Goal: Task Accomplishment & Management: Manage account settings

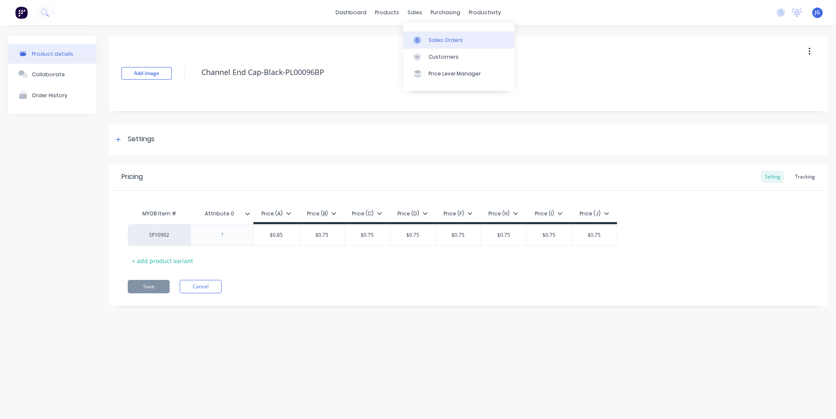
click at [426, 37] on link "Sales Orders" at bounding box center [459, 39] width 111 height 17
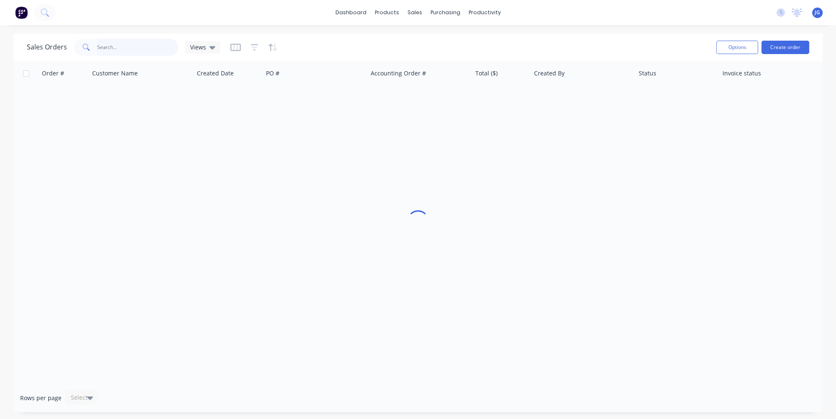
click at [149, 43] on input "text" at bounding box center [138, 47] width 82 height 17
type input "49266"
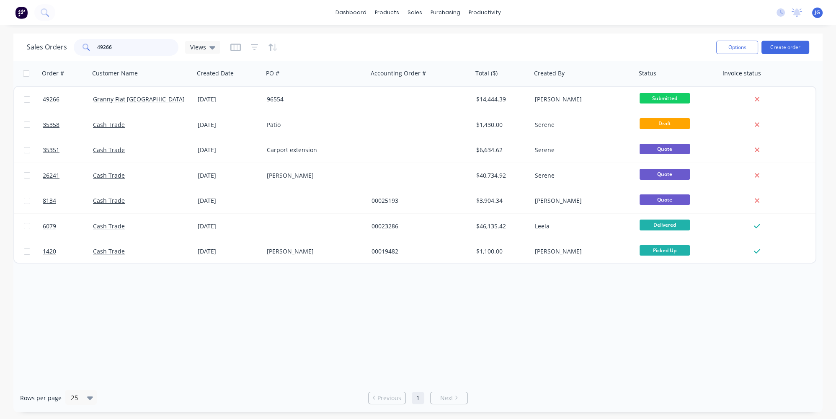
drag, startPoint x: 149, startPoint y: 43, endPoint x: 72, endPoint y: 38, distance: 77.3
click at [72, 38] on div "Sales Orders 49266 Views" at bounding box center [368, 47] width 683 height 21
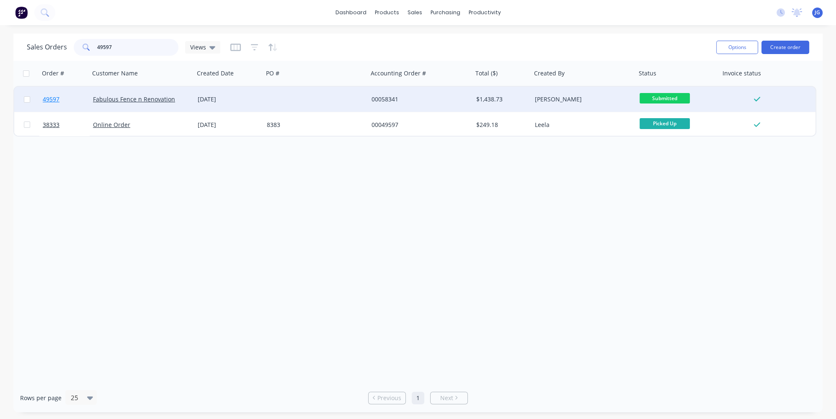
type input "49597"
click at [74, 98] on link "49597" at bounding box center [68, 99] width 50 height 25
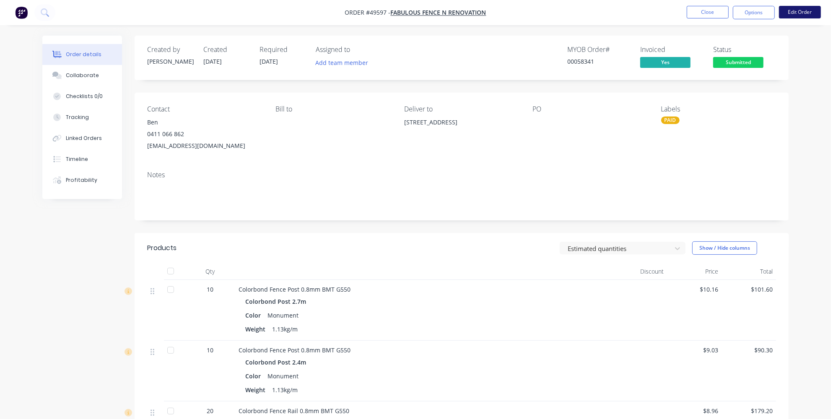
click at [791, 14] on button "Edit Order" at bounding box center [800, 12] width 42 height 13
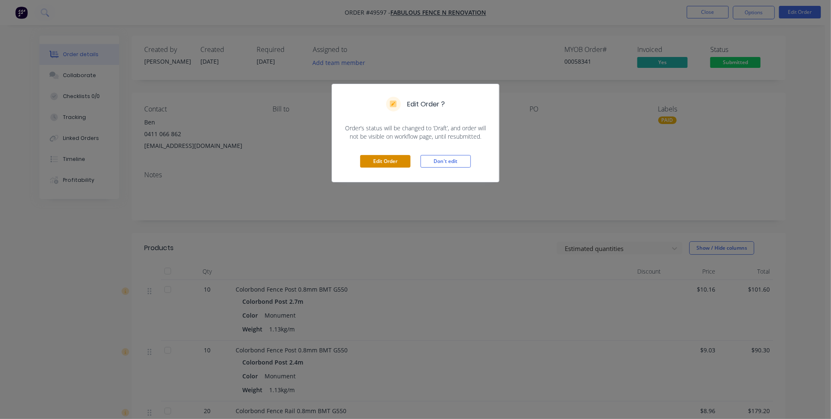
click at [387, 165] on button "Edit Order" at bounding box center [385, 161] width 50 height 13
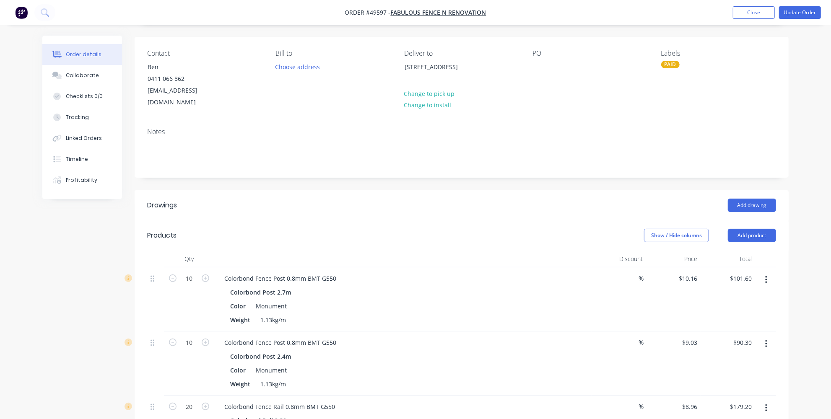
scroll to position [48, 0]
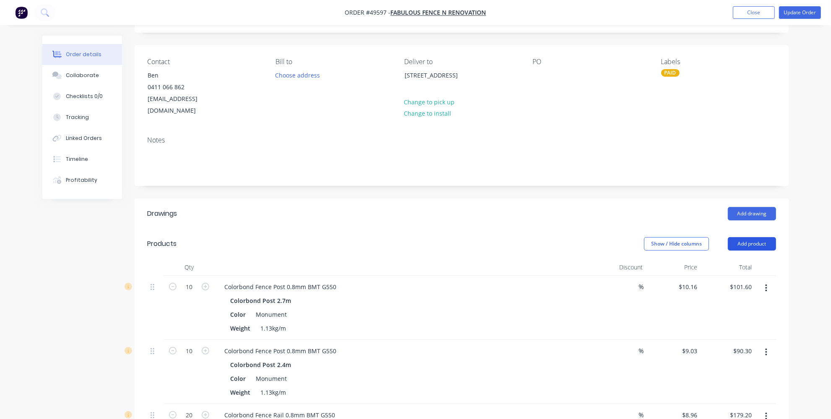
click at [737, 237] on button "Add product" at bounding box center [751, 243] width 48 height 13
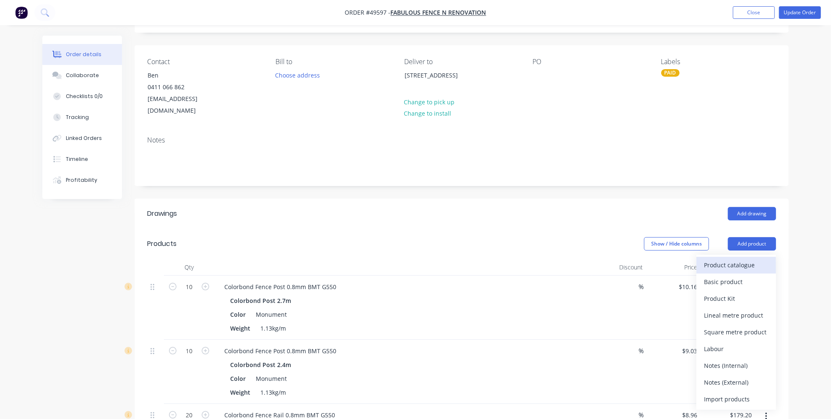
click at [711, 259] on div "Product catalogue" at bounding box center [736, 265] width 65 height 12
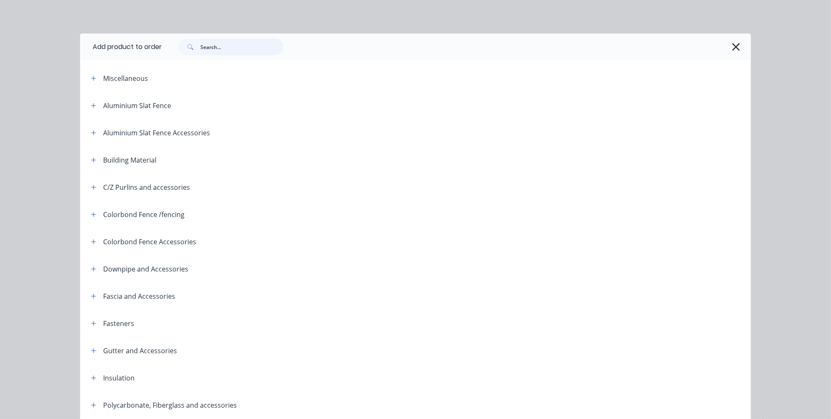
click at [211, 39] on input "text" at bounding box center [241, 47] width 83 height 17
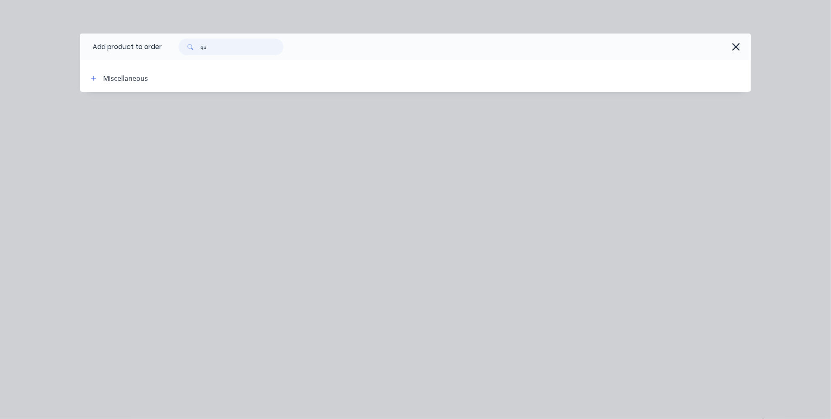
type input "q"
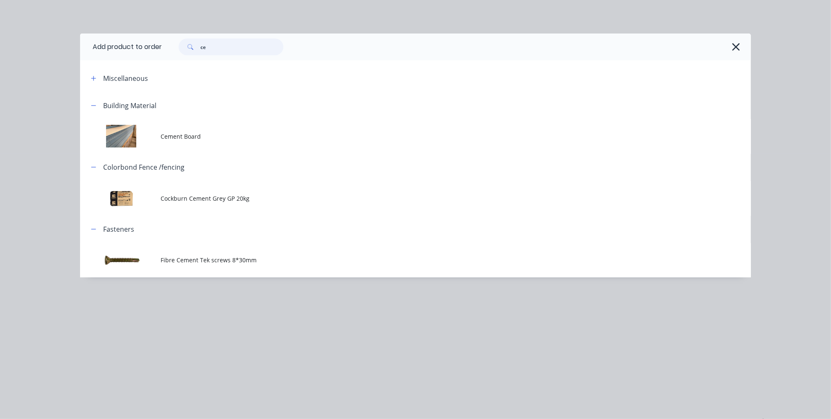
type input "c"
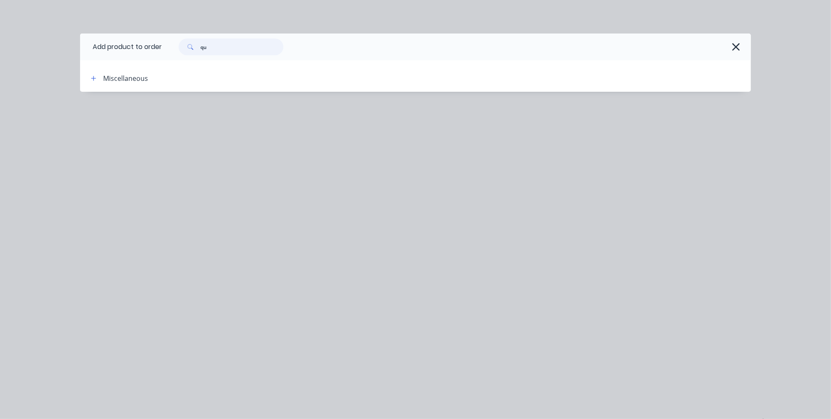
type input "q"
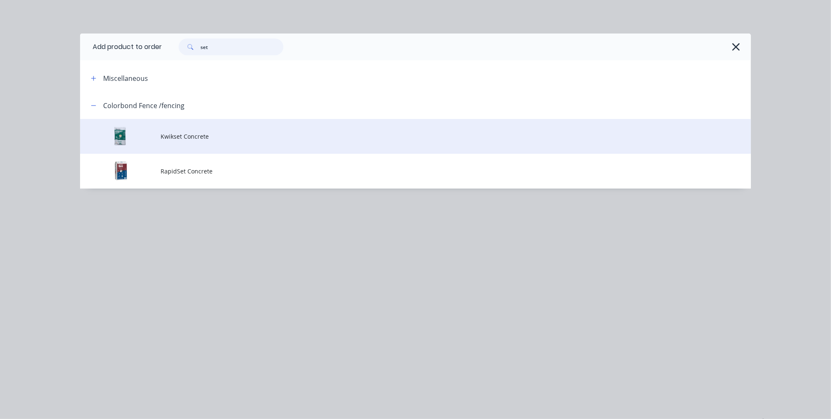
type input "set"
click at [217, 141] on td "Kwikset Concrete" at bounding box center [455, 136] width 590 height 35
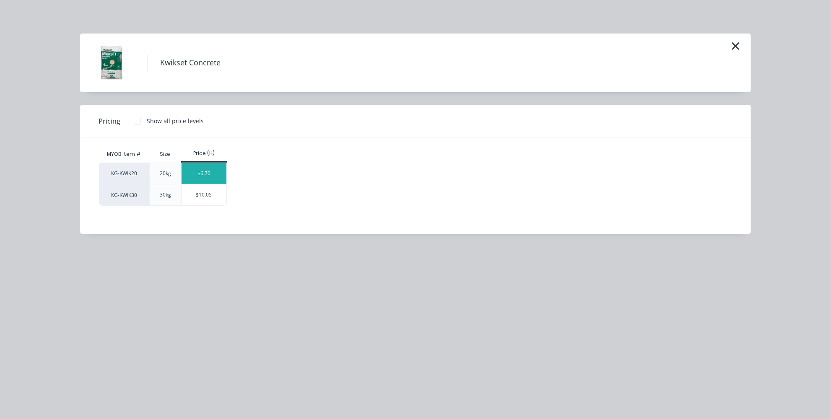
click at [207, 174] on div "$6.70" at bounding box center [203, 173] width 45 height 21
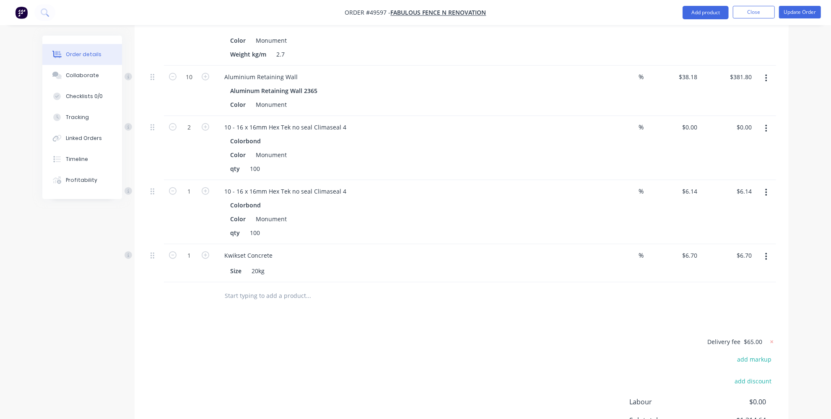
scroll to position [581, 0]
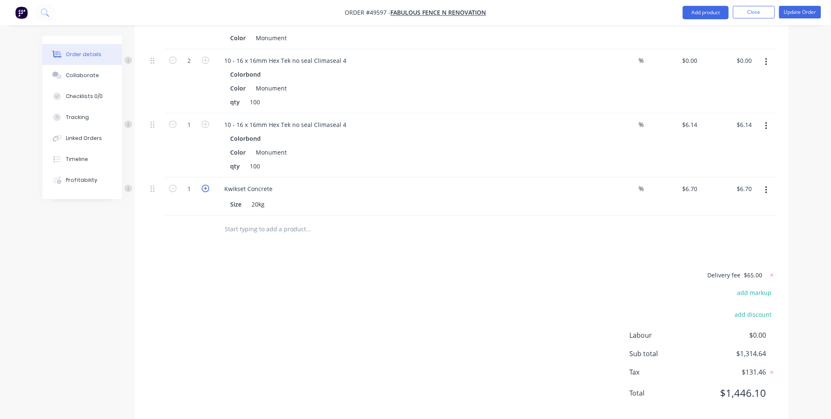
click at [206, 185] on icon "button" at bounding box center [206, 189] width 8 height 8
type input "2"
type input "$13.40"
click at [206, 185] on icon "button" at bounding box center [206, 189] width 8 height 8
type input "3"
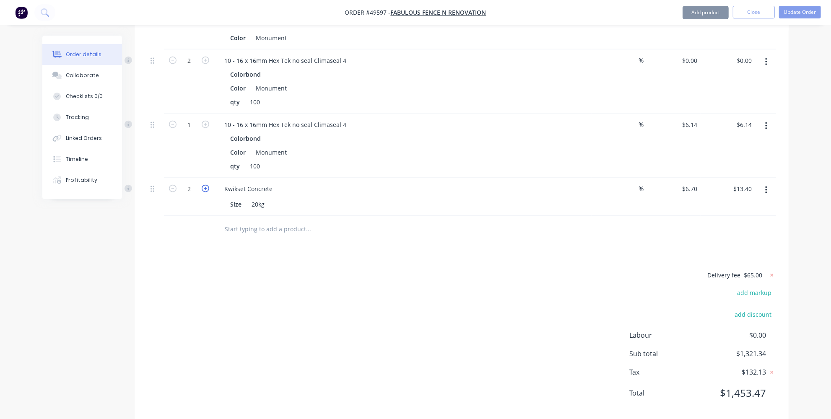
type input "$20.10"
click at [206, 185] on icon "button" at bounding box center [206, 189] width 8 height 8
type input "4"
type input "$26.80"
click at [206, 185] on icon "button" at bounding box center [206, 189] width 8 height 8
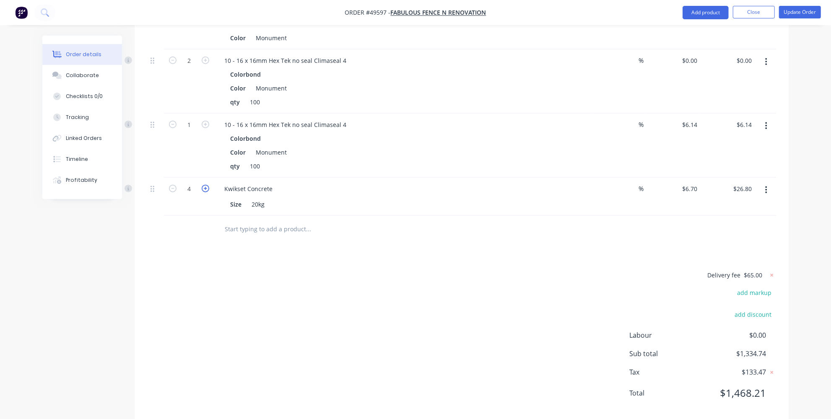
type input "5"
type input "$33.50"
click at [206, 185] on icon "button" at bounding box center [206, 189] width 8 height 8
type input "6"
type input "$40.20"
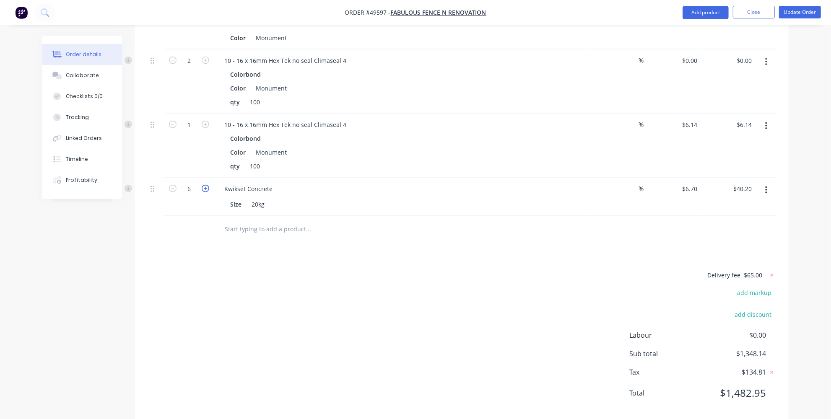
click at [206, 185] on icon "button" at bounding box center [206, 189] width 8 height 8
type input "7"
type input "$46.90"
click at [206, 185] on icon "button" at bounding box center [206, 189] width 8 height 8
type input "8"
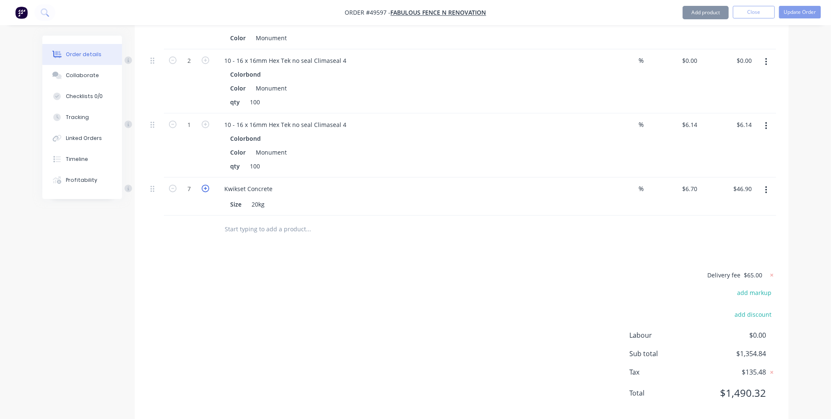
type input "$53.60"
click at [274, 284] on div "Delivery fee $65.00 add markup add discount Labour $0.00 Sub total $1,361.54 Ta…" at bounding box center [461, 339] width 629 height 139
click at [324, 273] on div "Delivery fee $65.00 add markup add discount Labour $0.00 Sub total $1,361.54 Ta…" at bounding box center [461, 339] width 629 height 139
click at [761, 183] on button "button" at bounding box center [766, 190] width 20 height 15
click at [567, 289] on div "Delivery fee $65.00 add markup add discount Labour $0.00 Sub total $1,361.54 Ta…" at bounding box center [461, 339] width 629 height 139
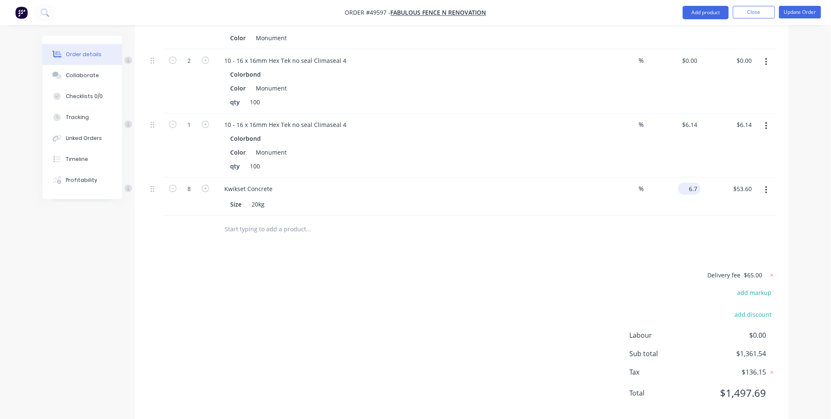
click at [696, 183] on input "6.7" at bounding box center [690, 189] width 19 height 12
type input "$0.00"
click at [574, 273] on div "Delivery fee $65.00 add markup add discount Labour $0.00 Sub total $1,361.54 Ta…" at bounding box center [461, 339] width 629 height 139
click at [695, 183] on input "0" at bounding box center [696, 189] width 10 height 12
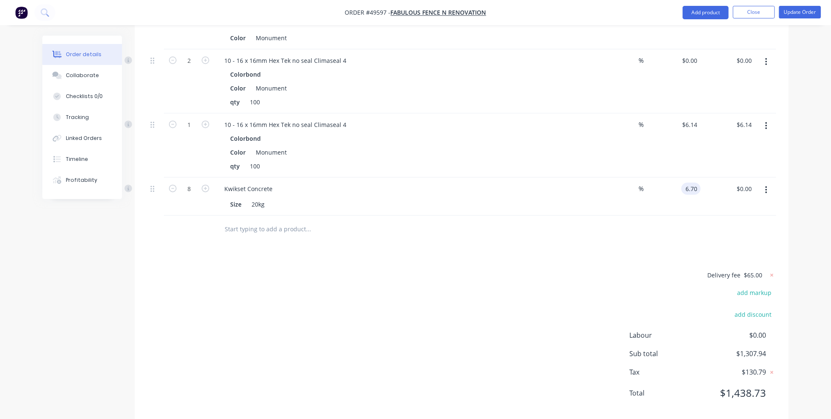
type input "$6.70"
type input "$53.60"
click at [608, 284] on div "Delivery fee $65.00 add markup add discount Labour $0.00 Sub total $1,307.94 Ta…" at bounding box center [461, 339] width 629 height 139
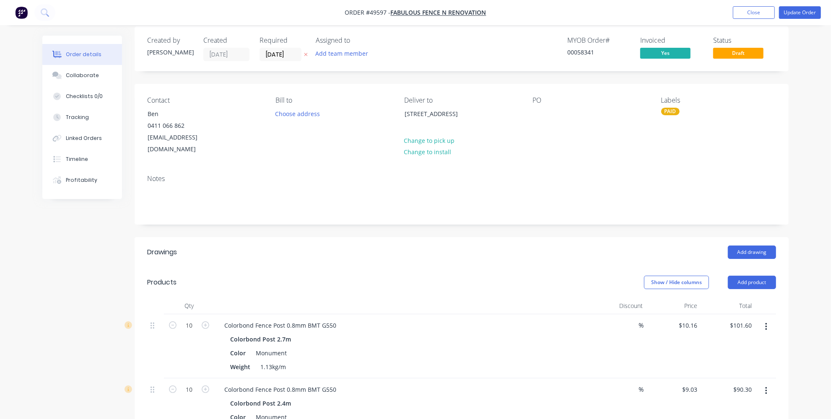
scroll to position [0, 0]
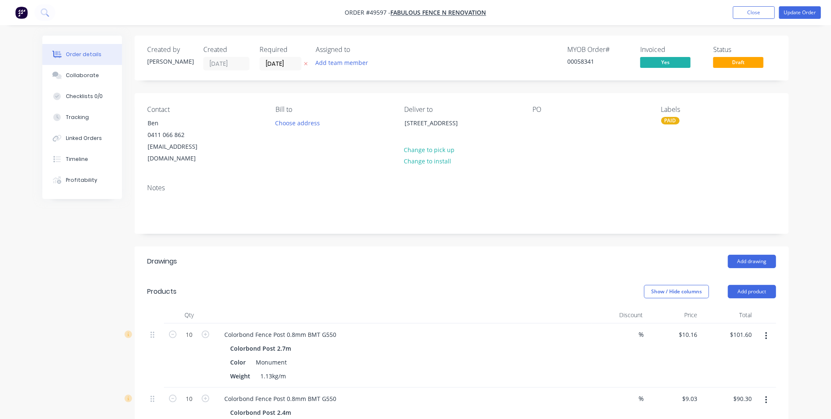
click at [800, 11] on button "Update Order" at bounding box center [800, 12] width 42 height 13
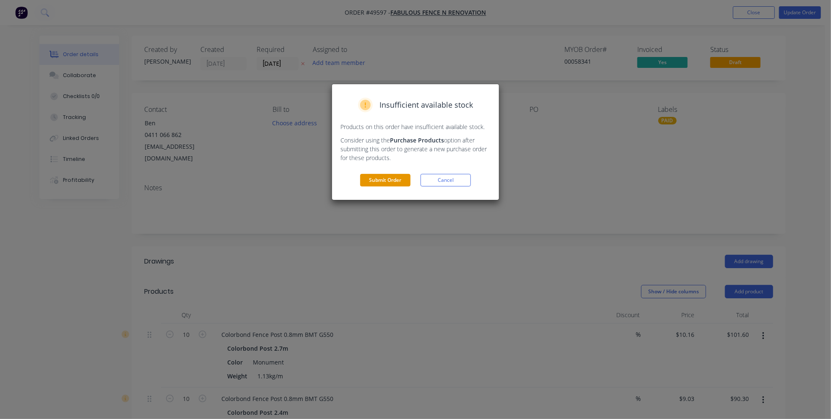
click at [389, 178] on button "Submit Order" at bounding box center [385, 180] width 50 height 13
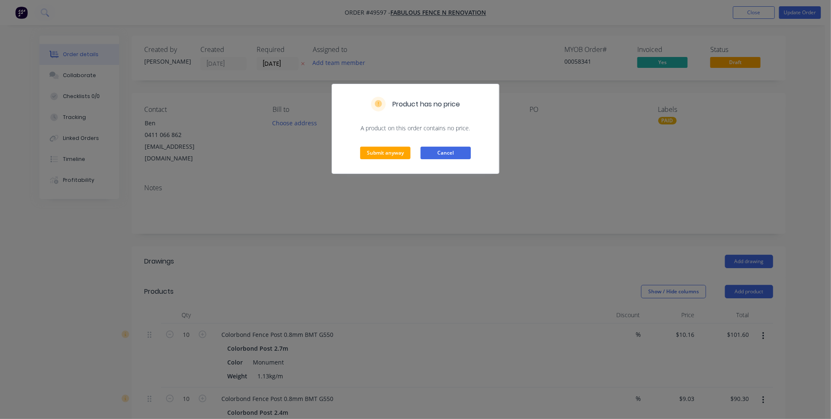
click at [454, 153] on button "Cancel" at bounding box center [445, 153] width 50 height 13
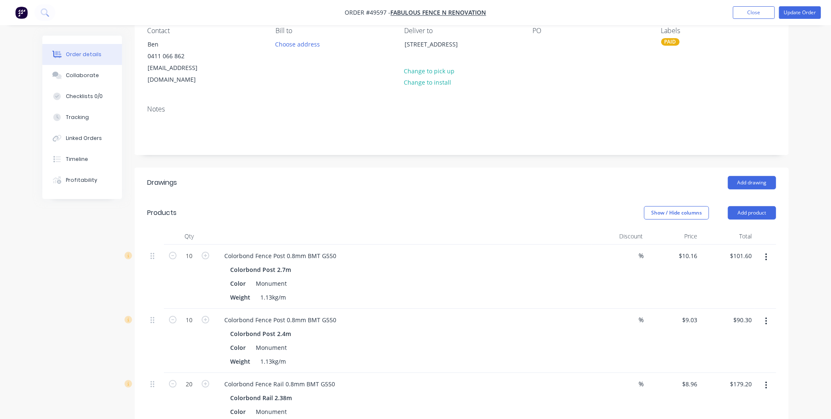
scroll to position [76, 0]
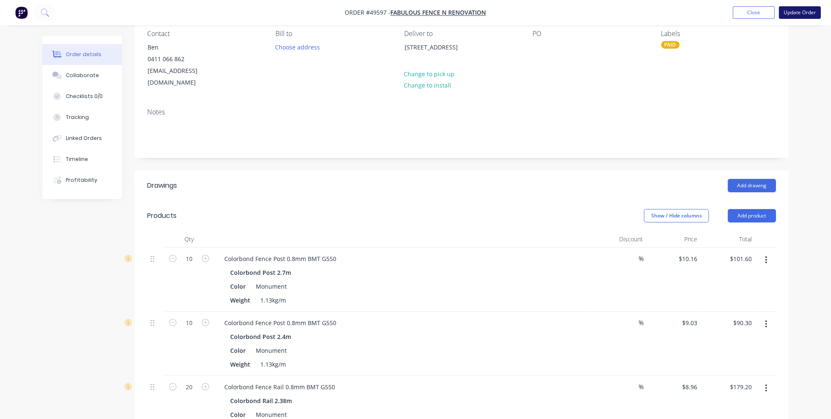
click at [801, 16] on button "Update Order" at bounding box center [800, 12] width 42 height 13
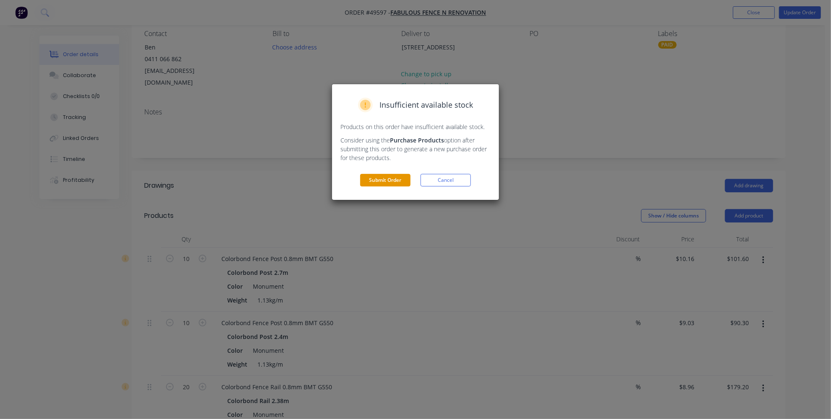
click at [386, 181] on button "Submit Order" at bounding box center [385, 180] width 50 height 13
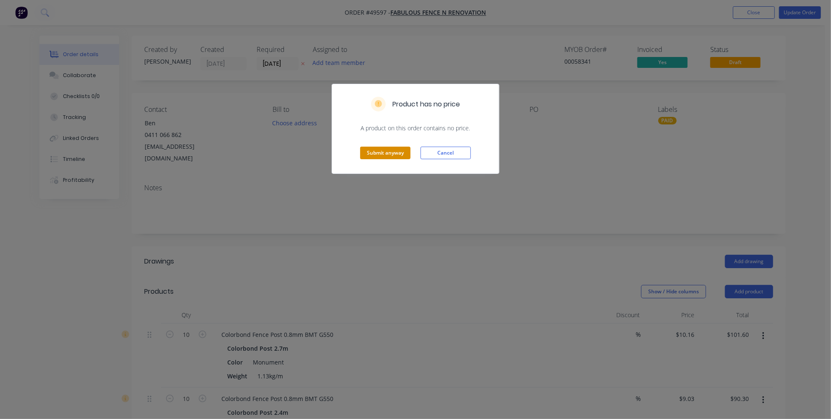
click at [390, 153] on button "Submit anyway" at bounding box center [385, 153] width 50 height 13
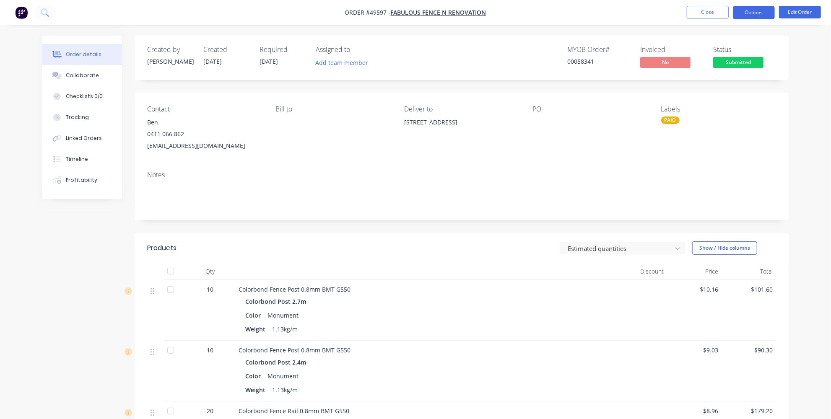
click at [751, 13] on button "Options" at bounding box center [753, 12] width 42 height 13
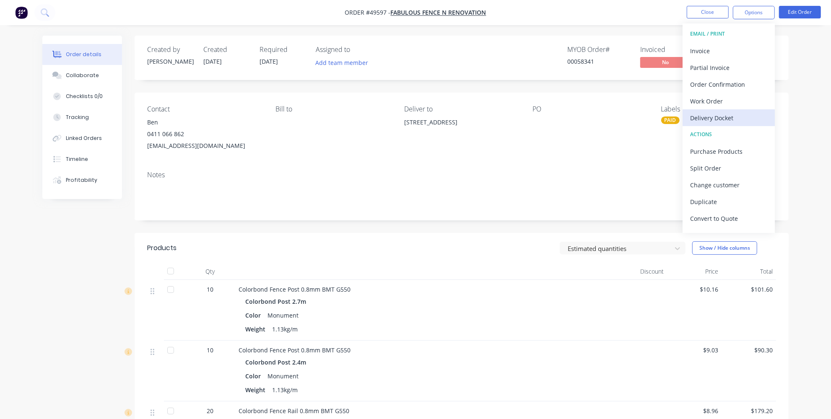
click at [725, 114] on div "Delivery Docket" at bounding box center [728, 118] width 77 height 12
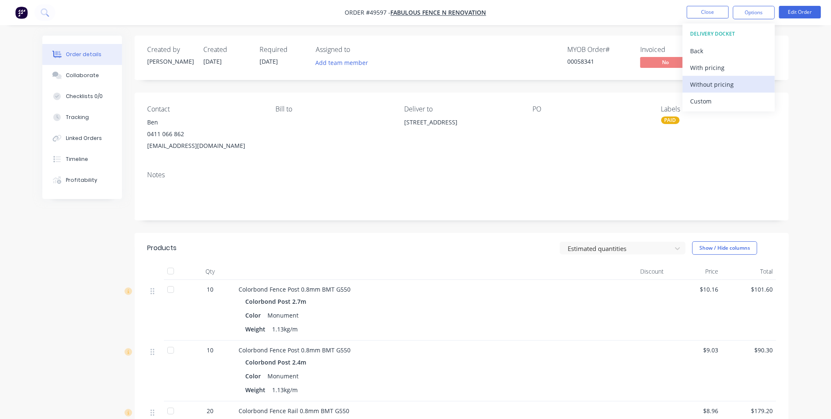
click at [712, 87] on div "Without pricing" at bounding box center [728, 84] width 77 height 12
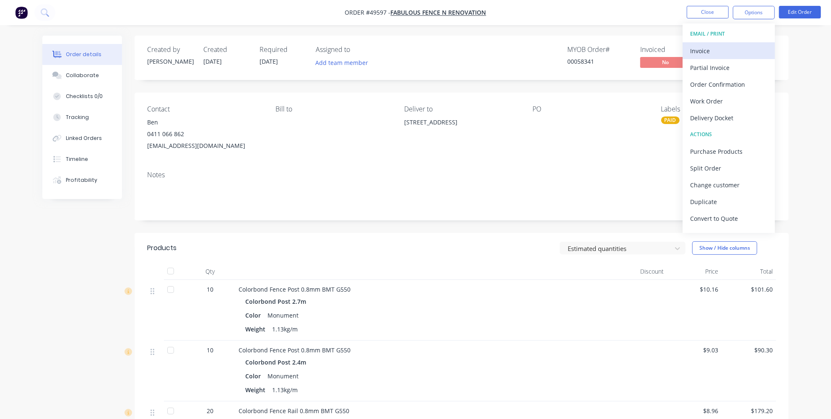
click at [733, 52] on div "Invoice" at bounding box center [728, 51] width 77 height 12
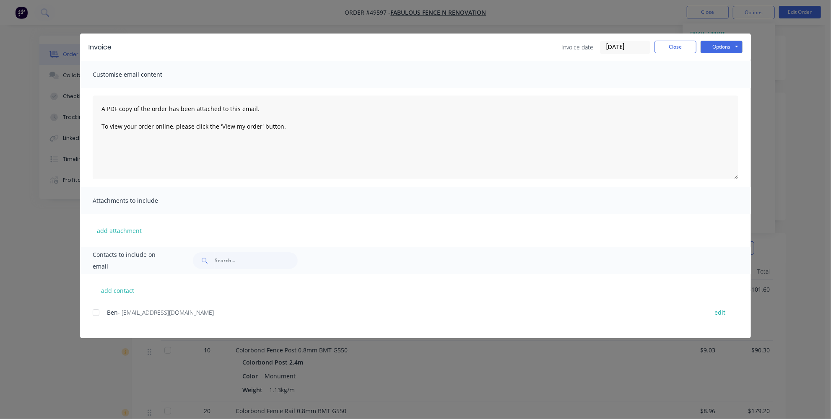
click at [97, 311] on div at bounding box center [96, 312] width 17 height 17
click at [731, 46] on button "Options" at bounding box center [721, 47] width 42 height 13
click at [717, 88] on button "Email" at bounding box center [727, 90] width 54 height 14
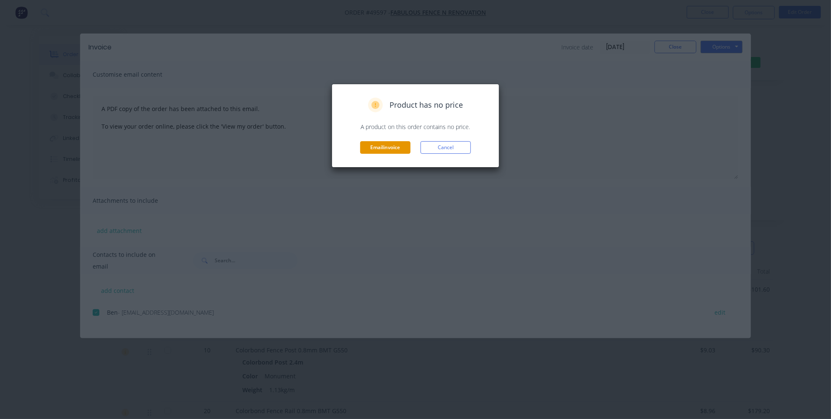
click at [384, 148] on button "Email invoice" at bounding box center [385, 147] width 50 height 13
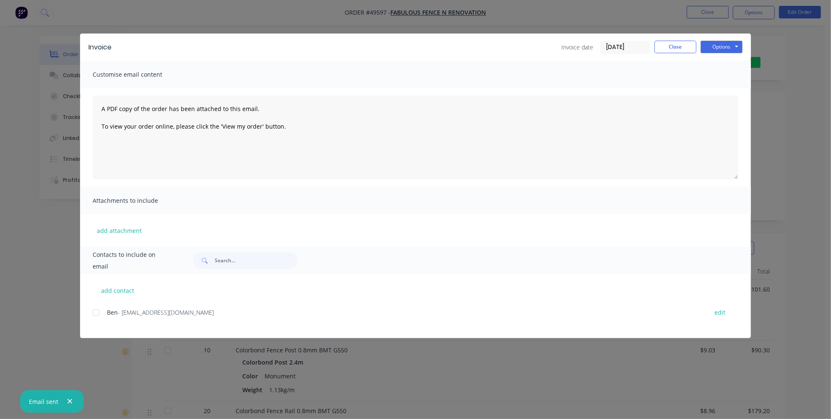
click at [669, 38] on div "Invoice Invoice date 26/09/25 Close Options Preview Print Email" at bounding box center [415, 47] width 670 height 27
click at [671, 45] on button "Close" at bounding box center [675, 47] width 42 height 13
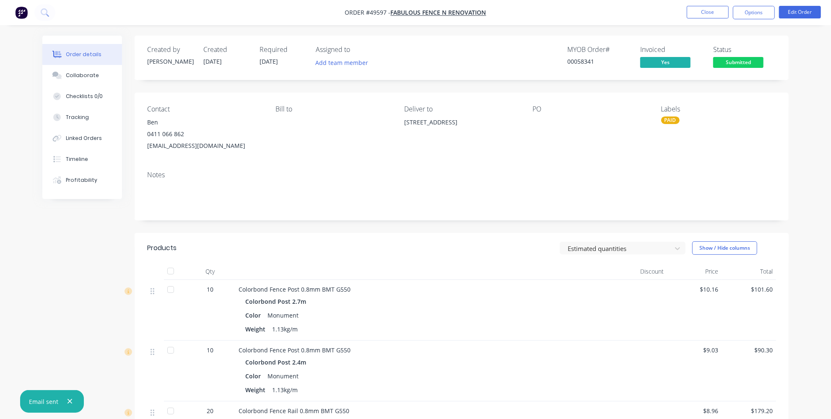
click at [678, 122] on div "PAID" at bounding box center [670, 120] width 18 height 8
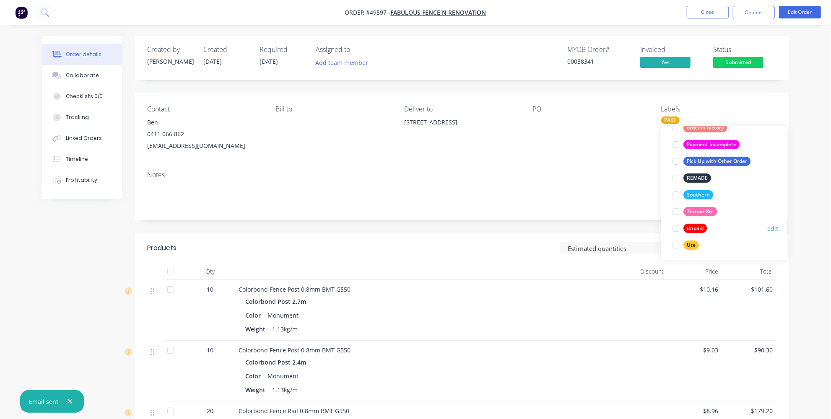
scroll to position [234, 0]
click at [678, 246] on div at bounding box center [676, 244] width 17 height 17
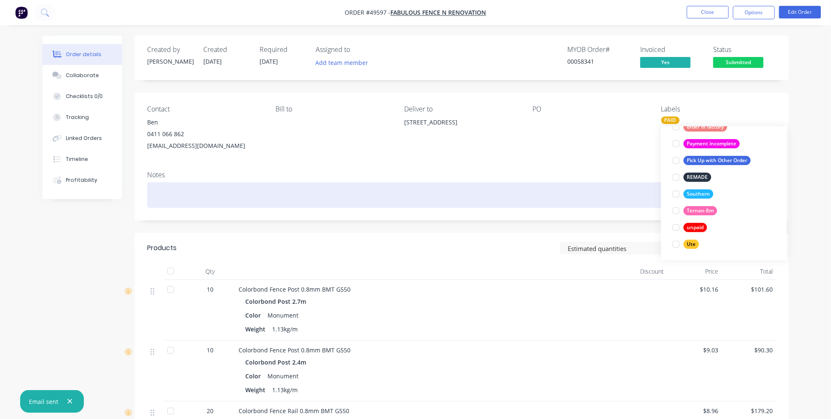
scroll to position [0, 0]
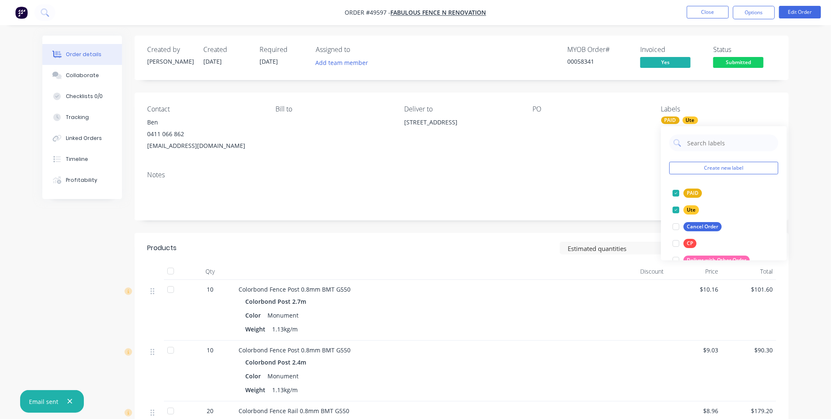
click at [552, 171] on div "Notes" at bounding box center [462, 192] width 654 height 56
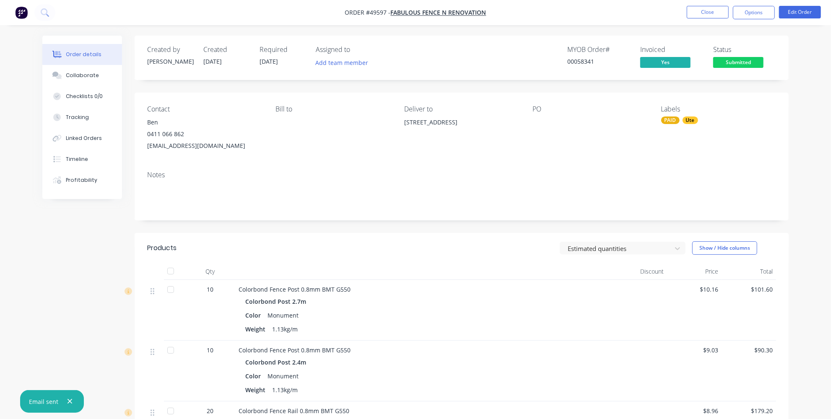
click at [785, 121] on div "Contact Ben 0411 066 862 fabulousfence@gmail.com Bill to Deliver to 7A Winthrop…" at bounding box center [462, 129] width 654 height 72
drag, startPoint x: 608, startPoint y: 66, endPoint x: 559, endPoint y: 66, distance: 48.6
click at [559, 66] on div "MYOB Order # 00058341 Invoiced Yes Status Submitted" at bounding box center [587, 58] width 376 height 24
copy div "00058341"
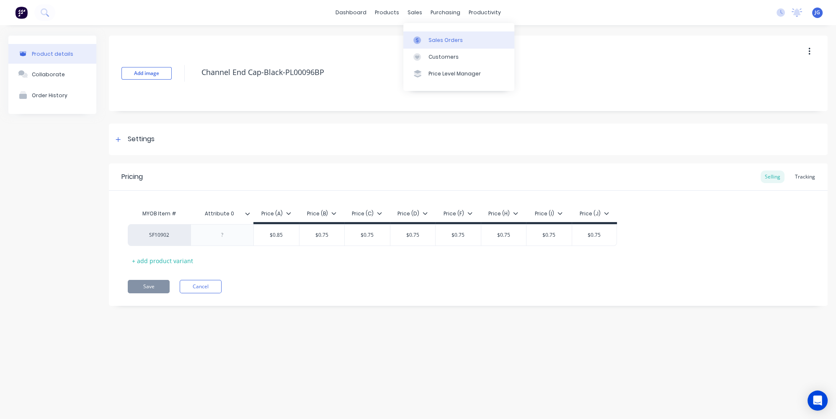
click at [424, 40] on div at bounding box center [420, 40] width 13 height 8
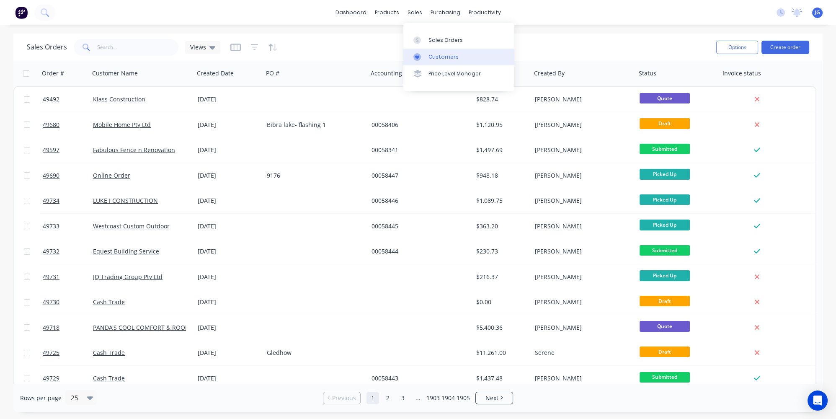
click at [432, 57] on div "Customers" at bounding box center [444, 57] width 30 height 8
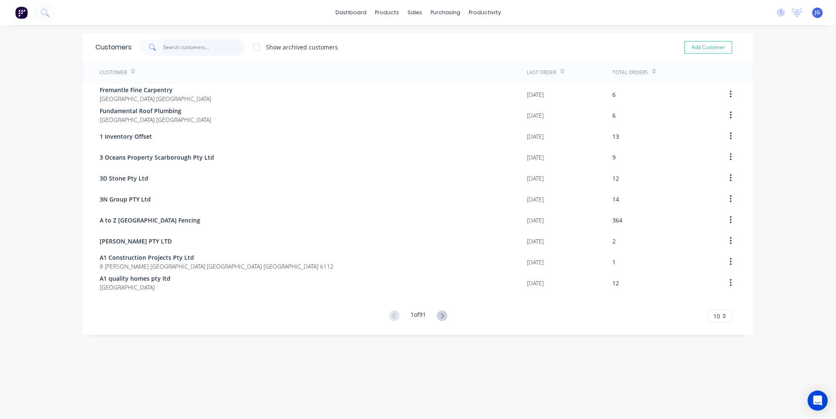
click at [183, 44] on input "text" at bounding box center [204, 47] width 82 height 17
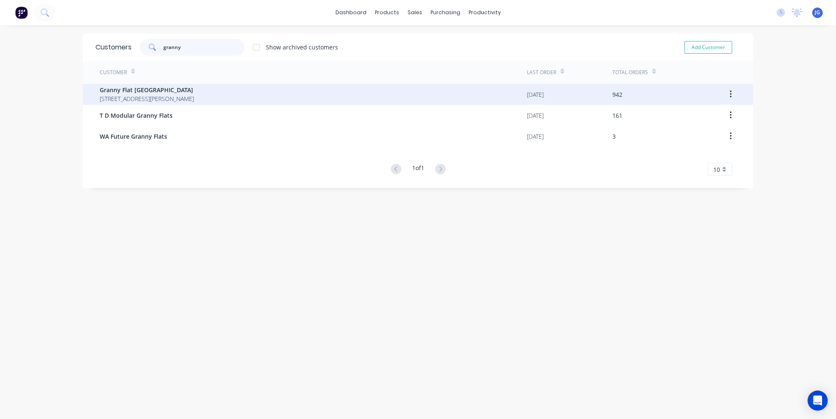
type input "granny"
click at [194, 99] on span "92 McCoy st Booragoon Western Australia Australia" at bounding box center [147, 98] width 94 height 9
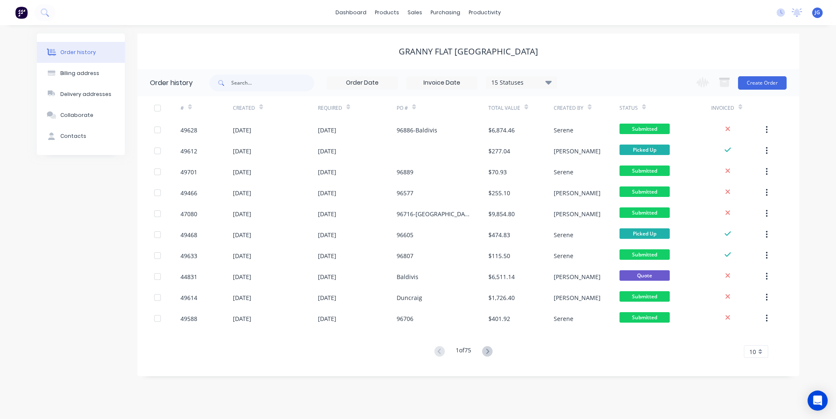
click at [482, 349] on button at bounding box center [488, 352] width 16 height 12
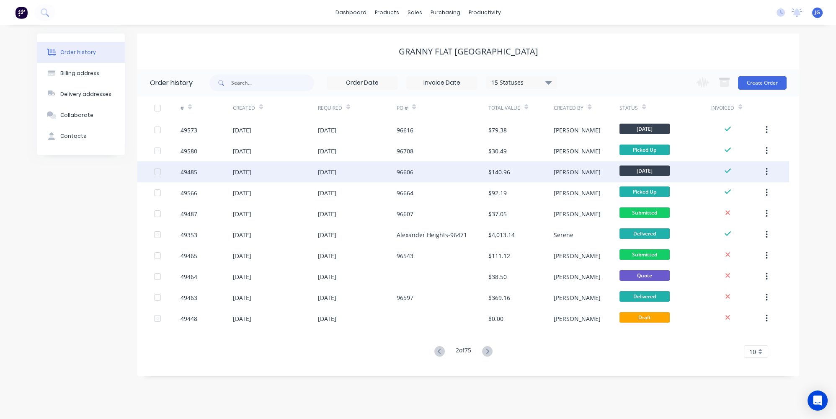
click at [410, 172] on div "96606" at bounding box center [405, 172] width 17 height 9
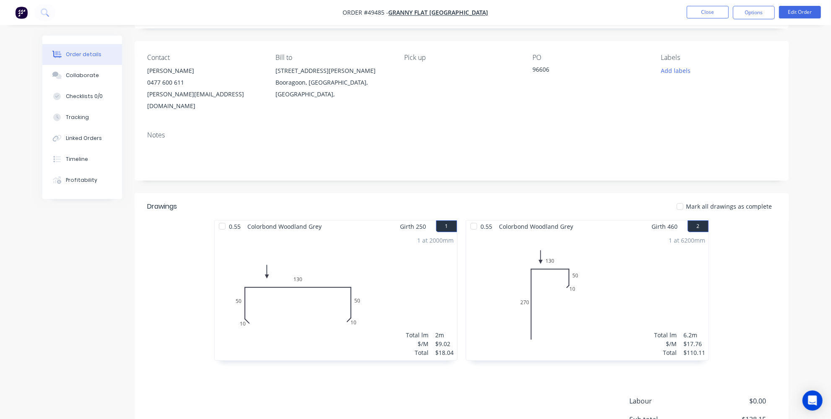
scroll to position [6, 0]
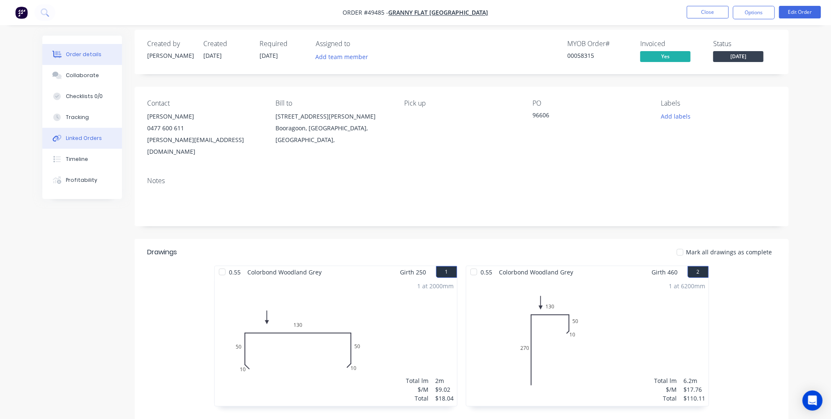
click at [83, 142] on div "Linked Orders" at bounding box center [84, 139] width 36 height 8
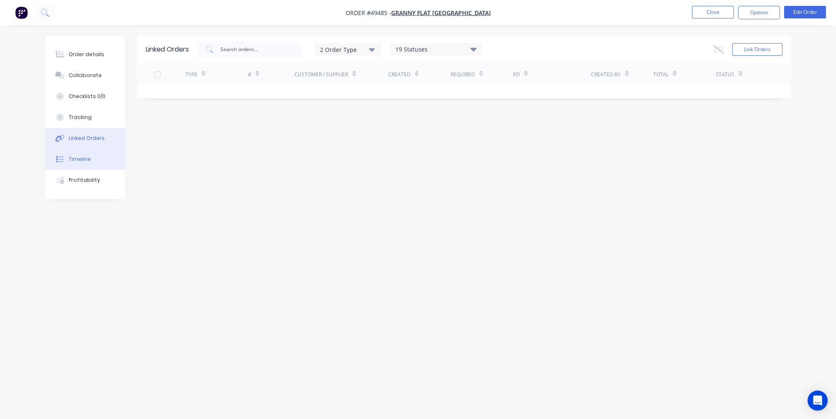
click at [72, 157] on div "Timeline" at bounding box center [80, 159] width 22 height 8
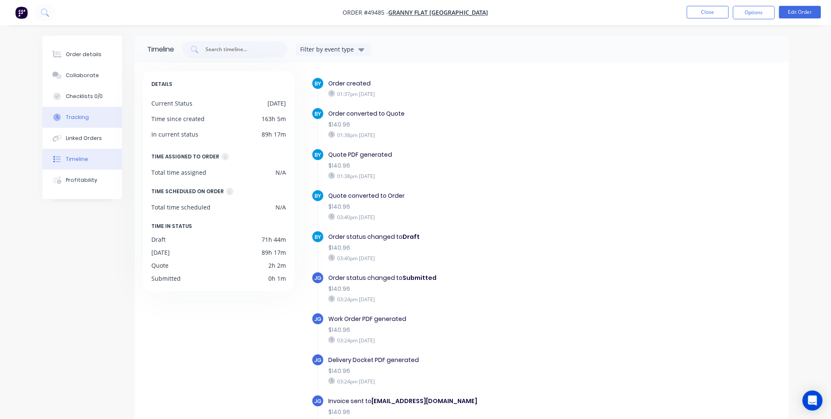
click at [82, 114] on div "Tracking" at bounding box center [77, 118] width 23 height 8
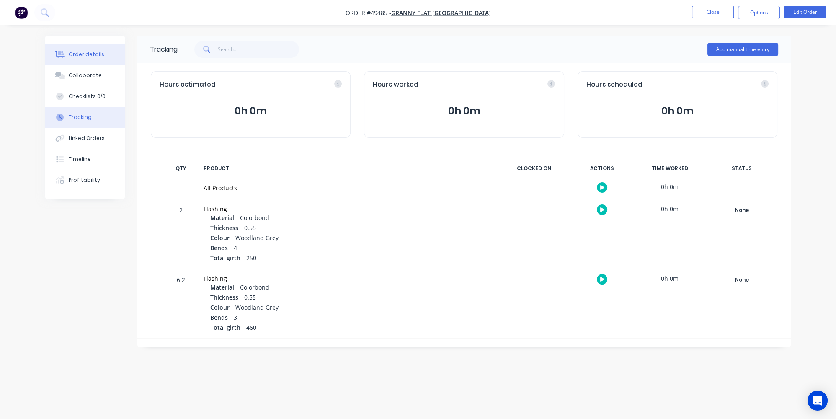
click at [95, 53] on div "Order details" at bounding box center [87, 55] width 36 height 8
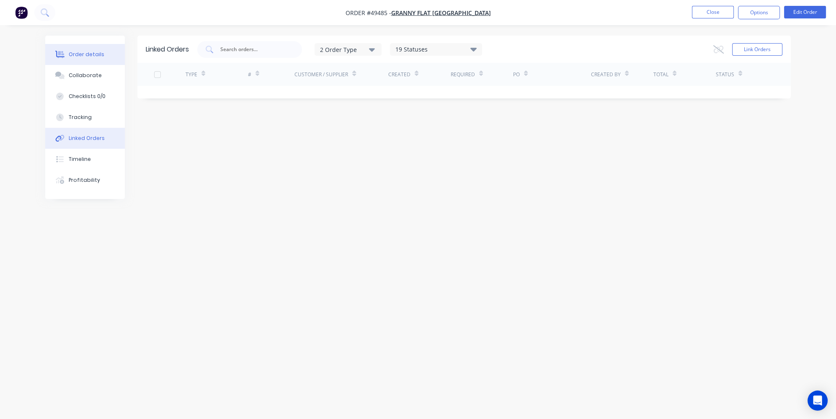
click at [91, 57] on div "Order details" at bounding box center [87, 55] width 36 height 8
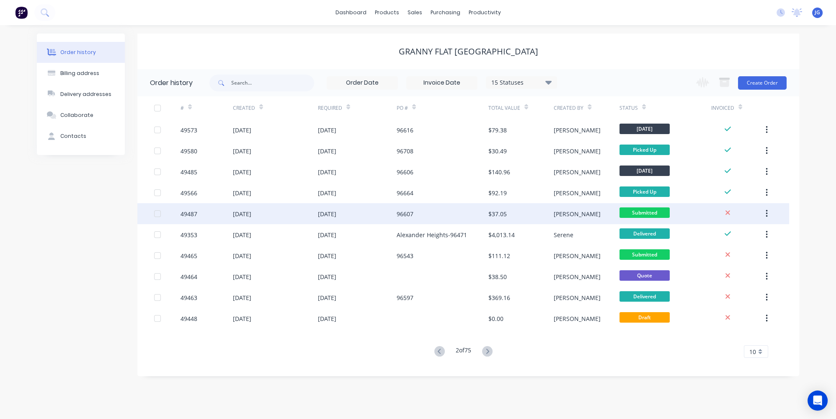
click at [420, 217] on div "96607" at bounding box center [443, 213] width 92 height 21
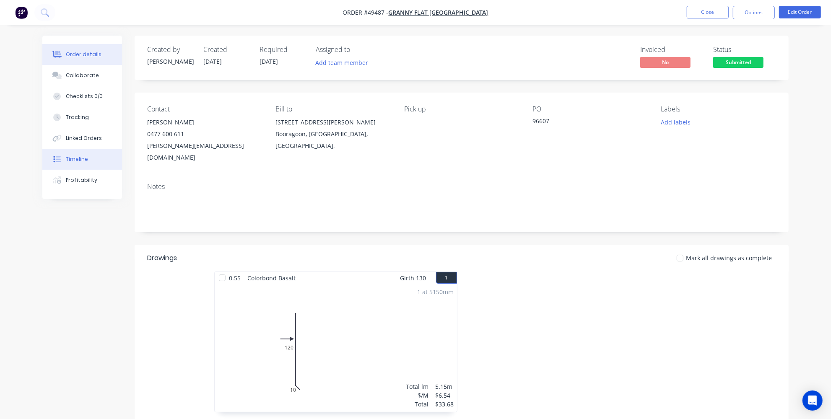
click at [81, 157] on div "Timeline" at bounding box center [77, 159] width 22 height 8
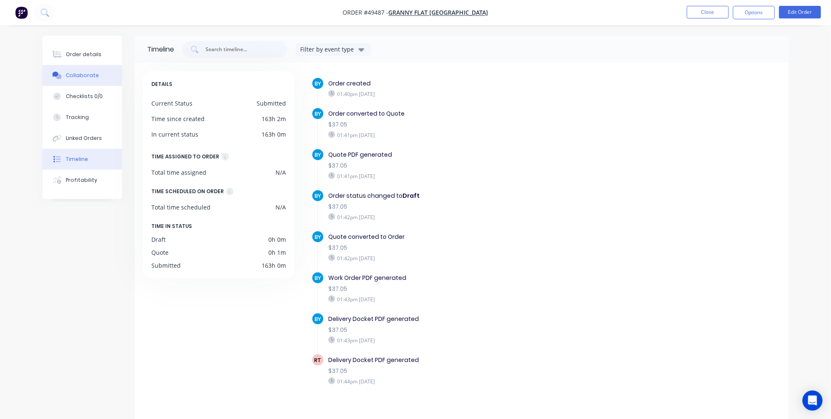
click at [76, 77] on div "Collaborate" at bounding box center [82, 76] width 33 height 8
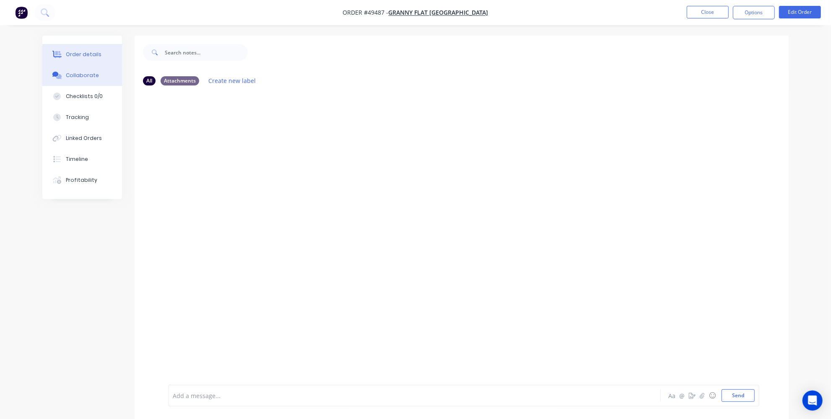
click at [85, 49] on button "Order details" at bounding box center [82, 54] width 80 height 21
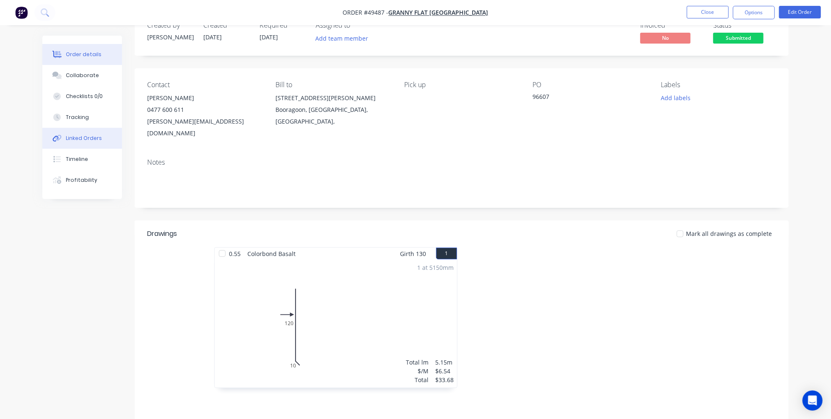
scroll to position [6, 0]
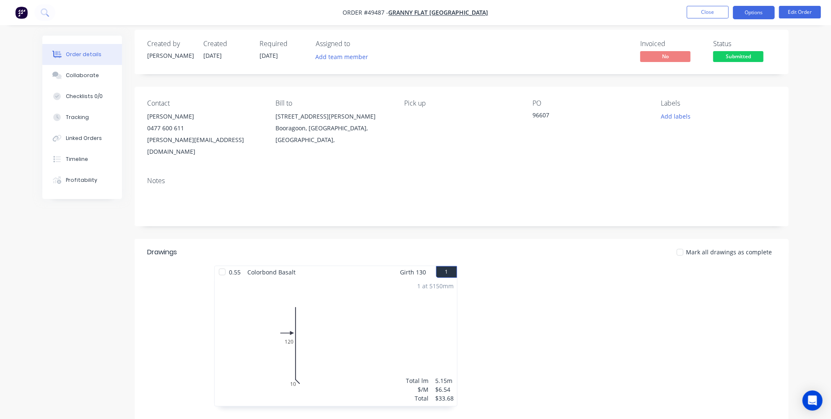
click at [749, 10] on button "Options" at bounding box center [753, 12] width 42 height 13
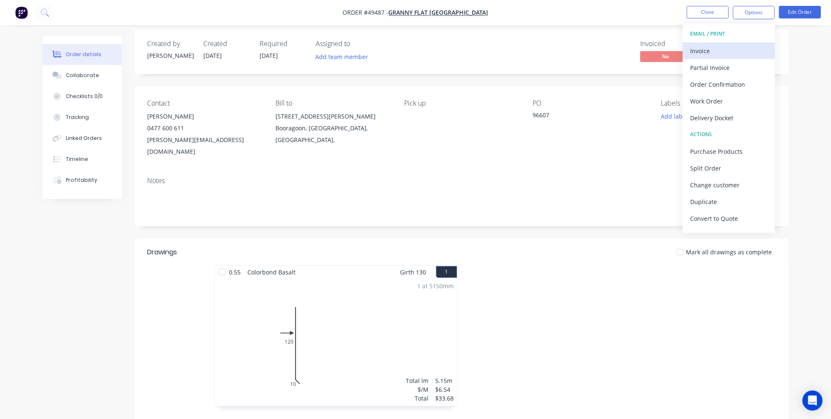
click at [707, 44] on button "Invoice" at bounding box center [728, 50] width 92 height 17
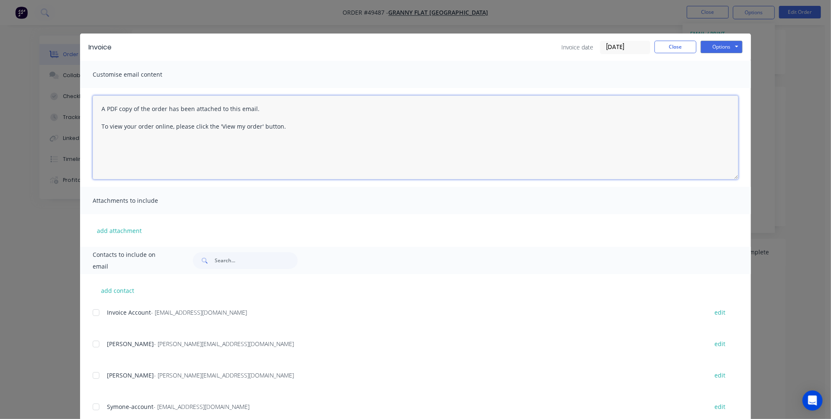
click at [98, 106] on textarea "A PDF copy of the order has been attached to this email. To view your order onl…" at bounding box center [415, 138] width 645 height 84
type textarea "Hey team please find attached invoice A PDF copy of the order has been attached…"
click at [678, 47] on button "Close" at bounding box center [675, 47] width 42 height 13
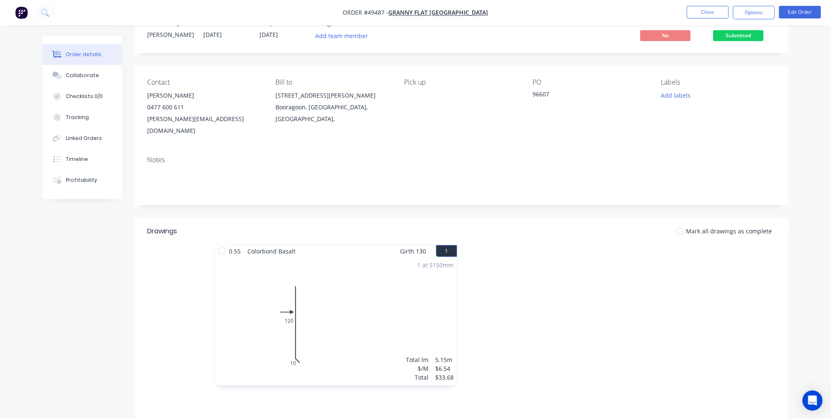
scroll to position [0, 0]
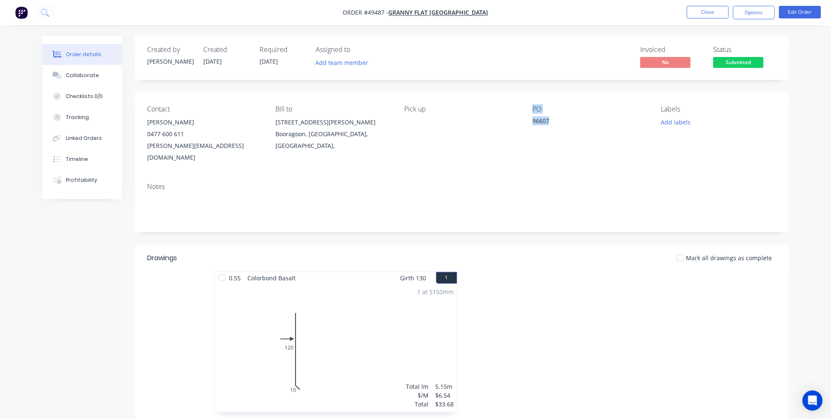
drag, startPoint x: 597, startPoint y: 117, endPoint x: 515, endPoint y: 131, distance: 82.9
click at [515, 131] on div "Contact Karl Chandler 0477 600 611 karl@grannyflatswa.com Bill to 92 McCoy st B…" at bounding box center [462, 134] width 654 height 83
click at [529, 135] on div "Contact Karl Chandler 0477 600 611 karl@grannyflatswa.com Bill to 92 McCoy st B…" at bounding box center [462, 134] width 654 height 83
drag, startPoint x: 551, startPoint y: 121, endPoint x: 530, endPoint y: 121, distance: 21.0
click at [530, 121] on div "Contact Karl Chandler 0477 600 611 karl@grannyflatswa.com Bill to 92 McCoy st B…" at bounding box center [462, 134] width 654 height 83
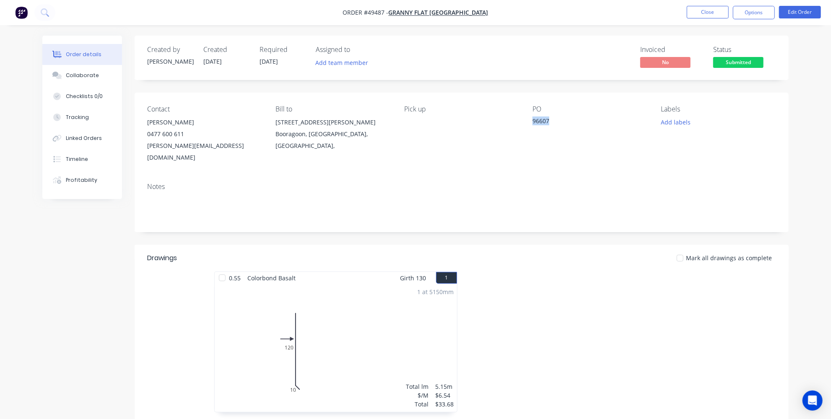
copy div "96607"
click at [749, 10] on button "Options" at bounding box center [753, 12] width 42 height 13
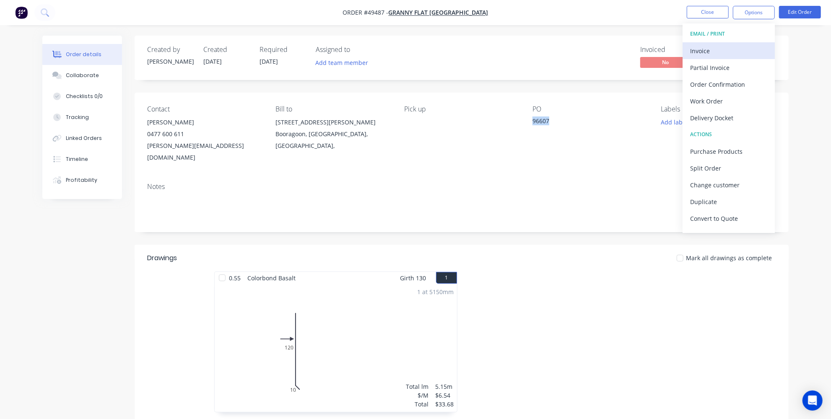
click at [724, 49] on div "Invoice" at bounding box center [728, 51] width 77 height 12
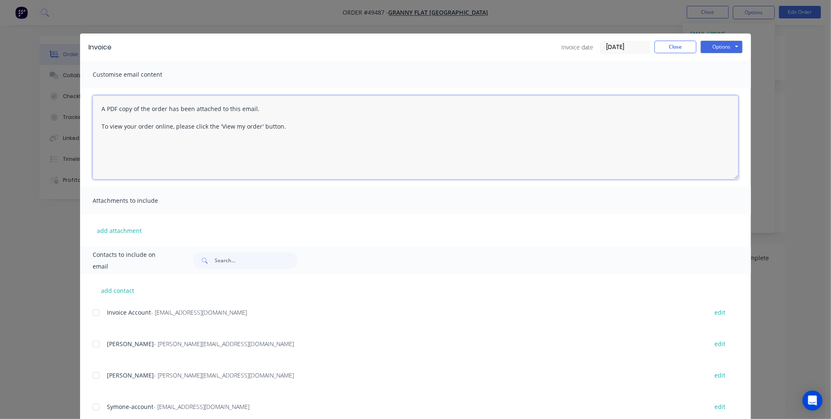
click at [98, 108] on textarea "A PDF copy of the order has been attached to this email. To view your order onl…" at bounding box center [415, 138] width 645 height 84
paste textarea "96607"
click at [93, 311] on div at bounding box center [96, 312] width 17 height 17
type textarea "Hey team , please find attached invoice # 96607A PDF copy of the order has been…"
click at [717, 47] on button "Options" at bounding box center [721, 47] width 42 height 13
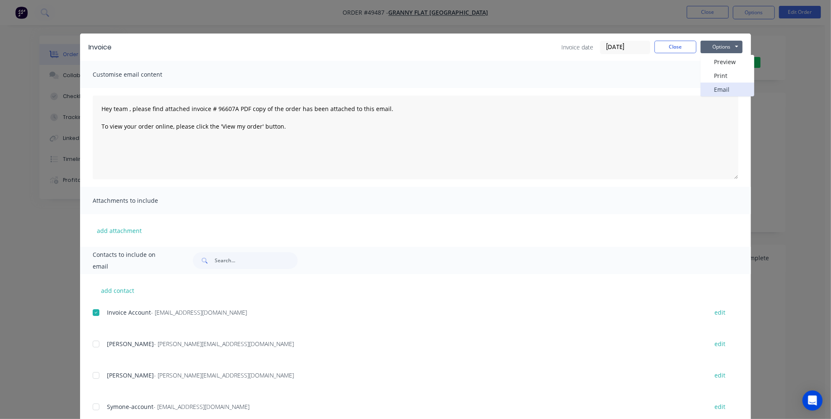
click at [720, 91] on button "Email" at bounding box center [727, 90] width 54 height 14
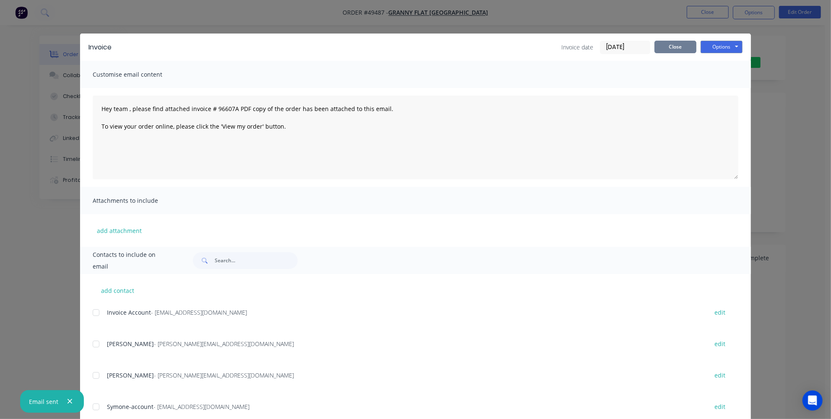
click at [679, 47] on button "Close" at bounding box center [675, 47] width 42 height 13
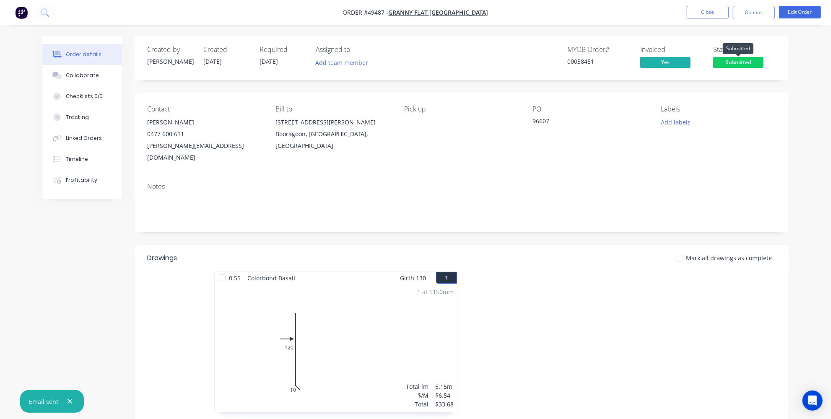
click at [729, 62] on span "Submitted" at bounding box center [738, 62] width 50 height 10
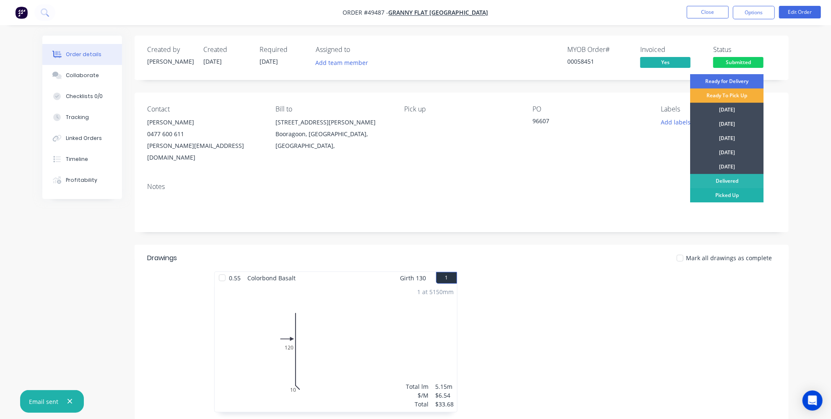
click at [728, 193] on div "Picked Up" at bounding box center [726, 195] width 73 height 14
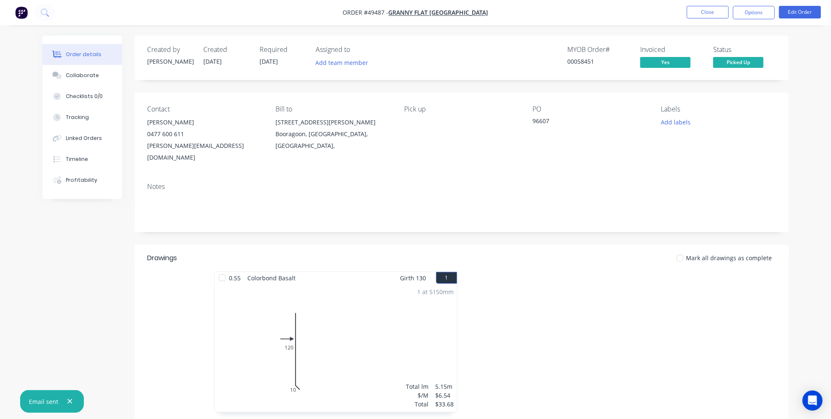
click at [23, 10] on img "button" at bounding box center [21, 12] width 13 height 13
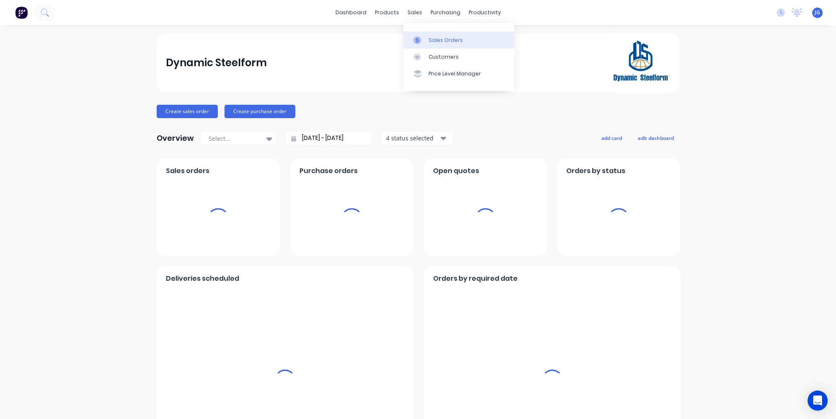
click at [424, 44] on link "Sales Orders" at bounding box center [459, 39] width 111 height 17
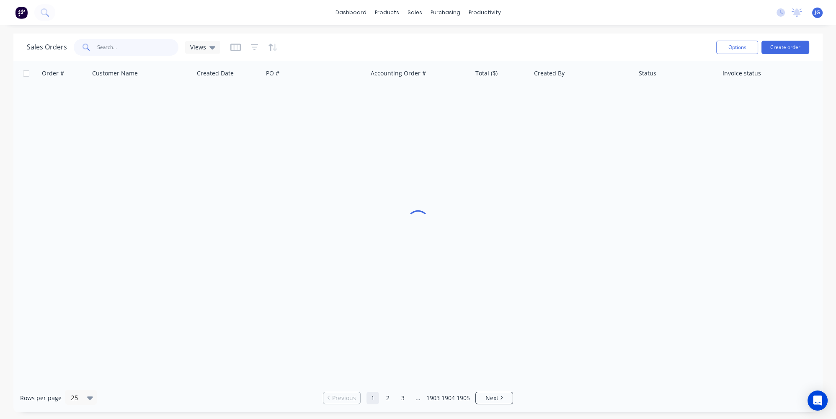
click at [133, 52] on input "text" at bounding box center [138, 47] width 82 height 17
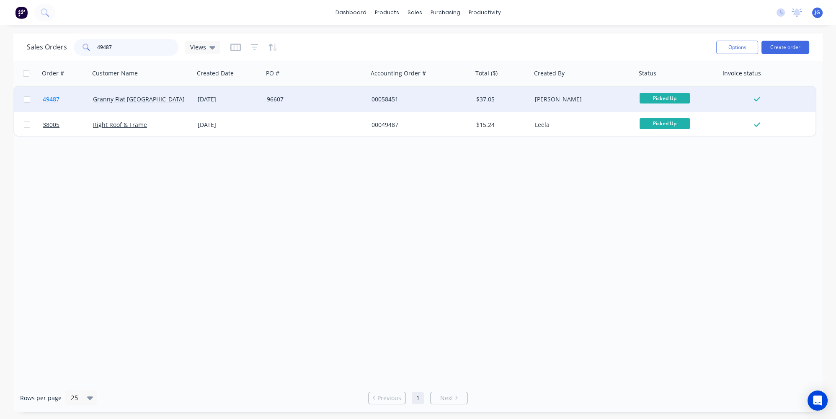
type input "49487"
click at [70, 99] on link "49487" at bounding box center [68, 99] width 50 height 25
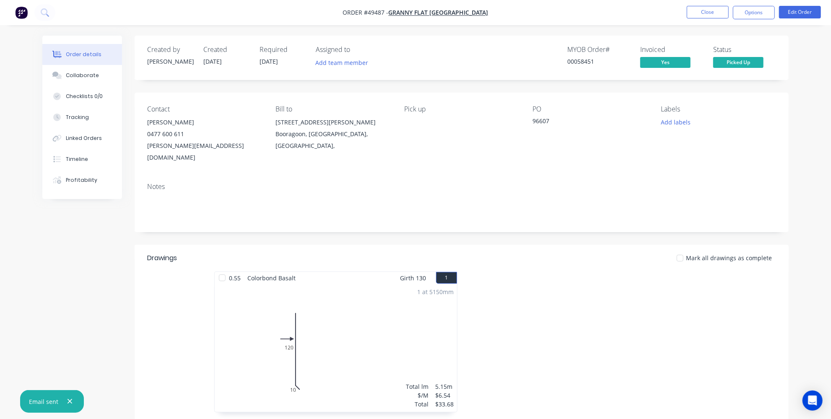
click at [17, 10] on img "button" at bounding box center [21, 12] width 13 height 13
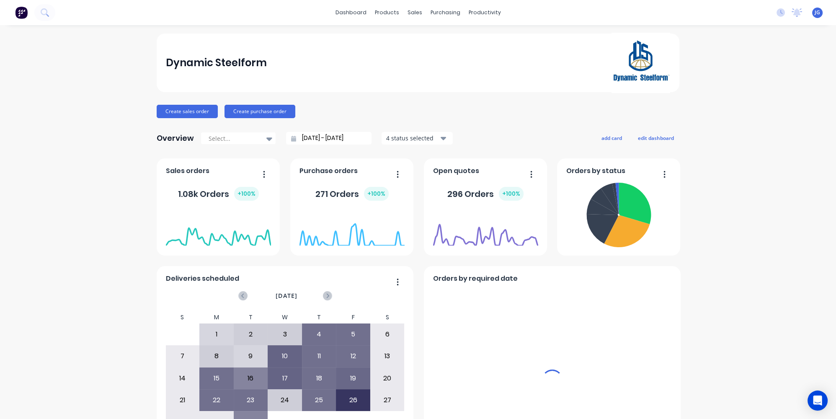
click at [410, 10] on div "sales" at bounding box center [415, 12] width 23 height 13
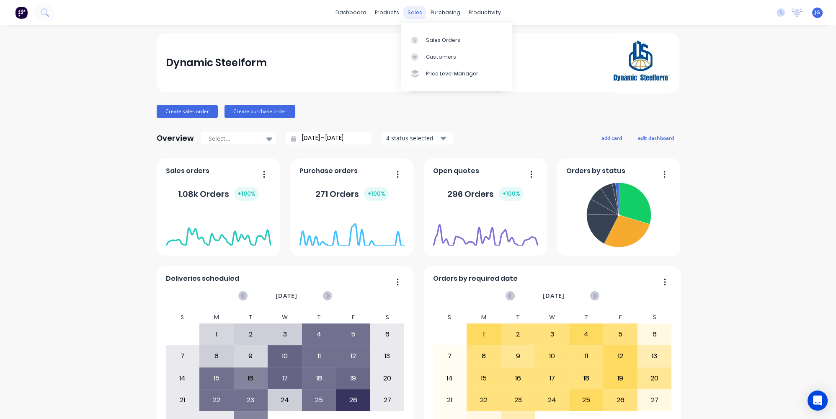
click at [412, 9] on div "sales" at bounding box center [415, 12] width 23 height 13
click at [422, 40] on div at bounding box center [417, 40] width 13 height 8
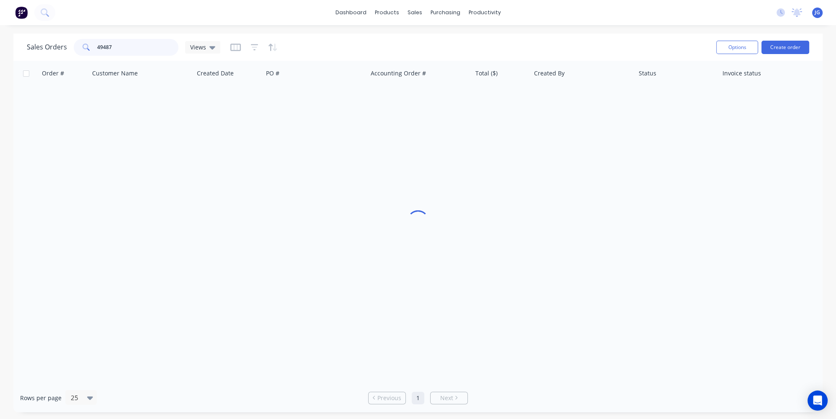
drag, startPoint x: 142, startPoint y: 45, endPoint x: 0, endPoint y: 58, distance: 142.2
click at [0, 58] on div "Sales Orders 49487 Views Options Create order Order # Customer Name Created Dat…" at bounding box center [418, 223] width 836 height 379
type input "49485"
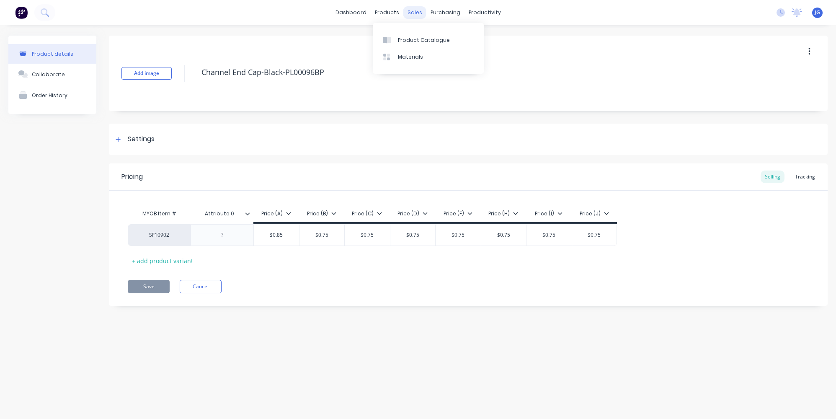
type textarea "x"
click at [414, 38] on icon at bounding box center [418, 40] width 8 height 8
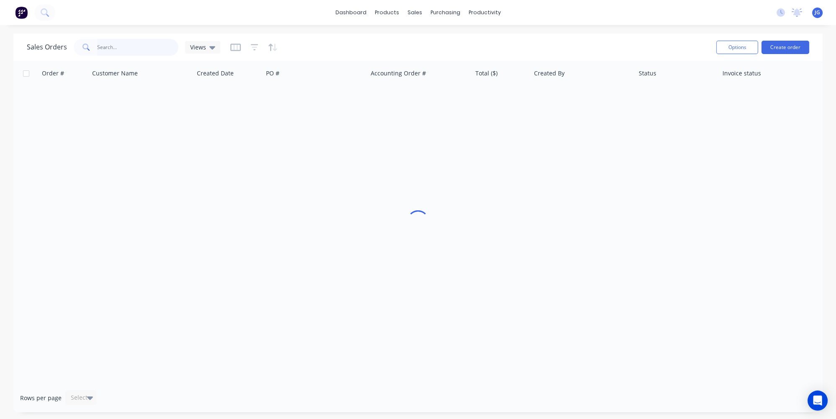
click at [107, 44] on input "text" at bounding box center [138, 47] width 82 height 17
click at [99, 48] on input "0421998834" at bounding box center [138, 47] width 82 height 17
type input "421998834"
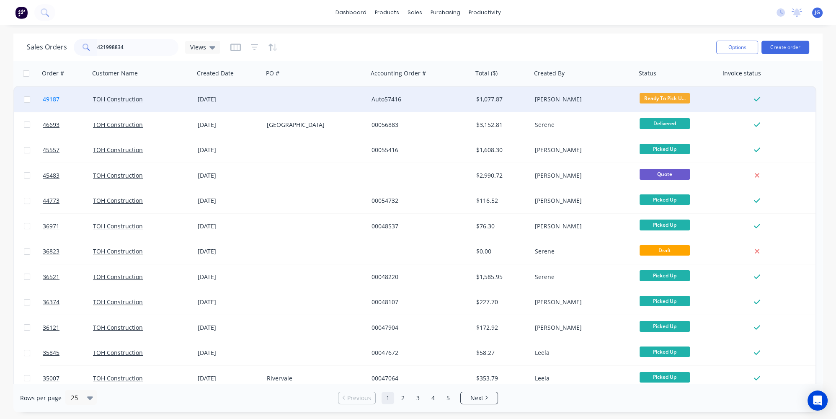
click at [81, 98] on link "49187" at bounding box center [68, 99] width 50 height 25
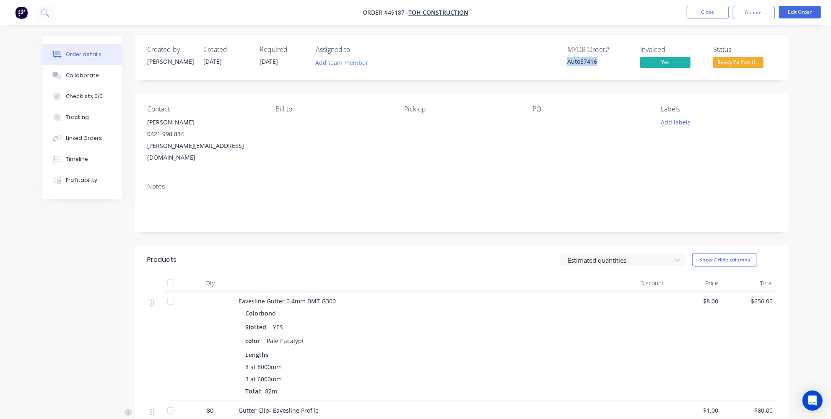
drag, startPoint x: 624, startPoint y: 62, endPoint x: 550, endPoint y: 64, distance: 74.2
click at [560, 63] on div "MYOB Order # Auto57416 Invoiced Yes Status Ready To Pick U..." at bounding box center [587, 58] width 376 height 24
copy div "Auto57416"
click at [725, 60] on span "Ready To Pick U..." at bounding box center [738, 62] width 50 height 10
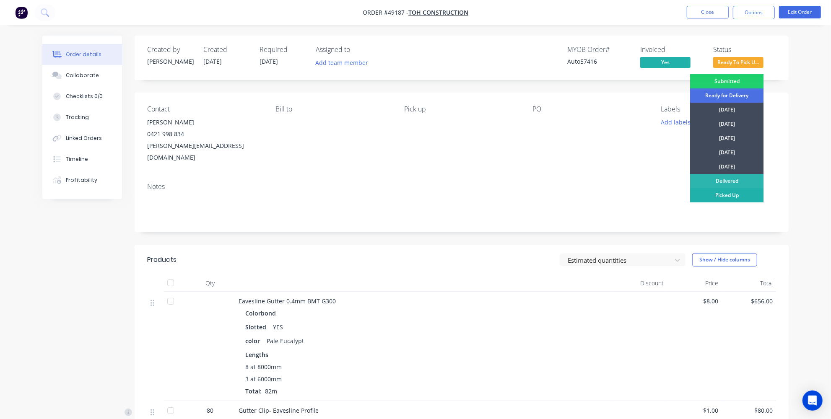
click at [719, 194] on div "Picked Up" at bounding box center [726, 195] width 73 height 14
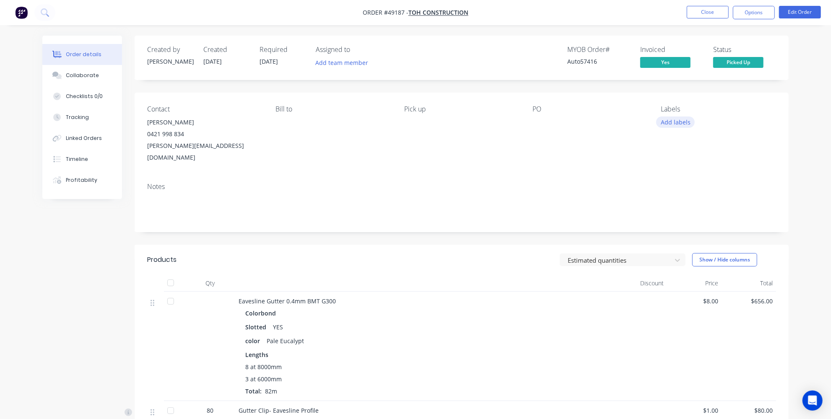
click at [681, 118] on button "Add labels" at bounding box center [675, 121] width 39 height 11
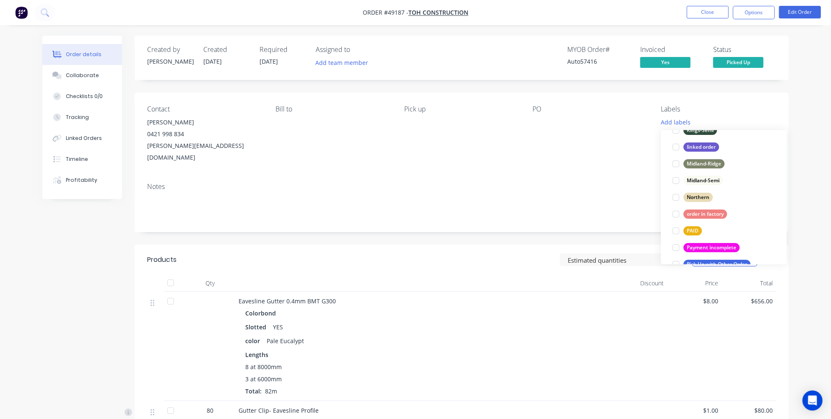
scroll to position [234, 0]
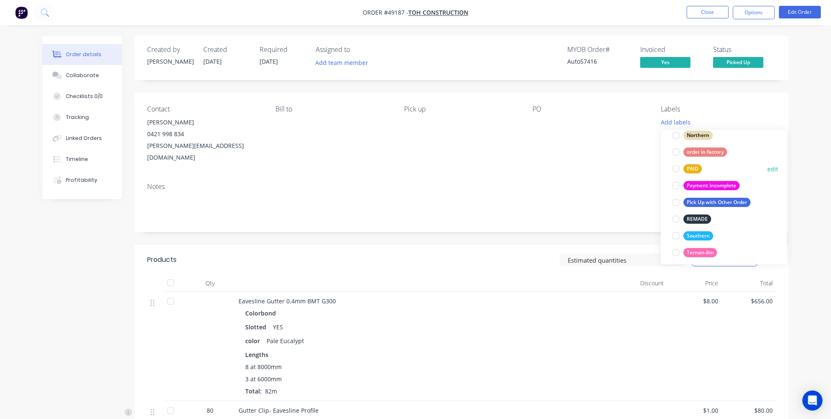
click at [676, 168] on div at bounding box center [676, 168] width 17 height 17
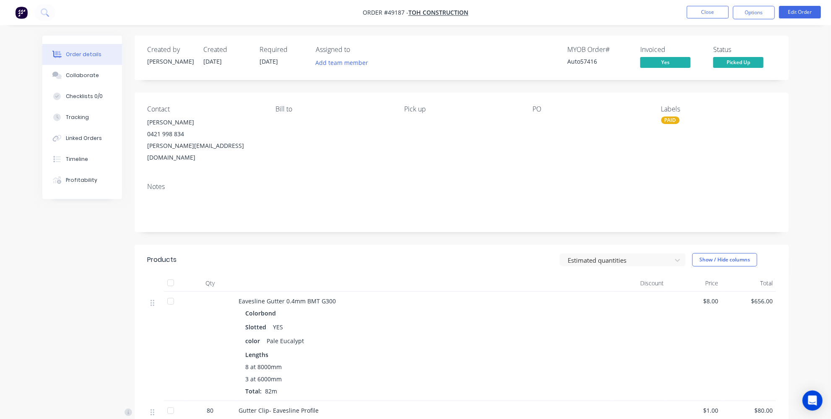
click at [15, 238] on div "Order details Collaborate Checklists 0/0 Tracking Linked Orders Timeline Profit…" at bounding box center [415, 337] width 831 height 674
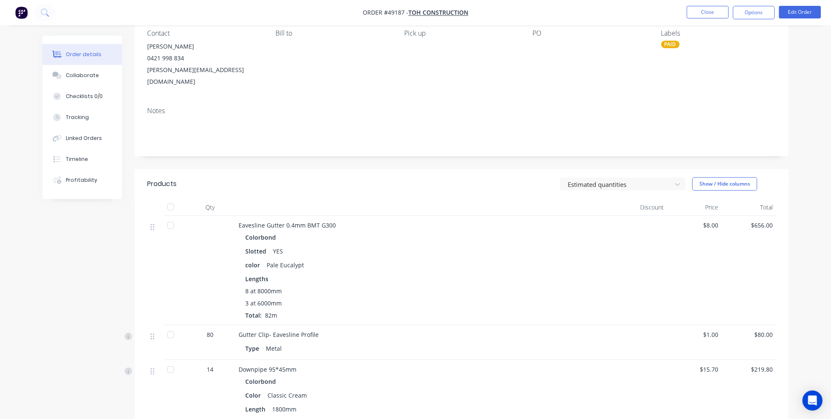
scroll to position [0, 0]
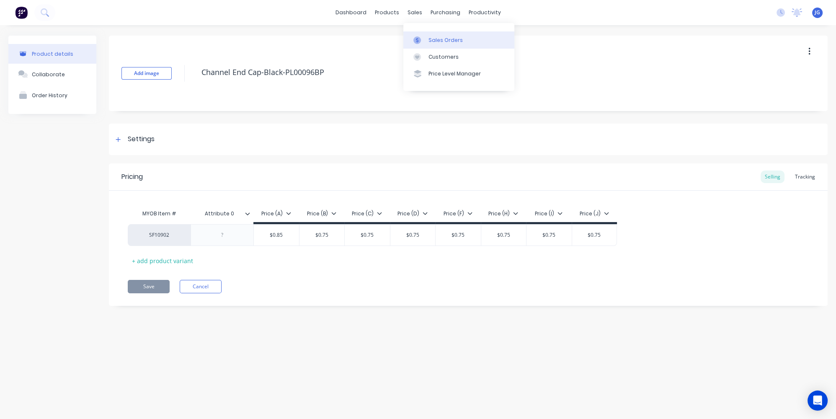
click at [431, 45] on link "Sales Orders" at bounding box center [459, 39] width 111 height 17
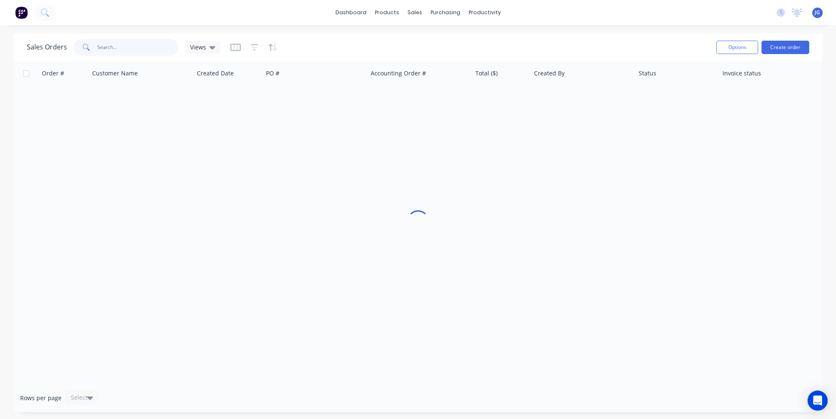
click at [171, 48] on input "text" at bounding box center [138, 47] width 82 height 17
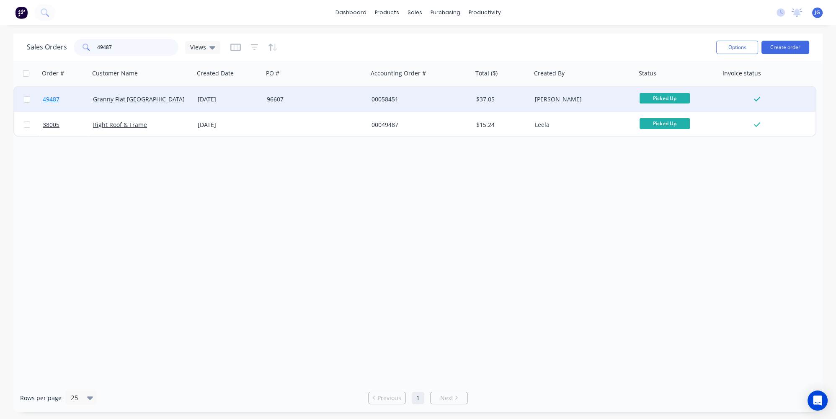
type input "49487"
click at [78, 92] on link "49487" at bounding box center [68, 99] width 50 height 25
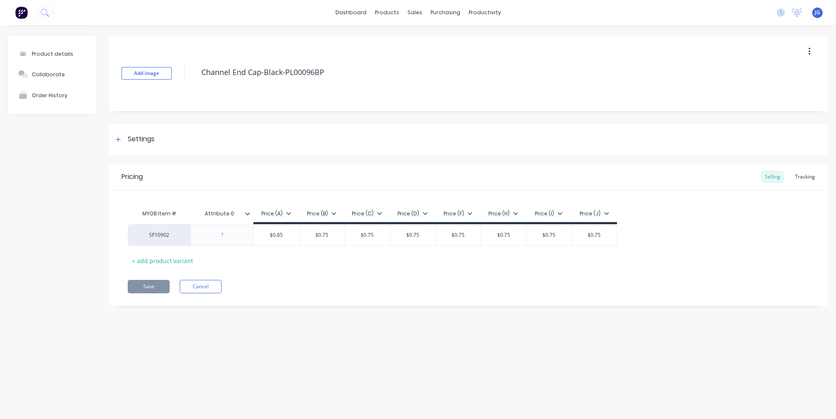
type textarea "x"
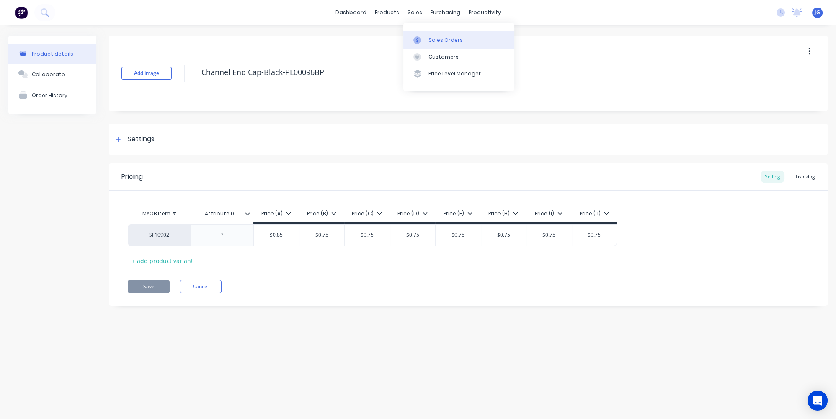
click at [424, 44] on link "Sales Orders" at bounding box center [459, 39] width 111 height 17
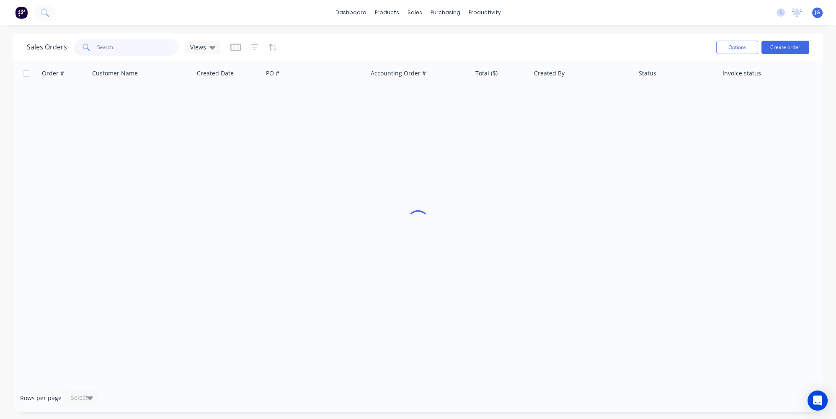
click at [124, 48] on input "text" at bounding box center [138, 47] width 82 height 17
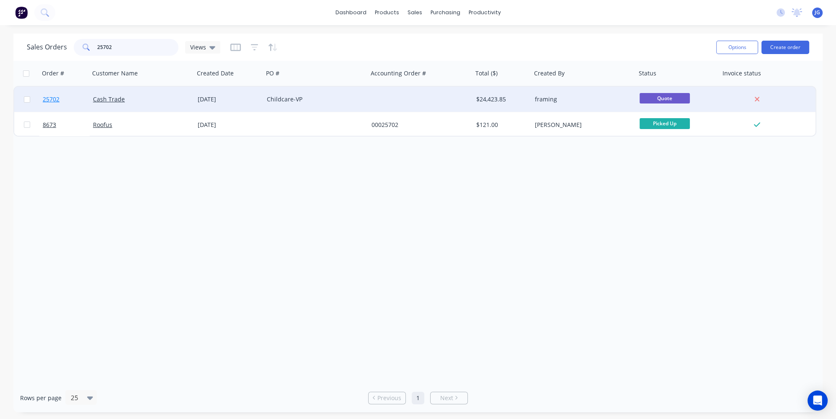
type input "25702"
click at [66, 97] on link "25702" at bounding box center [68, 99] width 50 height 25
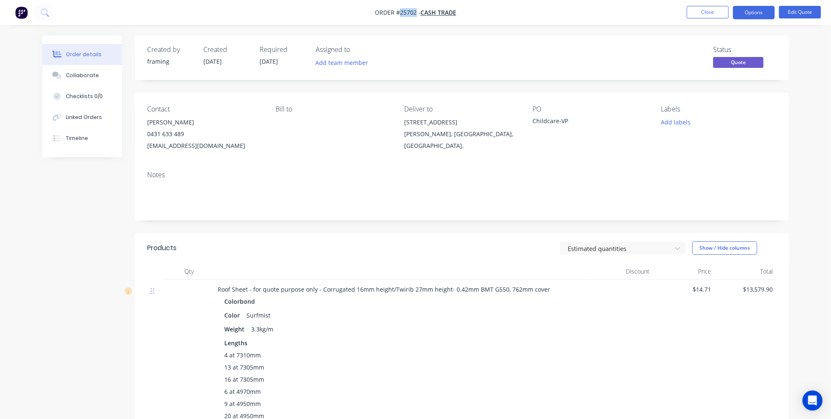
drag, startPoint x: 415, startPoint y: 12, endPoint x: 400, endPoint y: 12, distance: 15.5
click at [400, 12] on span "Order #25702 -" at bounding box center [398, 13] width 46 height 8
copy span "25702"
drag, startPoint x: 213, startPoint y: 147, endPoint x: 140, endPoint y: 150, distance: 73.0
click at [140, 150] on div "Contact [PERSON_NAME] [PHONE_NUMBER] [EMAIL_ADDRESS][DOMAIN_NAME] [PERSON_NAME]…" at bounding box center [462, 129] width 654 height 72
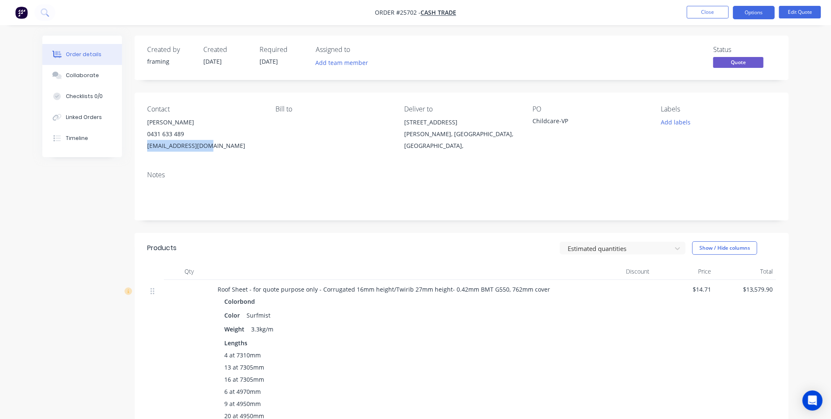
copy div "[EMAIL_ADDRESS][DOMAIN_NAME]"
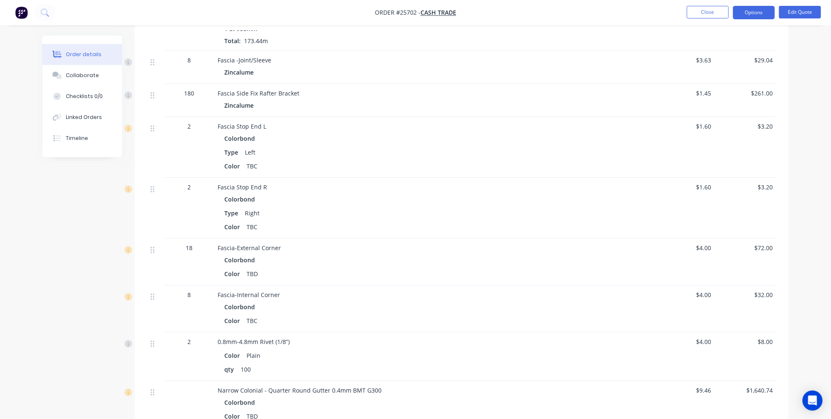
scroll to position [1257, 0]
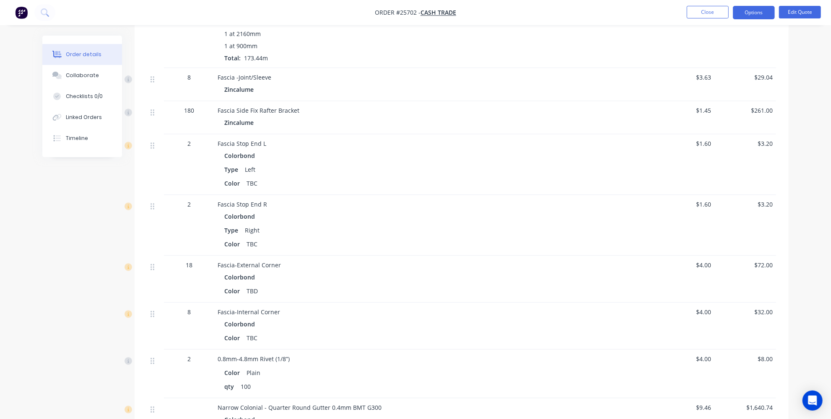
click at [255, 291] on div "TBD" at bounding box center [252, 291] width 18 height 12
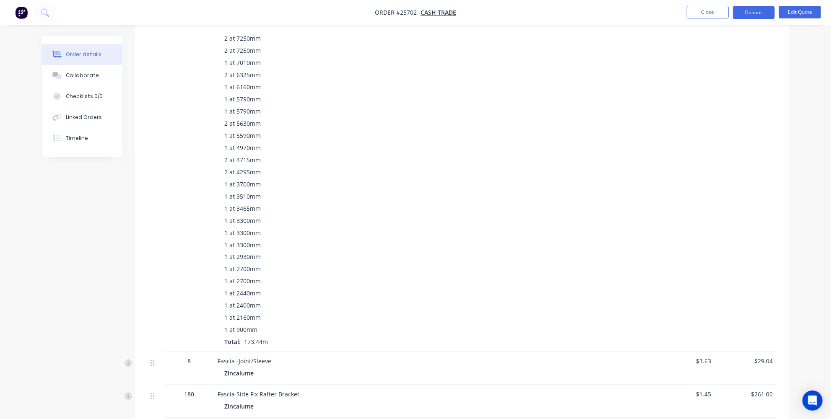
scroll to position [952, 0]
click at [163, 229] on div at bounding box center [155, 160] width 17 height 425
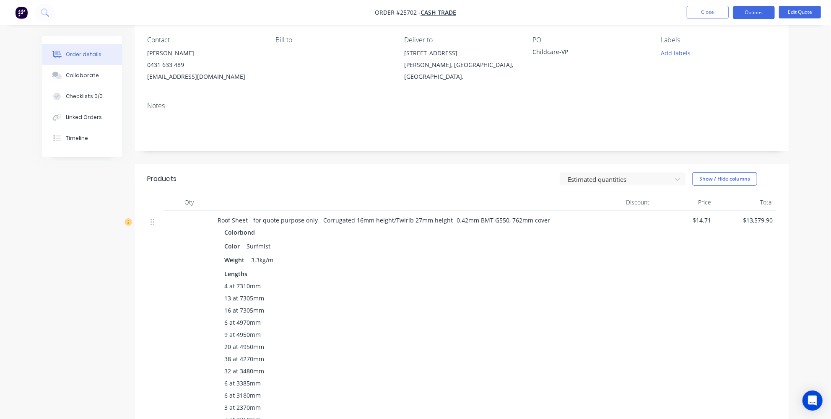
scroll to position [0, 0]
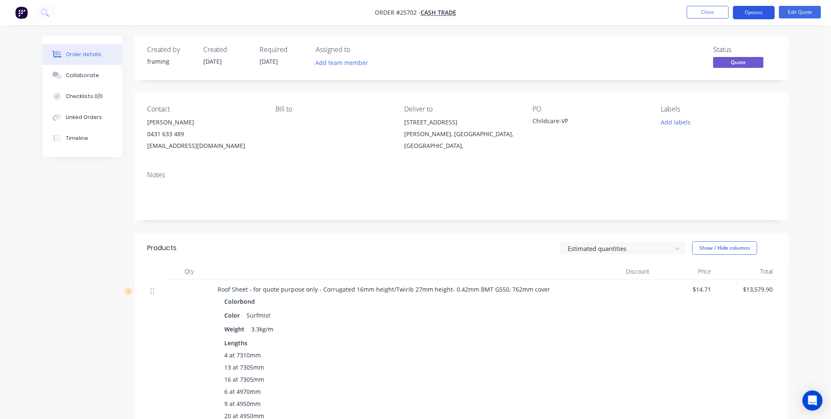
click at [765, 14] on button "Options" at bounding box center [753, 12] width 42 height 13
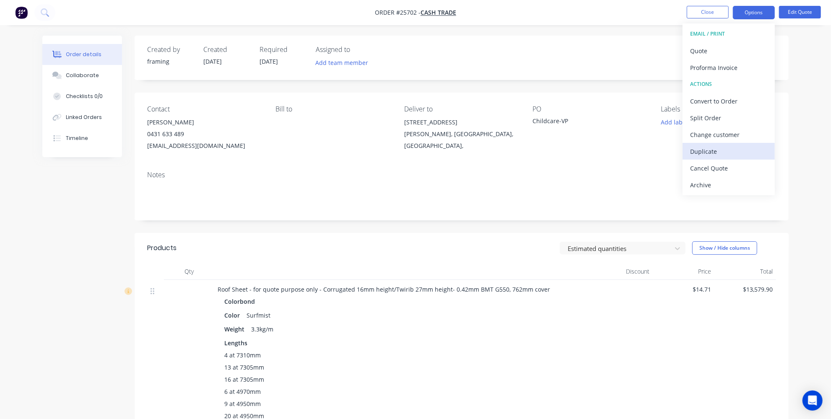
click at [708, 150] on div "Duplicate" at bounding box center [728, 151] width 77 height 12
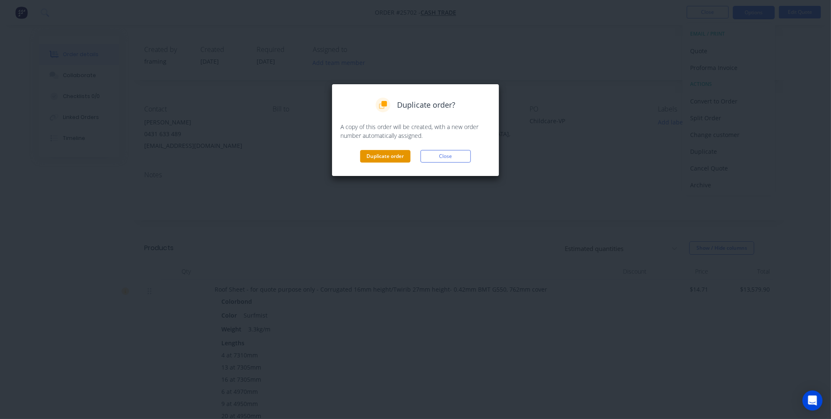
click at [381, 152] on button "Duplicate order" at bounding box center [385, 156] width 50 height 13
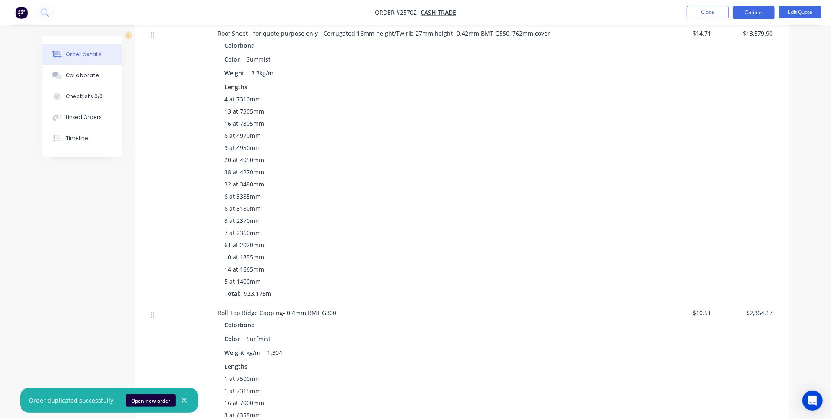
scroll to position [267, 0]
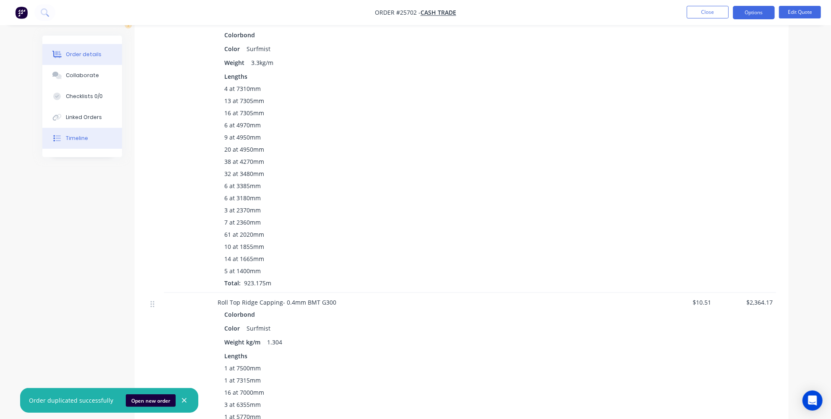
click at [72, 139] on div "Timeline" at bounding box center [77, 139] width 22 height 8
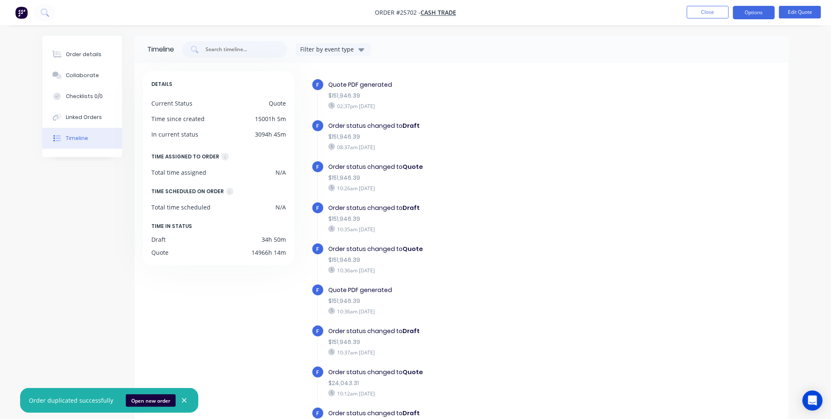
scroll to position [1212, 0]
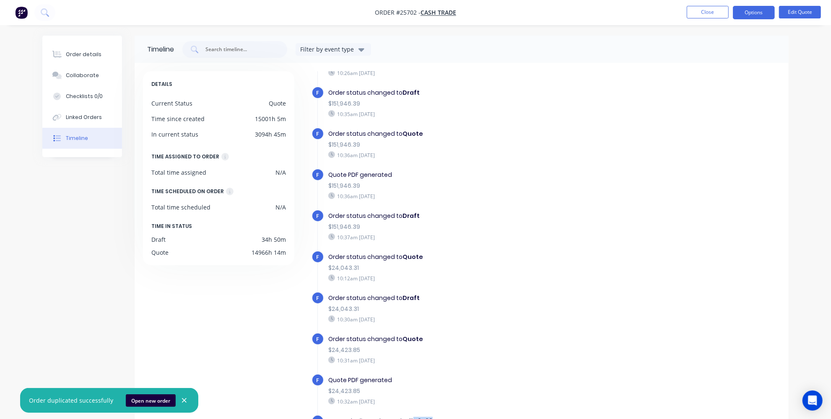
drag, startPoint x: 429, startPoint y: 407, endPoint x: 413, endPoint y: 409, distance: 16.4
click at [413, 417] on b "#49739" at bounding box center [419, 421] width 25 height 8
copy b "49739"
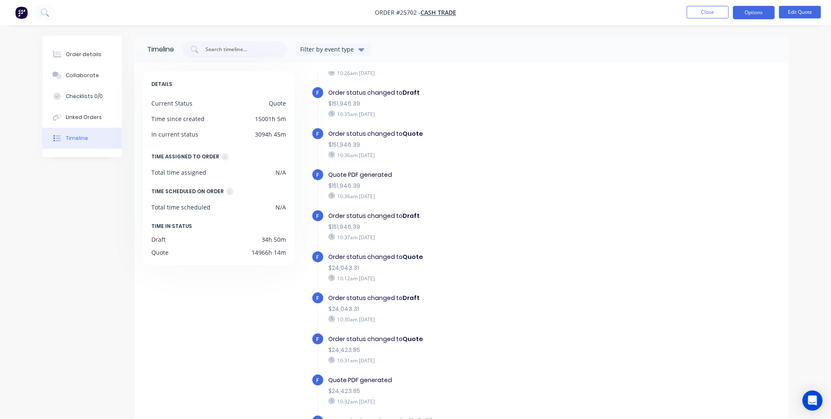
click at [579, 18] on nav "Order #25702 - Cash Trade Close Options Edit Quote" at bounding box center [415, 12] width 831 height 25
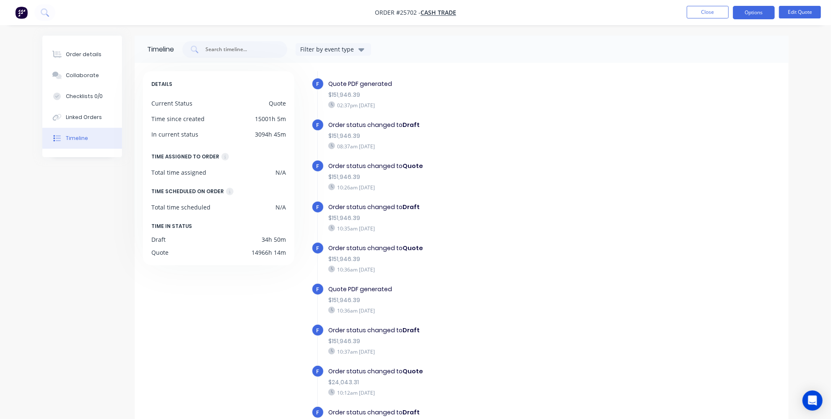
scroll to position [1060, 0]
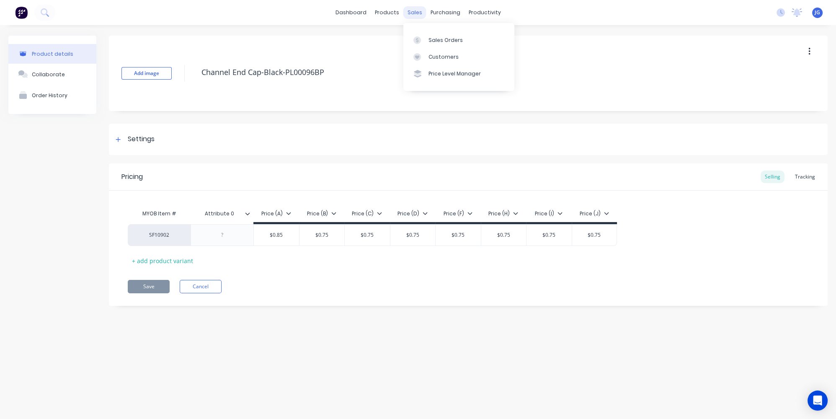
click at [420, 10] on div "sales" at bounding box center [415, 12] width 23 height 13
click at [430, 34] on link "Sales Orders" at bounding box center [459, 39] width 111 height 17
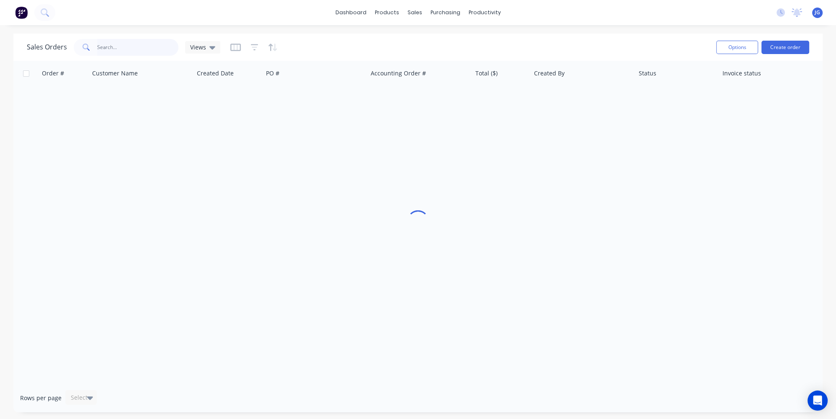
click at [154, 47] on input "text" at bounding box center [138, 47] width 82 height 17
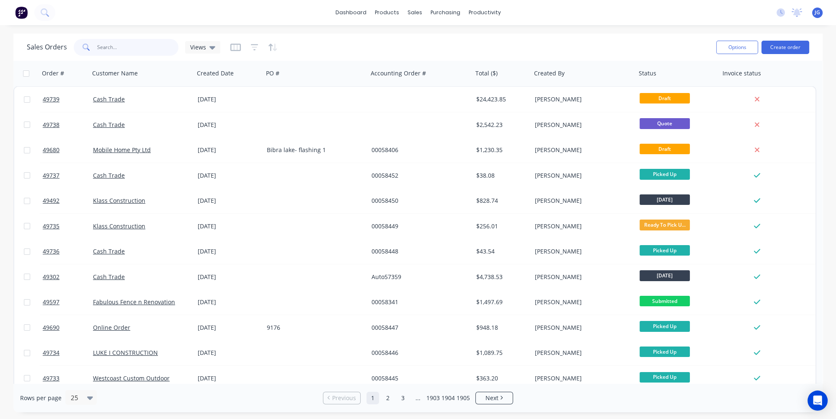
click at [146, 44] on input "text" at bounding box center [138, 47] width 82 height 17
click at [148, 50] on input "text" at bounding box center [138, 47] width 82 height 17
click at [129, 44] on input "text" at bounding box center [138, 47] width 82 height 17
paste input "49739"
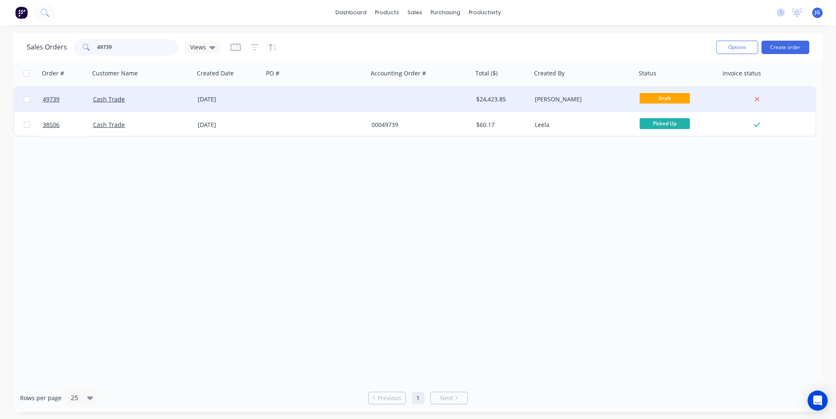
type input "49739"
click at [142, 98] on div "Cash Trade" at bounding box center [139, 99] width 93 height 8
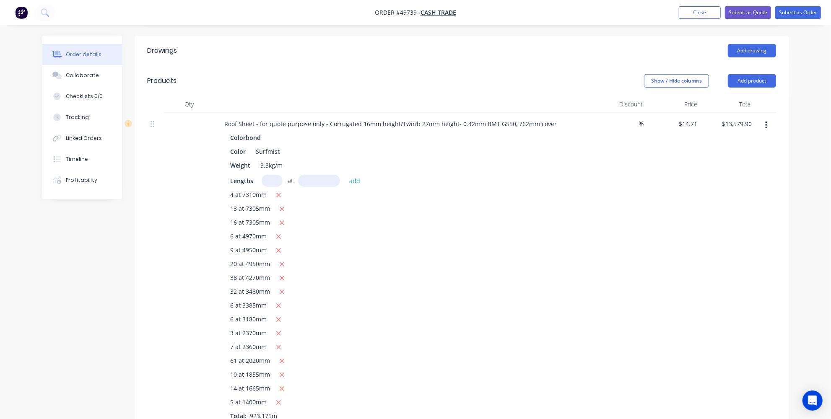
scroll to position [190, 0]
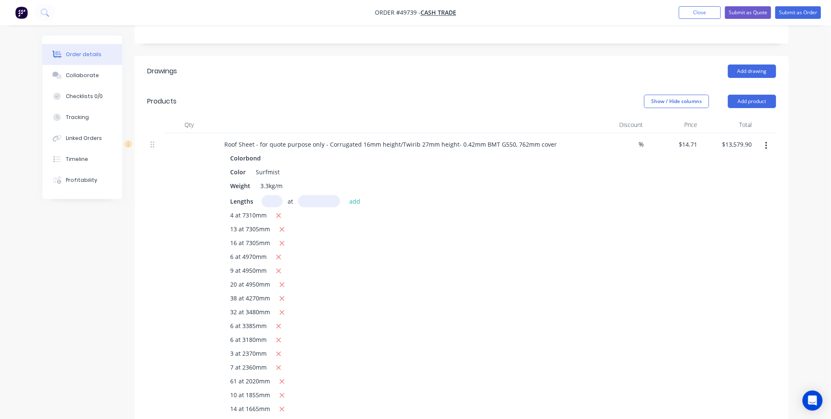
click at [769, 138] on button "button" at bounding box center [766, 145] width 20 height 15
click at [713, 212] on div "Delete" at bounding box center [736, 218] width 65 height 12
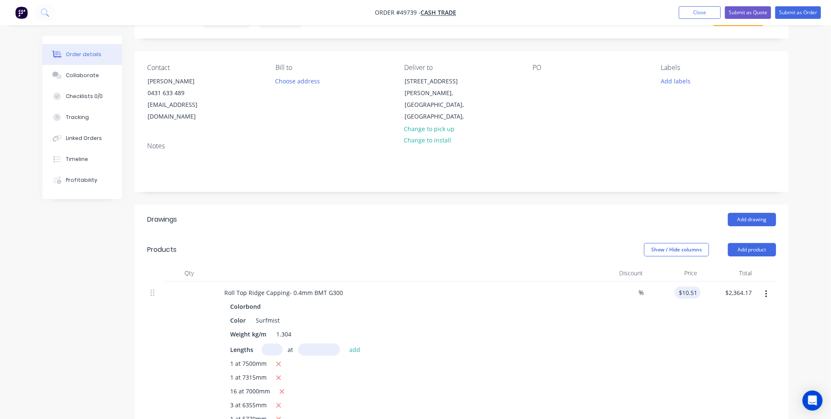
scroll to position [114, 0]
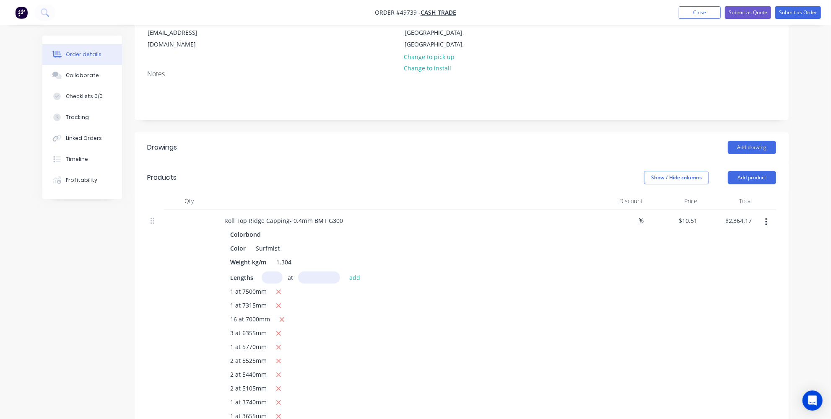
click at [764, 215] on button "button" at bounding box center [766, 222] width 20 height 15
drag, startPoint x: 711, startPoint y: 277, endPoint x: 675, endPoint y: 287, distance: 36.9
click at [711, 288] on div "Delete" at bounding box center [736, 294] width 65 height 12
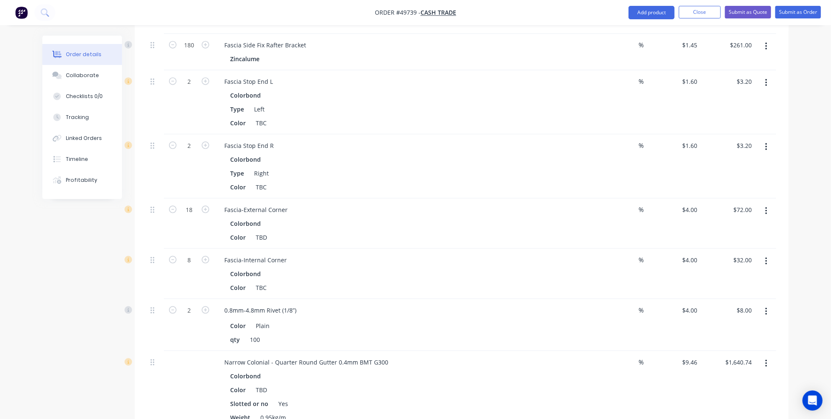
scroll to position [838, 0]
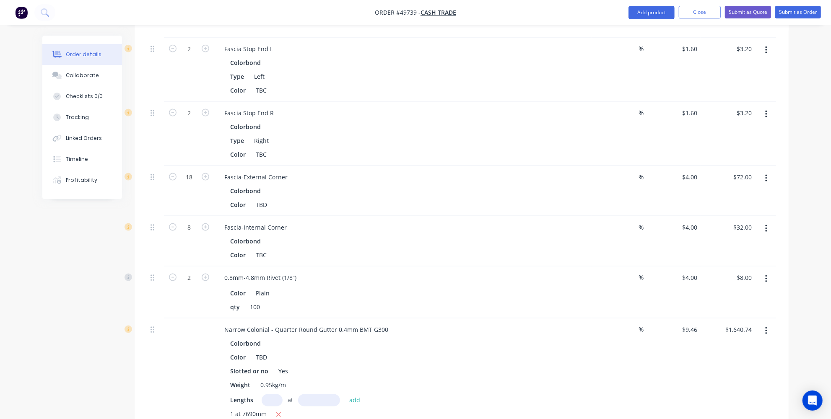
click at [766, 327] on icon "button" at bounding box center [766, 331] width 2 height 8
click at [719, 397] on div "Delete" at bounding box center [736, 403] width 65 height 12
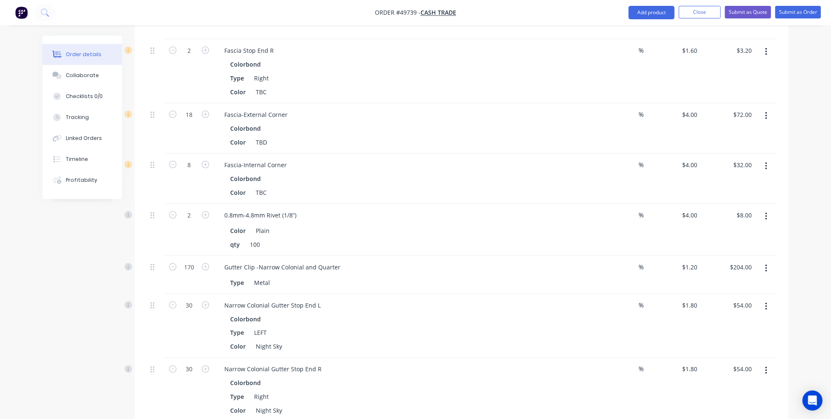
scroll to position [914, 0]
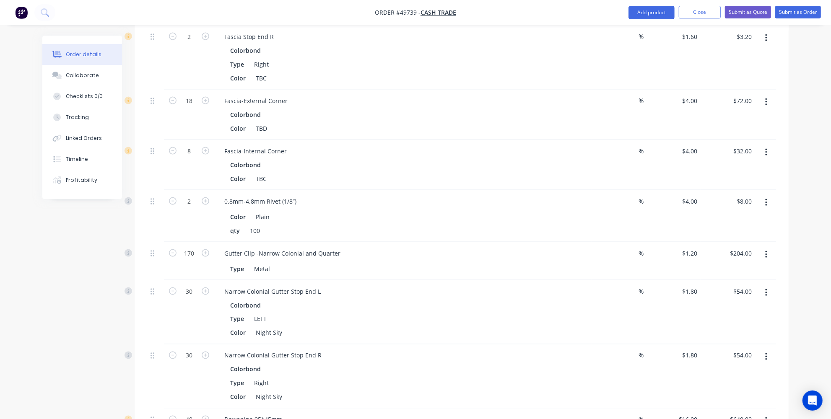
click at [766, 251] on icon "button" at bounding box center [766, 255] width 2 height 8
click at [722, 321] on div "Delete" at bounding box center [736, 327] width 65 height 12
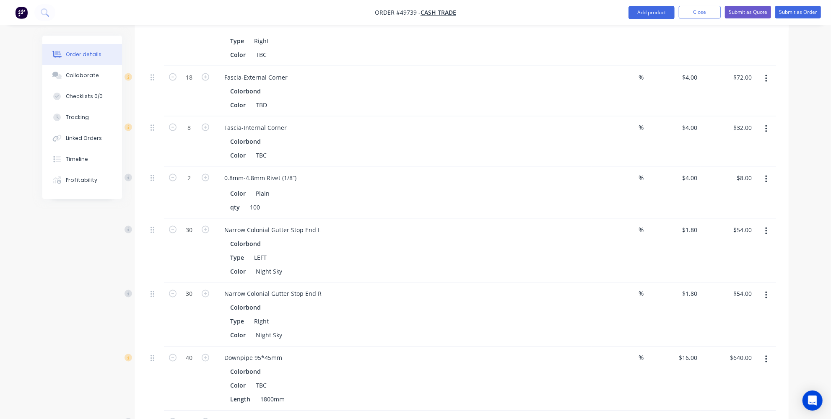
scroll to position [952, 0]
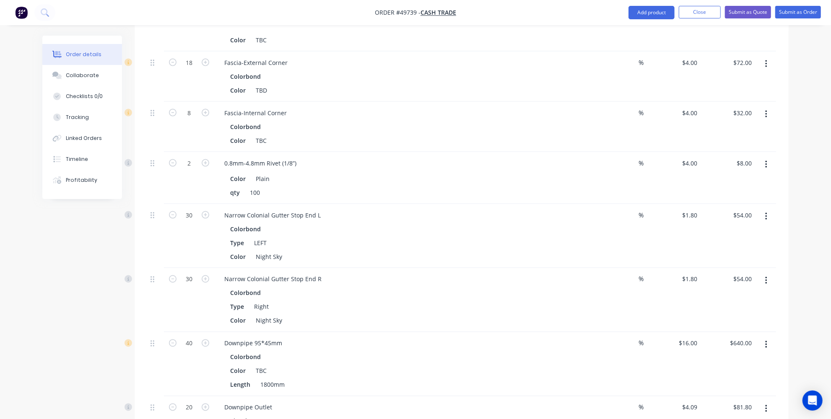
click at [768, 209] on button "button" at bounding box center [766, 216] width 20 height 15
click at [723, 283] on div "Delete" at bounding box center [736, 289] width 65 height 12
click at [767, 209] on button "button" at bounding box center [766, 216] width 20 height 15
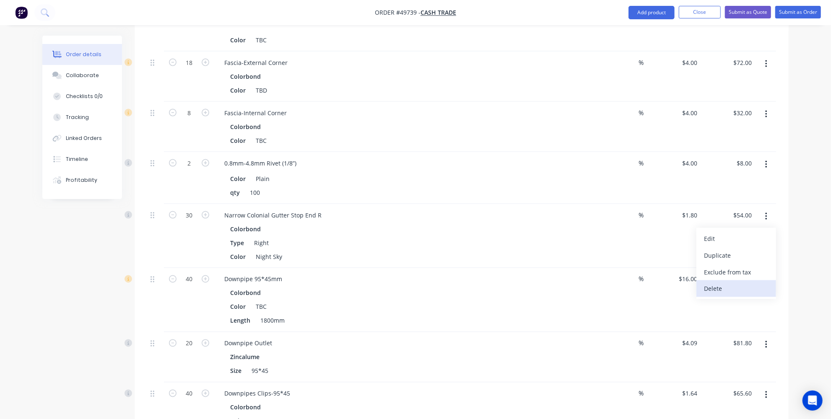
click at [725, 283] on div "Delete" at bounding box center [736, 289] width 65 height 12
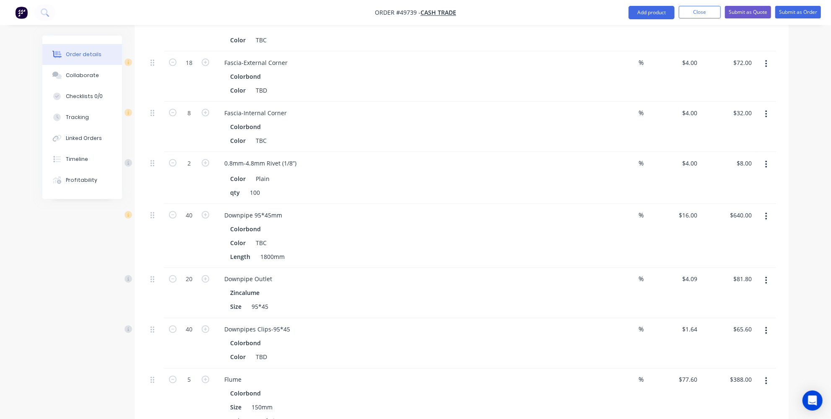
click at [763, 209] on button "button" at bounding box center [766, 216] width 20 height 15
click at [727, 283] on div "Delete" at bounding box center [736, 289] width 65 height 12
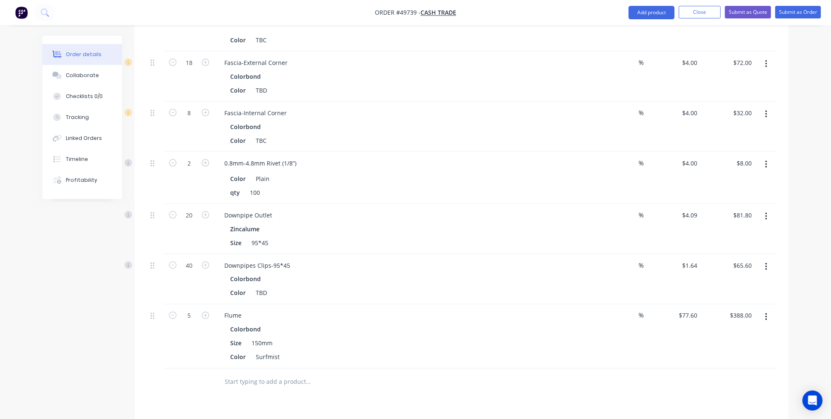
click at [769, 209] on button "button" at bounding box center [766, 216] width 20 height 15
click at [741, 283] on div "Delete" at bounding box center [736, 289] width 65 height 12
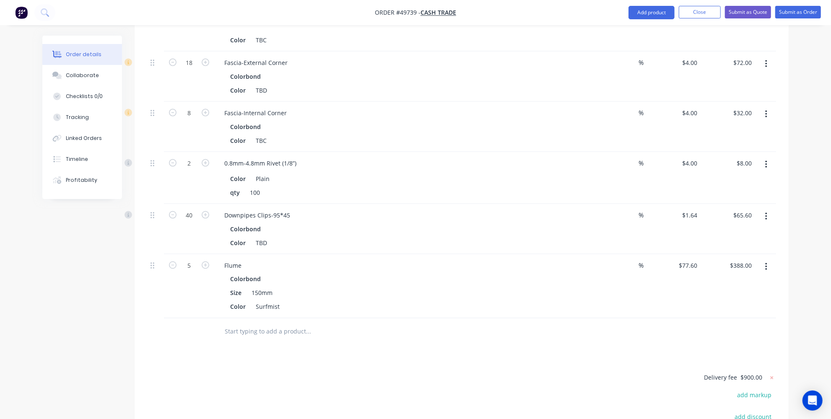
click at [763, 209] on button "button" at bounding box center [766, 216] width 20 height 15
click at [714, 283] on div "Delete" at bounding box center [736, 289] width 65 height 12
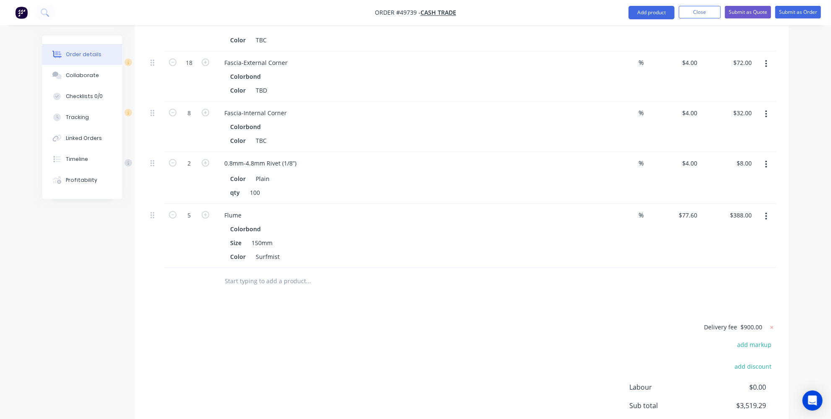
click at [773, 209] on button "button" at bounding box center [766, 216] width 20 height 15
click at [740, 283] on div "Delete" at bounding box center [736, 289] width 65 height 12
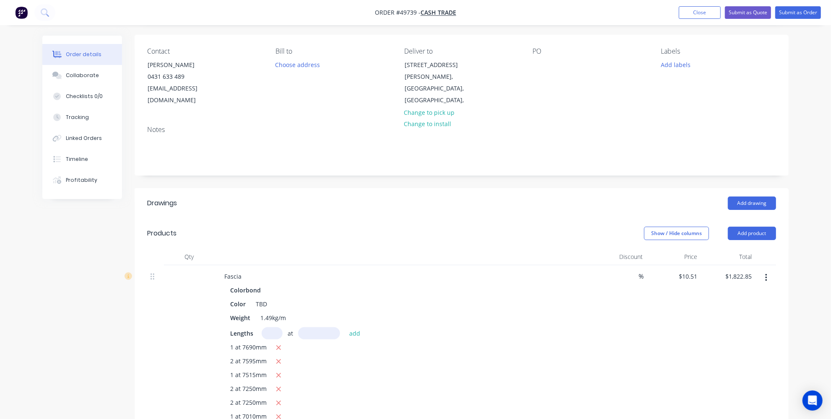
scroll to position [0, 0]
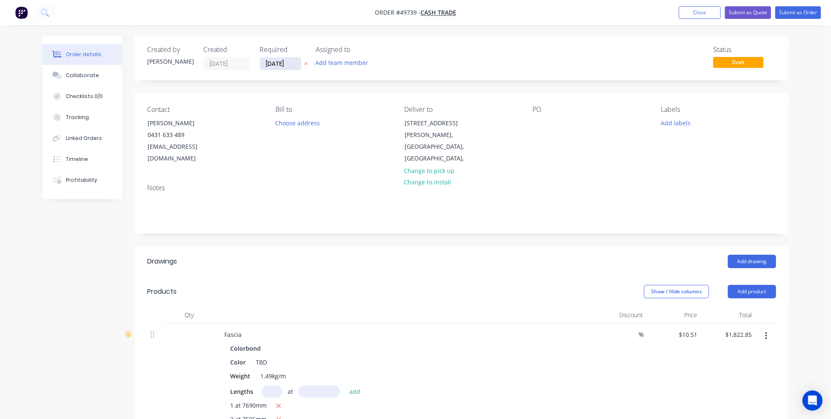
click at [281, 62] on input "[DATE]" at bounding box center [280, 63] width 41 height 13
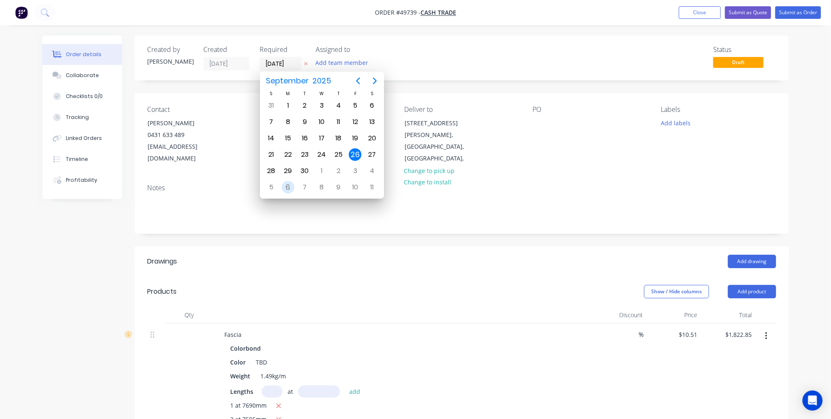
click at [289, 185] on div "6" at bounding box center [288, 187] width 13 height 13
type input "06/10/25"
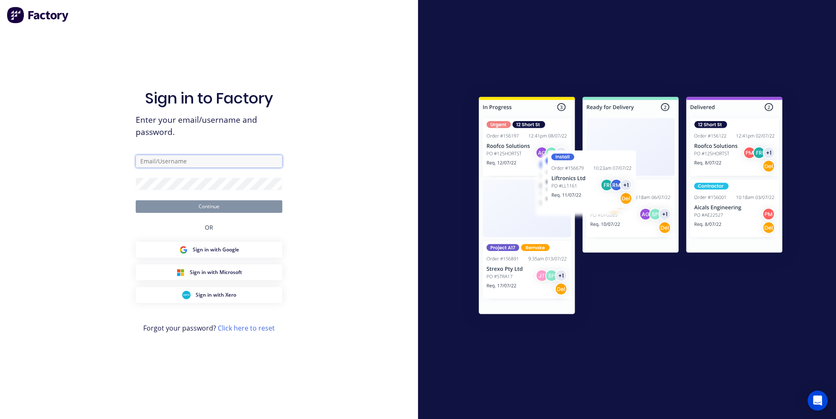
type input "jessica@dynamicsteelform.com.au"
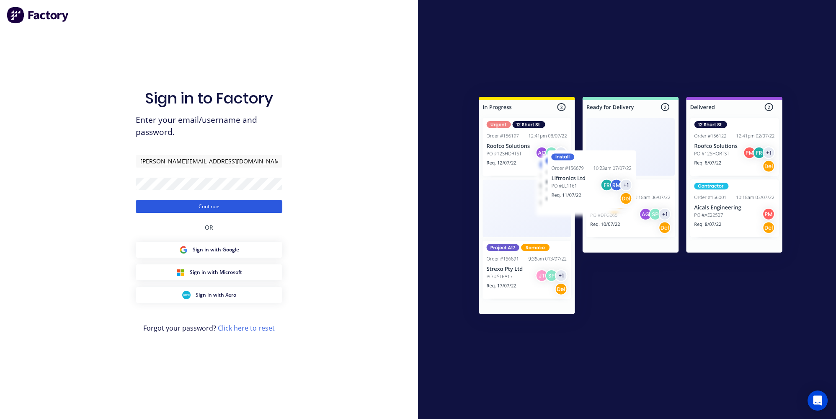
click at [264, 208] on button "Continue" at bounding box center [209, 206] width 147 height 13
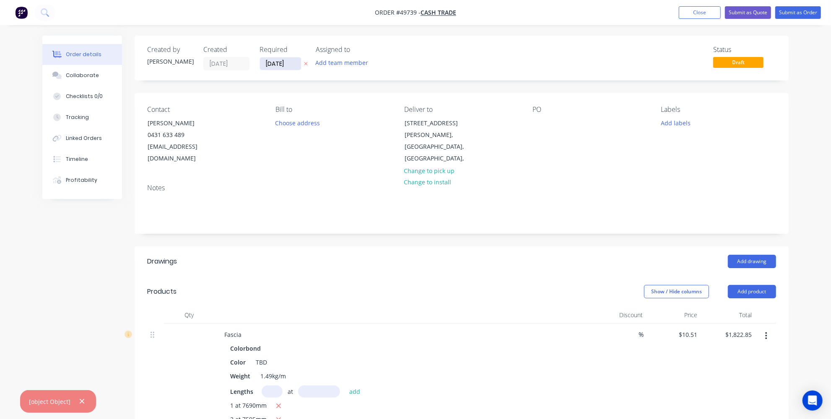
click at [277, 64] on input "[DATE]" at bounding box center [280, 63] width 41 height 13
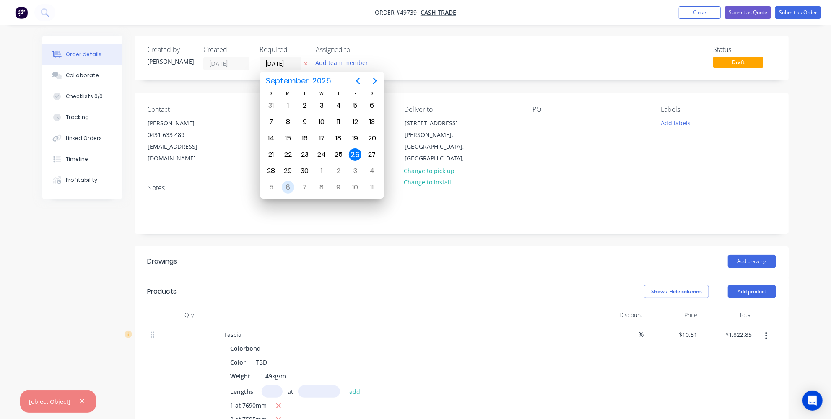
click at [287, 181] on div "6" at bounding box center [288, 187] width 13 height 13
type input "06/10/25"
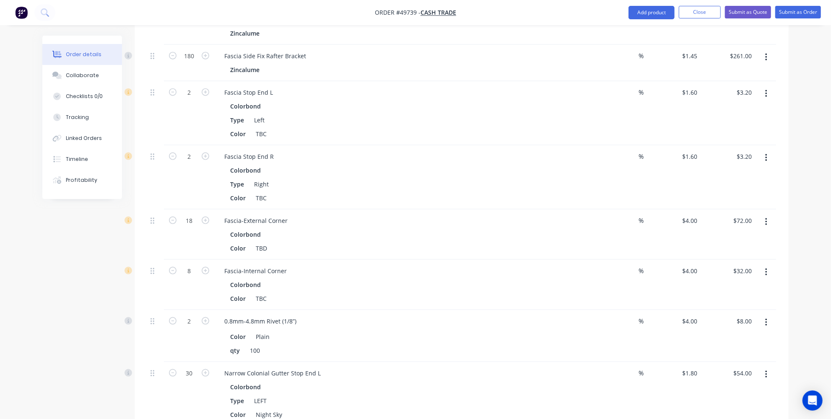
scroll to position [915, 0]
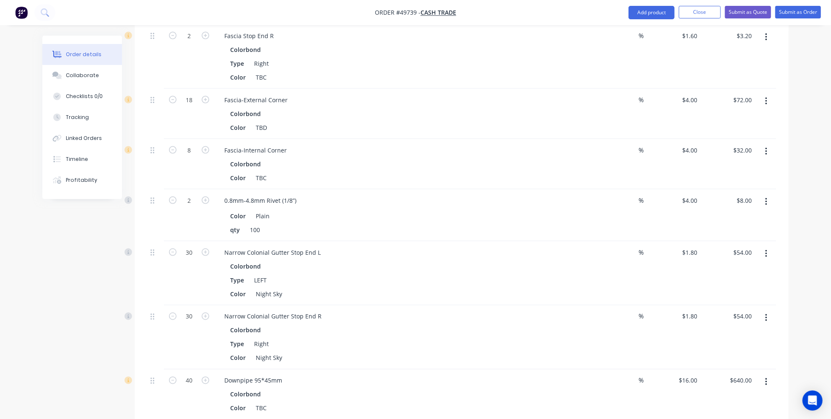
click at [774, 246] on button "button" at bounding box center [766, 253] width 20 height 15
click at [722, 320] on div "Delete" at bounding box center [736, 326] width 65 height 12
click at [770, 246] on button "button" at bounding box center [766, 253] width 20 height 15
click at [728, 320] on div "Delete" at bounding box center [736, 326] width 65 height 12
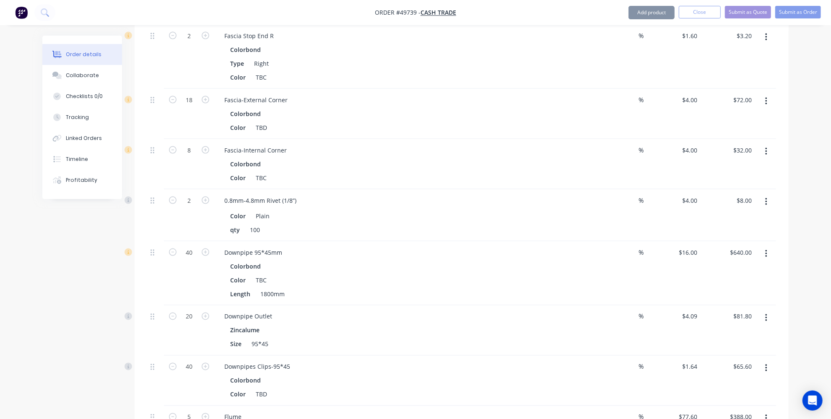
click at [768, 246] on button "button" at bounding box center [766, 253] width 20 height 15
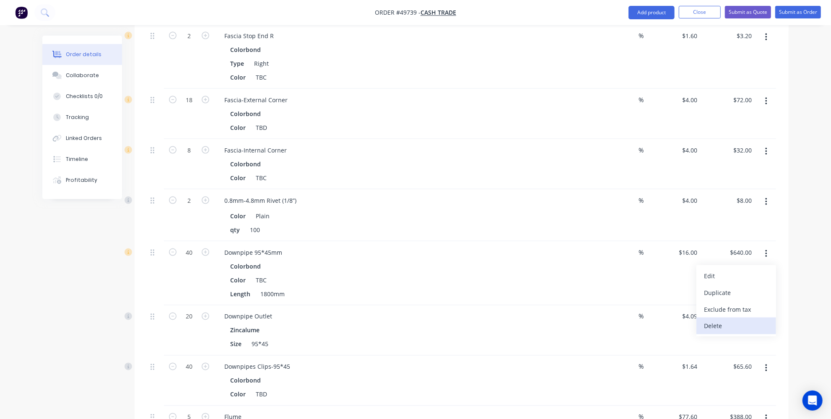
click at [732, 320] on div "Delete" at bounding box center [736, 326] width 65 height 12
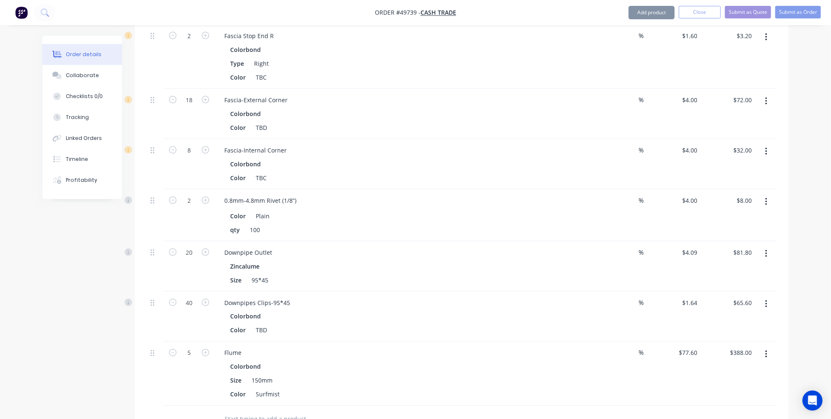
click at [769, 246] on button "button" at bounding box center [766, 253] width 20 height 15
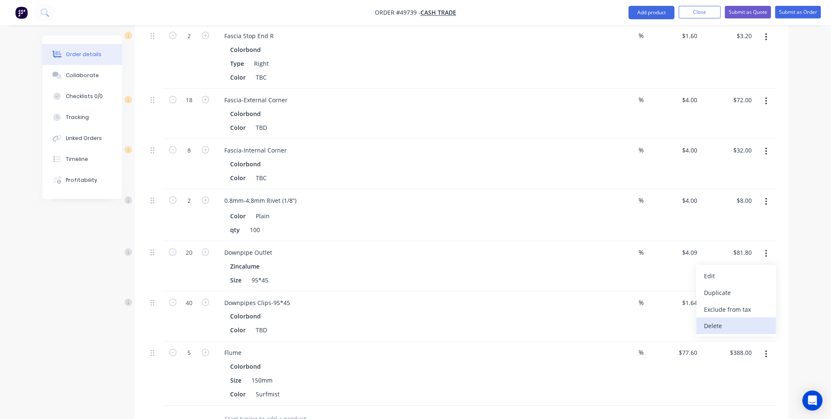
click at [730, 320] on div "Delete" at bounding box center [736, 326] width 65 height 12
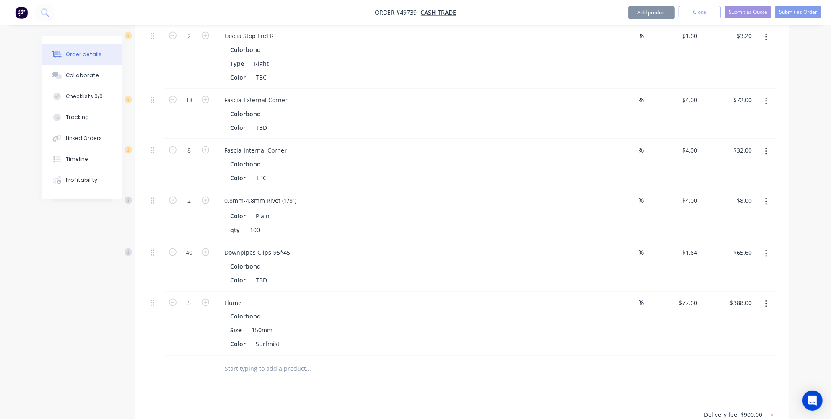
click at [764, 246] on button "button" at bounding box center [766, 253] width 20 height 15
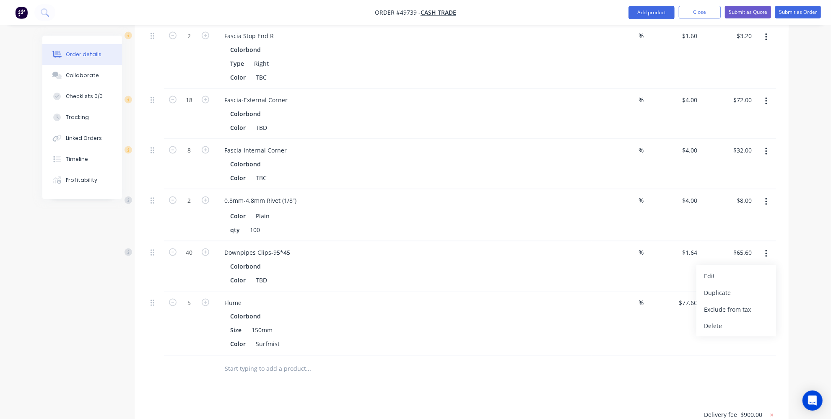
drag, startPoint x: 732, startPoint y: 305, endPoint x: 753, endPoint y: 262, distance: 47.2
click at [732, 318] on button "Delete" at bounding box center [736, 326] width 80 height 17
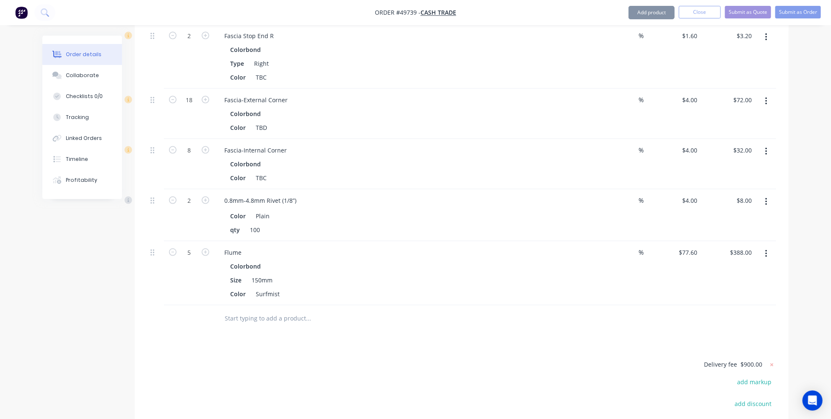
click at [763, 246] on button "button" at bounding box center [766, 253] width 20 height 15
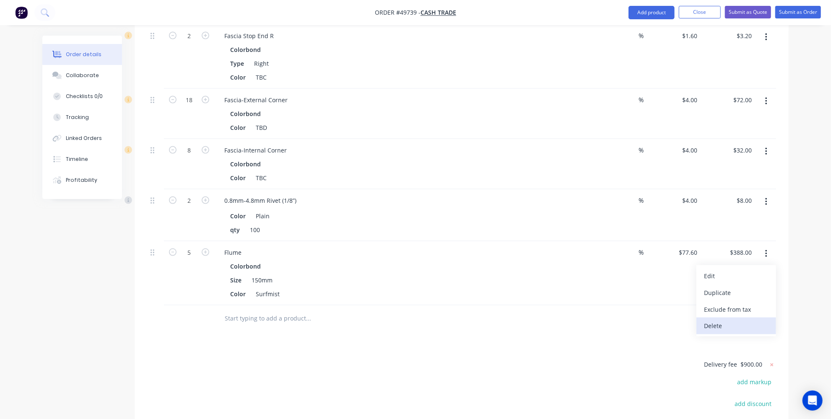
click at [725, 320] on div "Delete" at bounding box center [736, 326] width 65 height 12
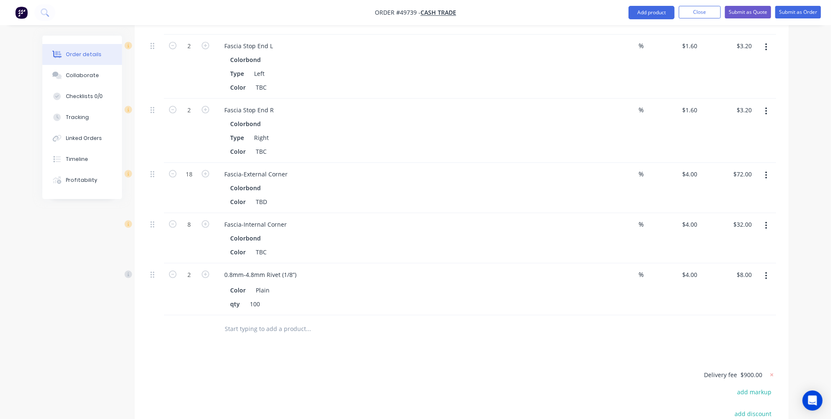
scroll to position [876, 0]
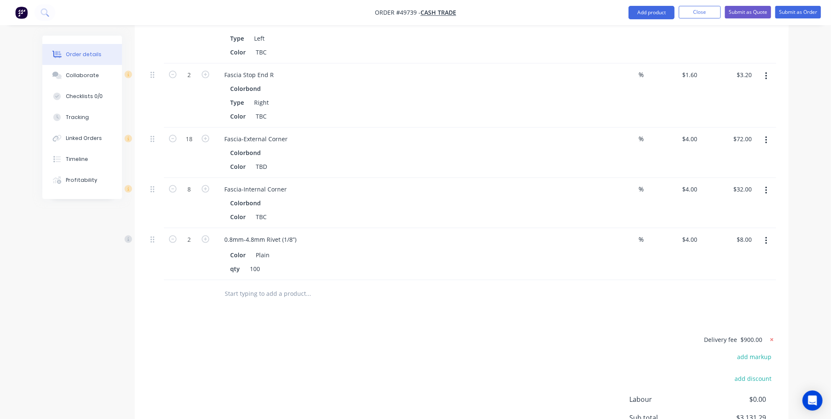
click at [773, 336] on icon at bounding box center [771, 340] width 8 height 8
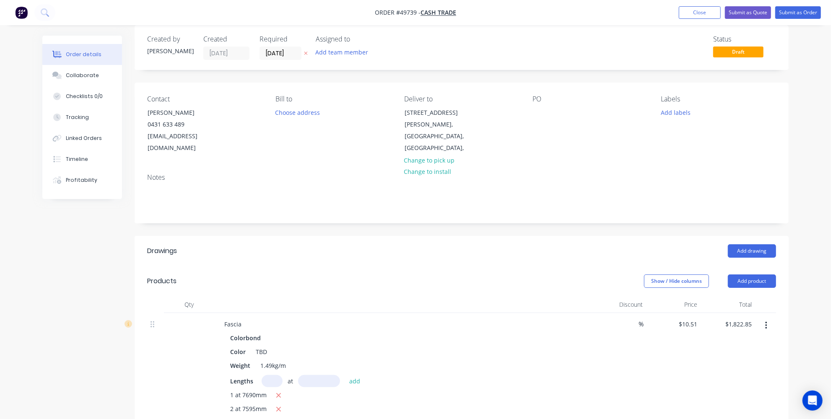
scroll to position [0, 0]
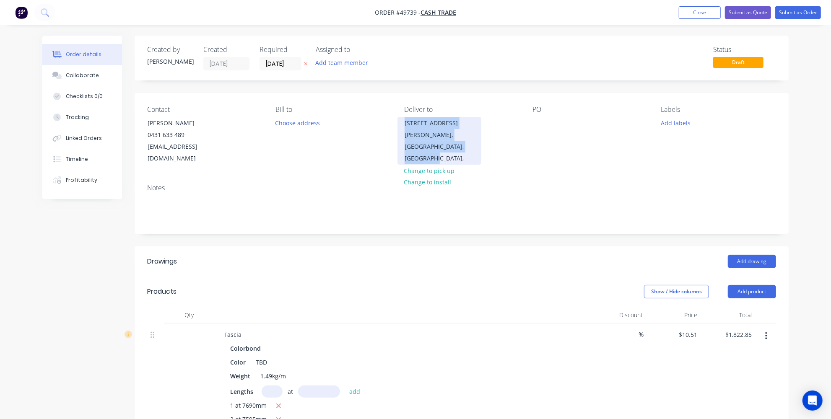
drag, startPoint x: 406, startPoint y: 120, endPoint x: 462, endPoint y: 145, distance: 61.4
click at [462, 145] on div "[STREET_ADDRESS][PERSON_NAME]," at bounding box center [439, 141] width 84 height 48
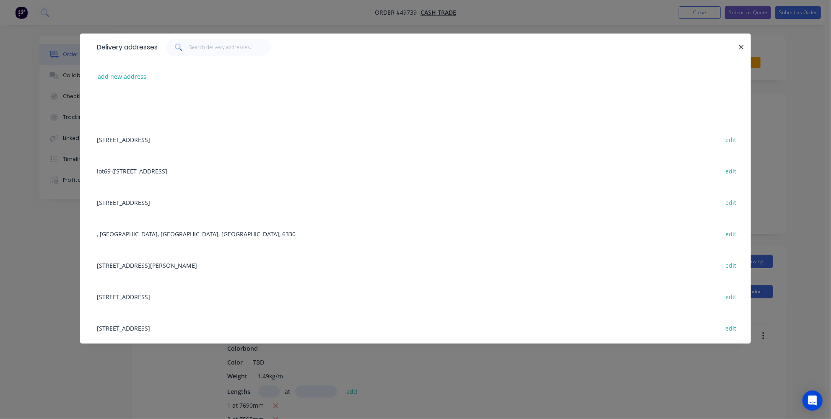
copy div "[STREET_ADDRESS][PERSON_NAME],"
click at [25, 195] on div "Delivery addresses add new address [STREET_ADDRESS] edit lot69 (44) [GEOGRAPHIC…" at bounding box center [415, 209] width 831 height 419
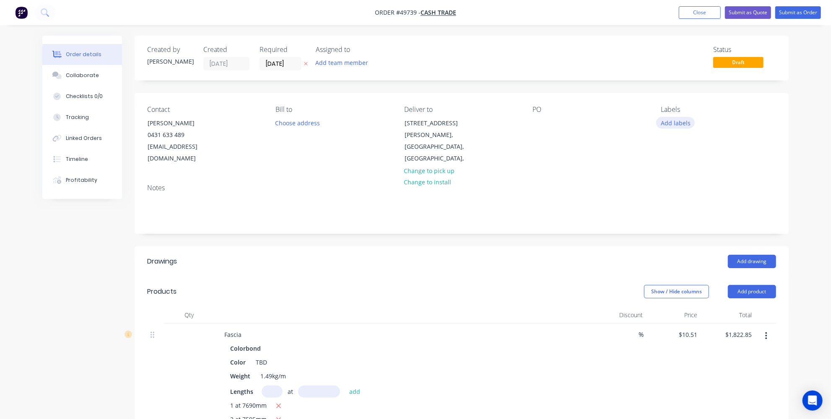
click at [667, 123] on button "Add labels" at bounding box center [675, 122] width 39 height 11
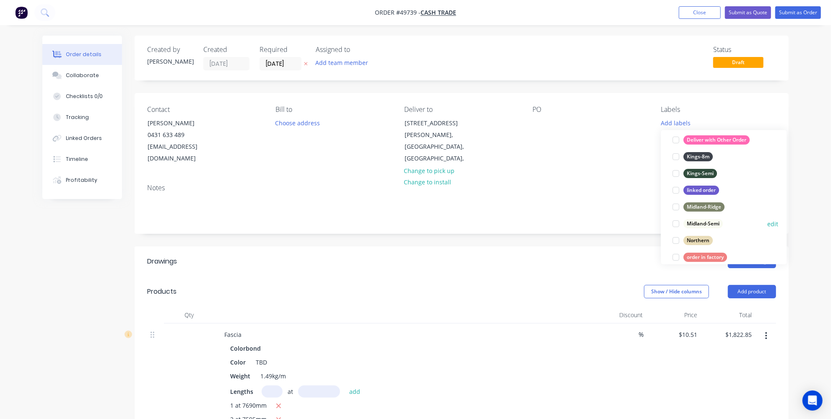
scroll to position [76, 0]
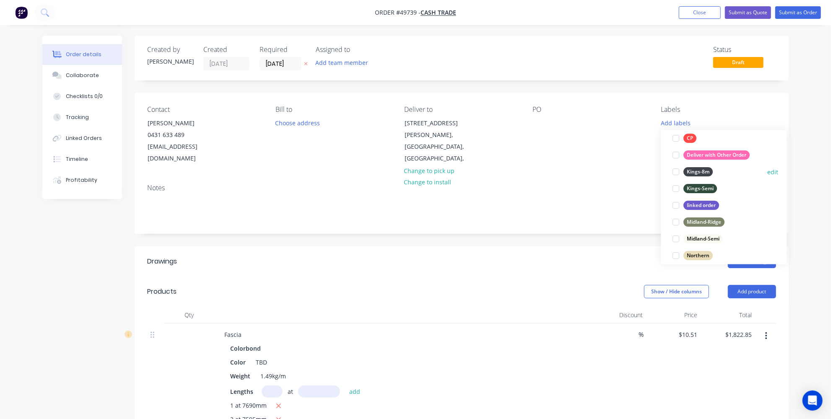
click at [677, 168] on div at bounding box center [676, 171] width 17 height 17
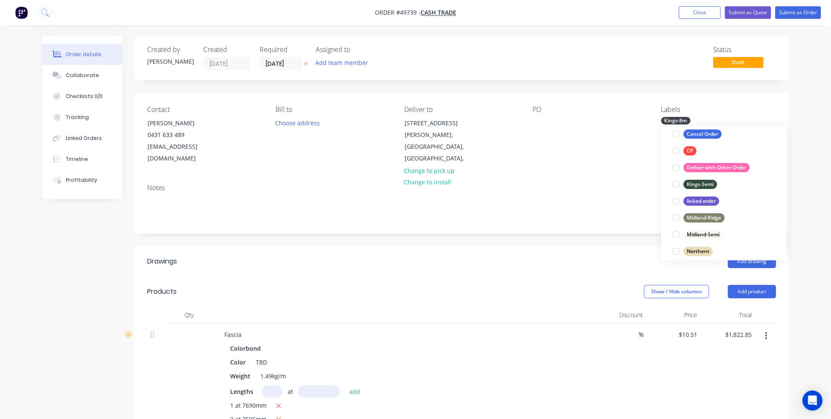
scroll to position [26, 0]
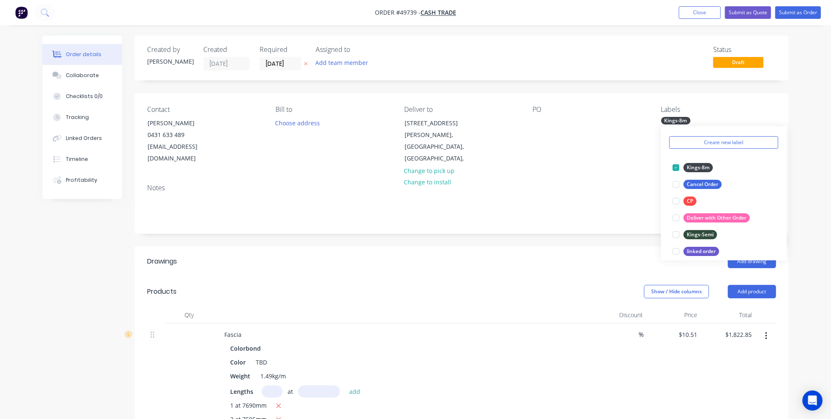
click at [573, 246] on header "Drawings Add drawing" at bounding box center [462, 261] width 654 height 30
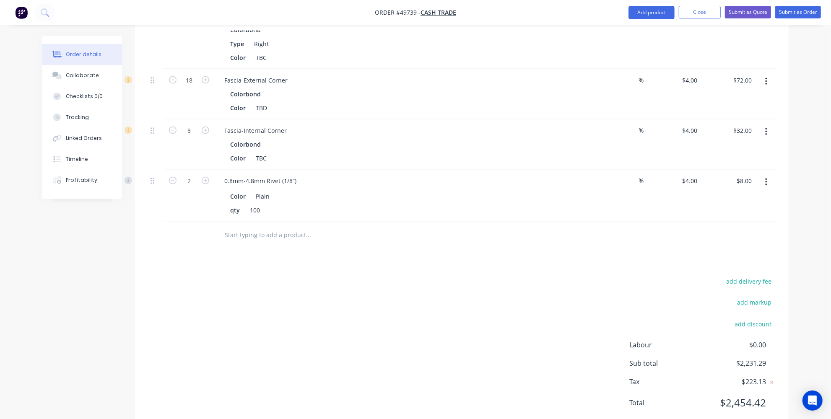
scroll to position [944, 0]
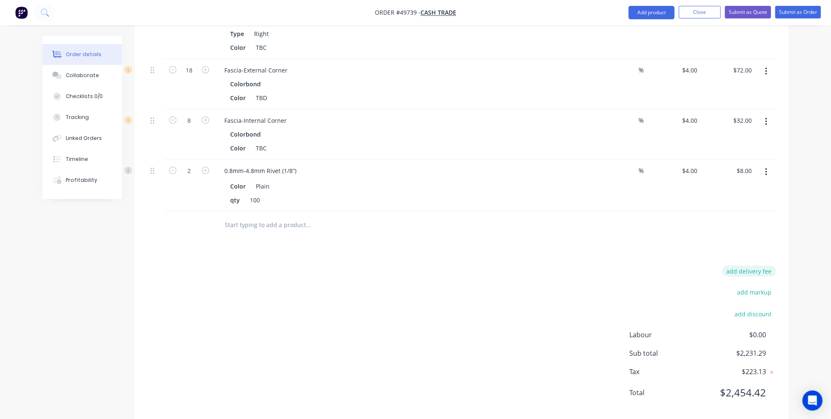
click at [753, 266] on button "add delivery fee" at bounding box center [749, 271] width 54 height 11
type input "200"
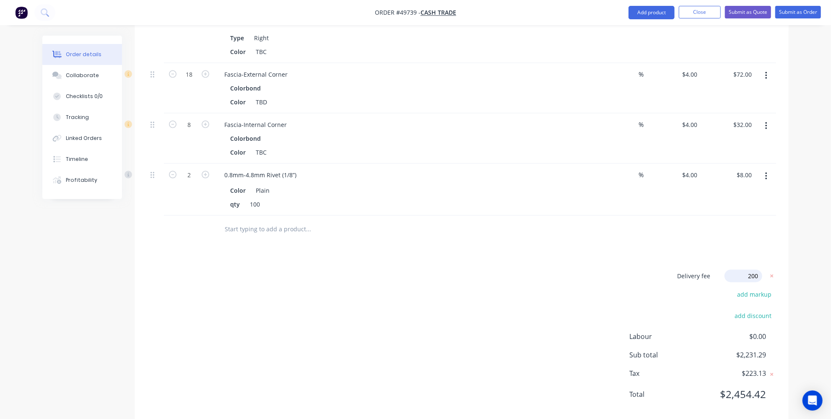
click at [766, 270] on div at bounding box center [770, 275] width 10 height 11
click at [769, 271] on icon at bounding box center [771, 275] width 8 height 8
click at [762, 268] on button "add delivery fee" at bounding box center [749, 273] width 54 height 11
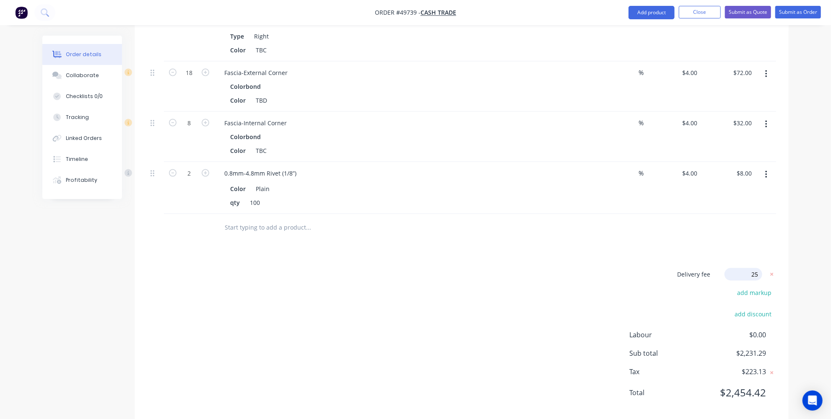
type input "250"
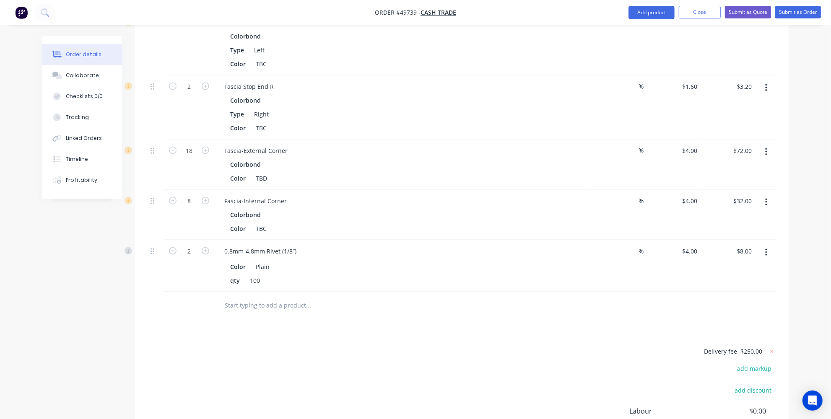
scroll to position [940, 0]
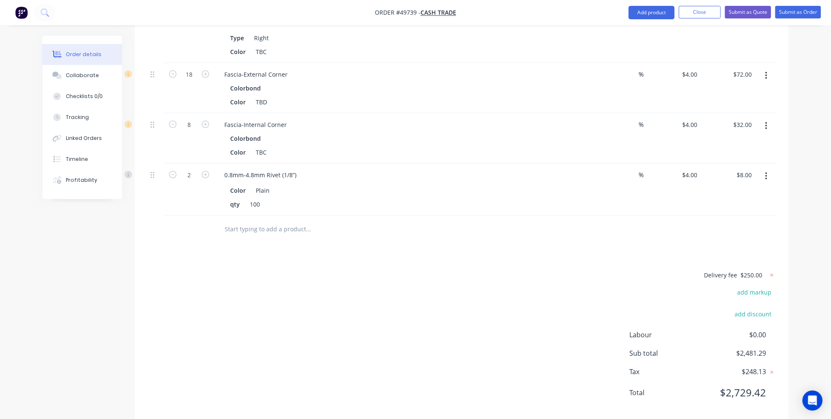
click at [645, 270] on div "Delivery fee $250.00 add markup add discount Labour $0.00 Sub total $2,481.29 T…" at bounding box center [461, 339] width 629 height 139
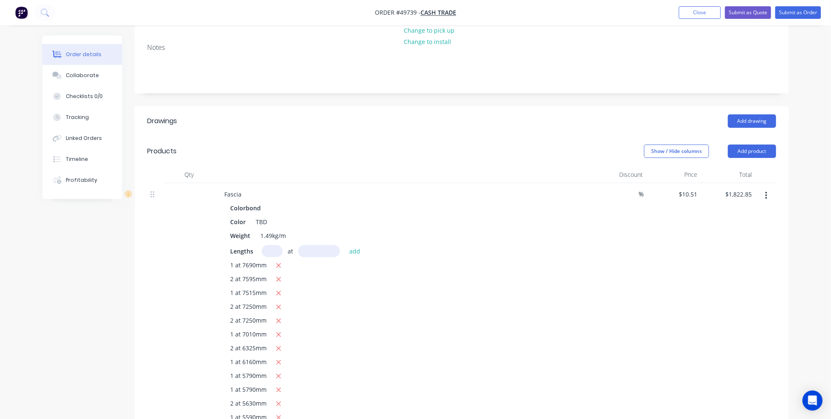
scroll to position [0, 0]
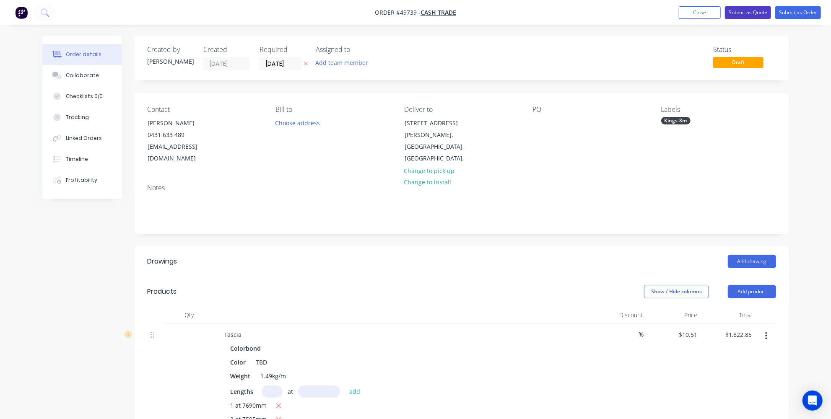
click at [748, 15] on button "Submit as Quote" at bounding box center [748, 12] width 46 height 13
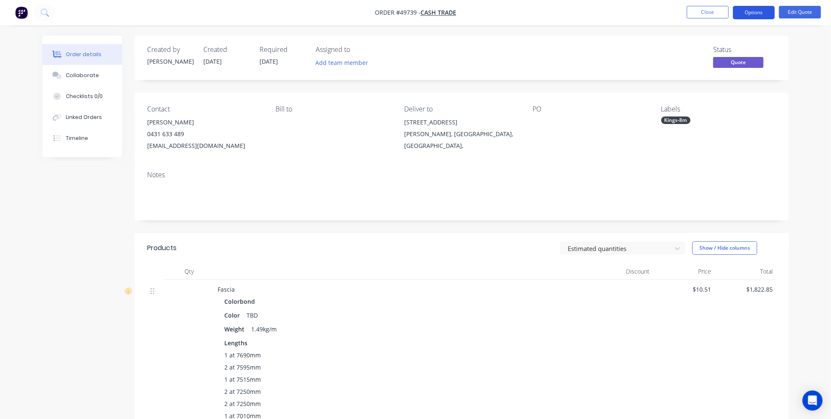
click at [760, 15] on button "Options" at bounding box center [753, 12] width 42 height 13
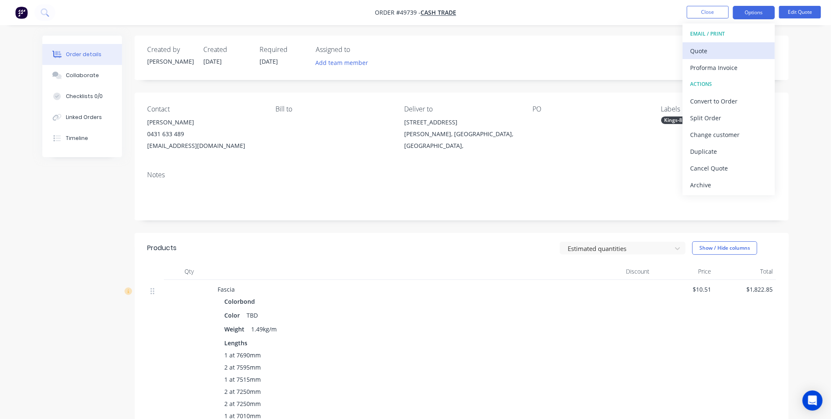
click at [738, 50] on div "Quote" at bounding box center [728, 51] width 77 height 12
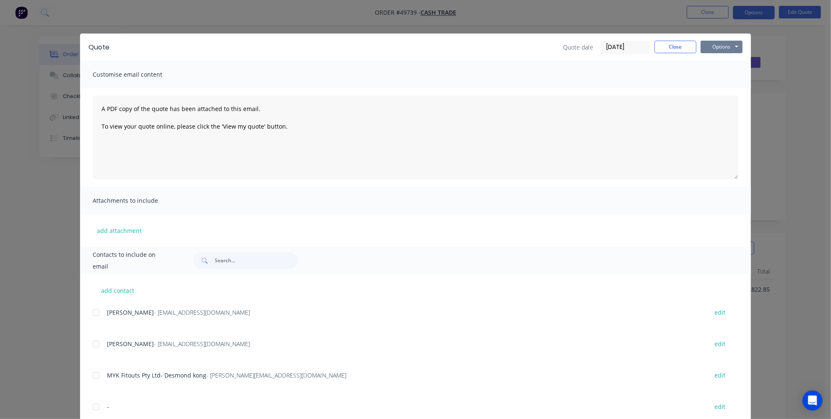
click at [729, 48] on button "Options" at bounding box center [721, 47] width 42 height 13
click at [717, 76] on button "Print" at bounding box center [727, 76] width 54 height 14
click at [655, 47] on button "Close" at bounding box center [675, 47] width 42 height 13
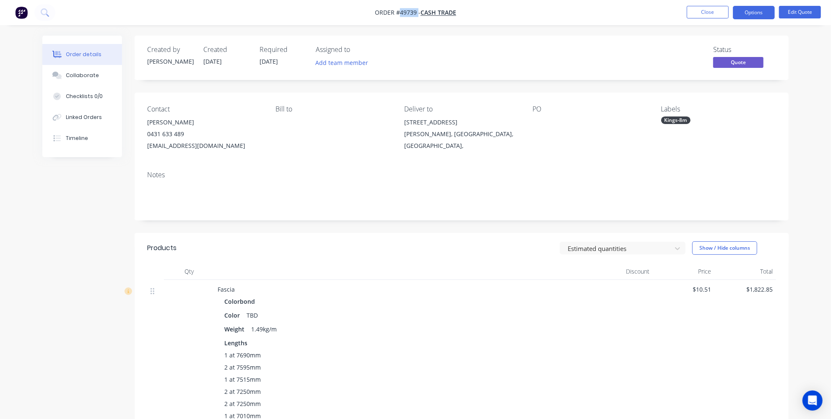
drag, startPoint x: 417, startPoint y: 10, endPoint x: 399, endPoint y: 13, distance: 18.1
click at [399, 13] on span "Order #49739 -" at bounding box center [398, 13] width 46 height 8
copy span "49739"
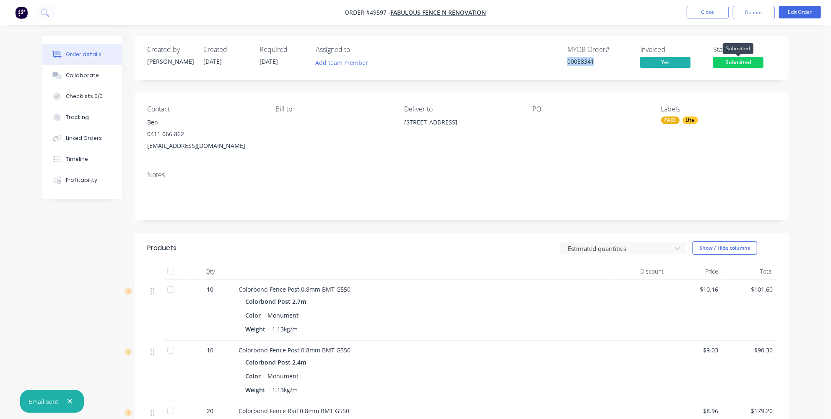
click at [730, 62] on span "Submitted" at bounding box center [738, 62] width 50 height 10
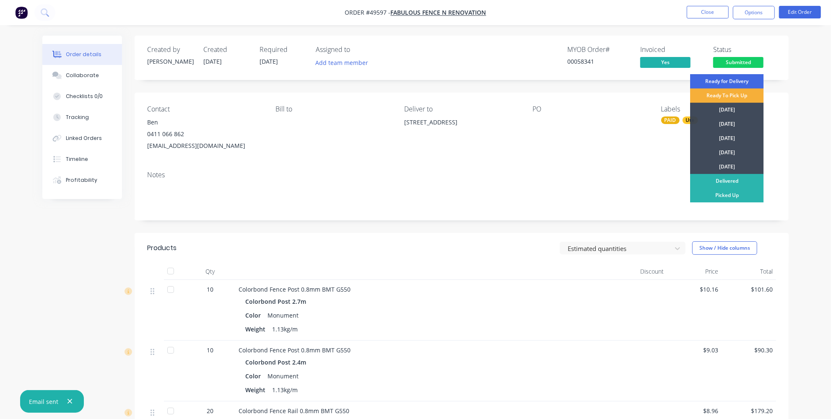
click at [721, 81] on div "Ready for Delivery" at bounding box center [726, 81] width 73 height 14
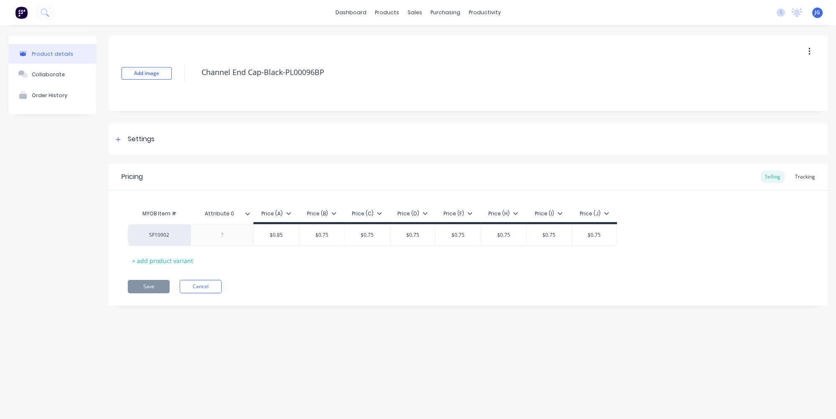
type textarea "x"
click at [417, 39] on icon at bounding box center [417, 40] width 3 height 5
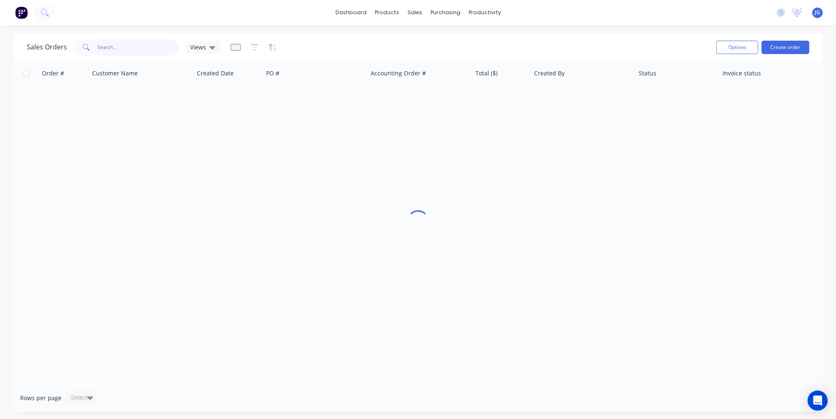
click at [164, 46] on input "text" at bounding box center [138, 47] width 82 height 17
paste input "0492972408"
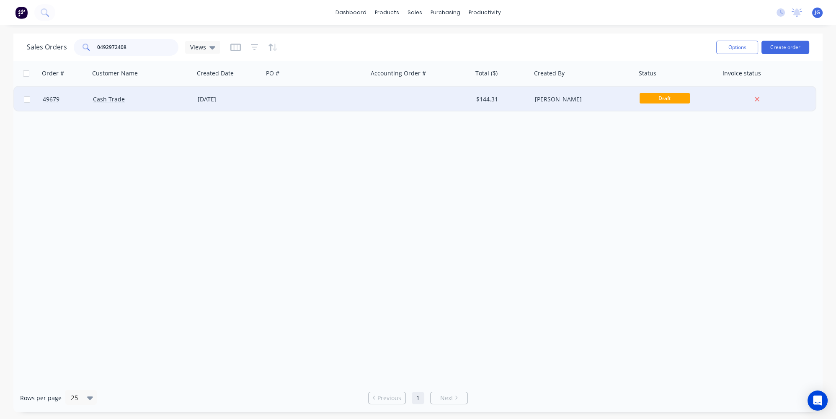
type input "0492972408"
click at [163, 95] on div "Cash Trade" at bounding box center [139, 99] width 93 height 8
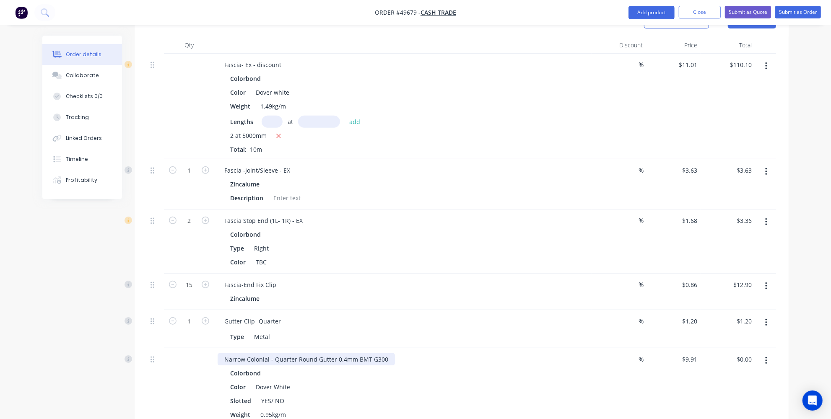
scroll to position [267, 0]
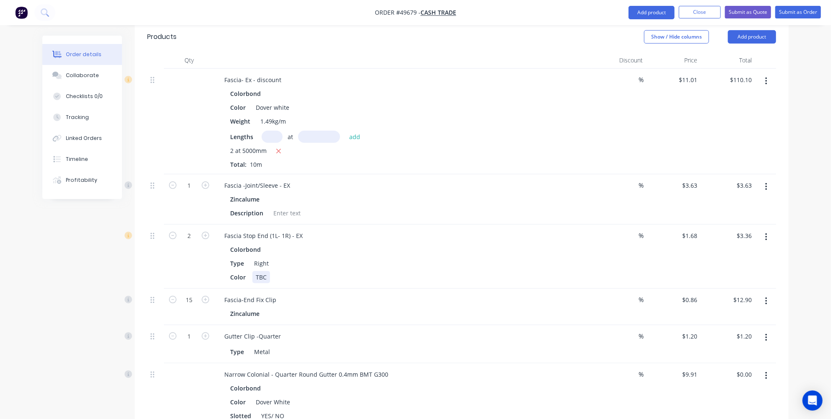
click at [265, 271] on div "TBC" at bounding box center [261, 277] width 18 height 12
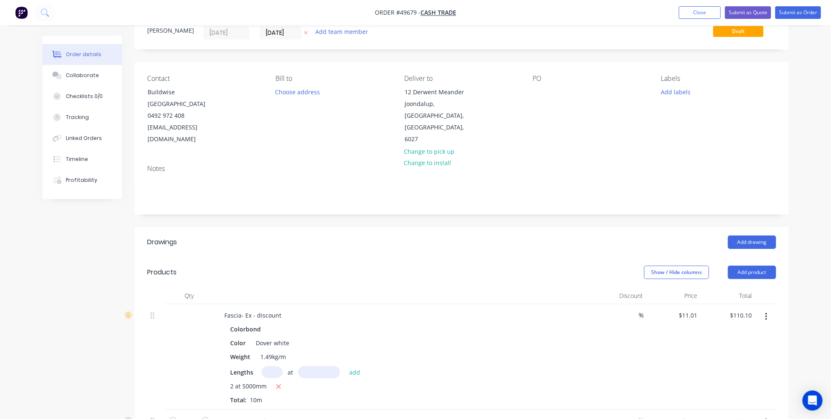
scroll to position [0, 0]
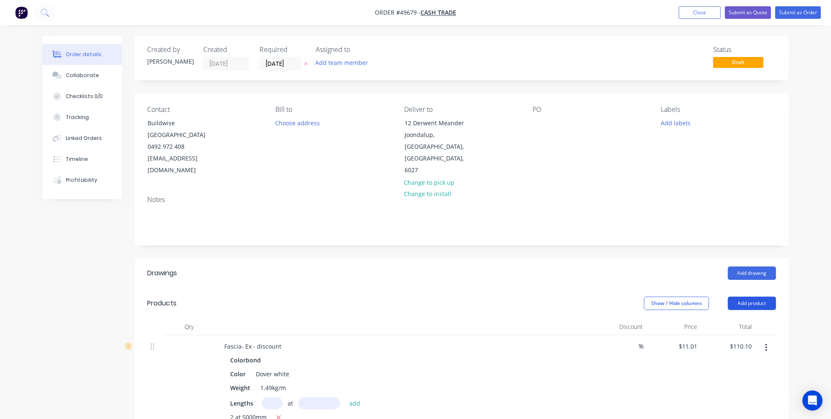
click at [753, 297] on button "Add product" at bounding box center [751, 303] width 48 height 13
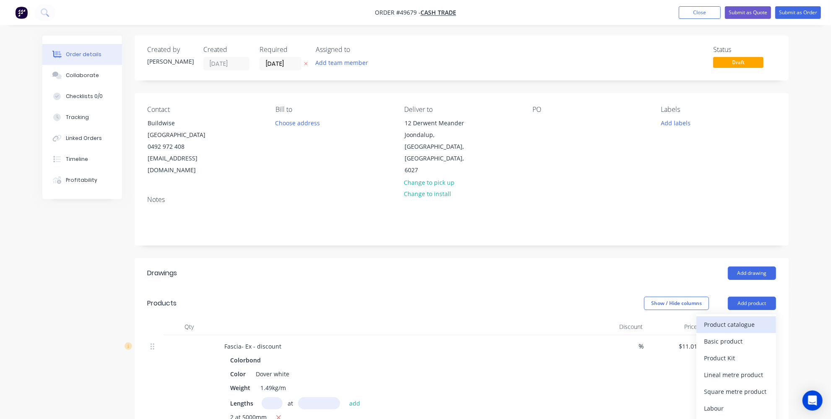
click at [705, 318] on div "Product catalogue" at bounding box center [736, 324] width 65 height 12
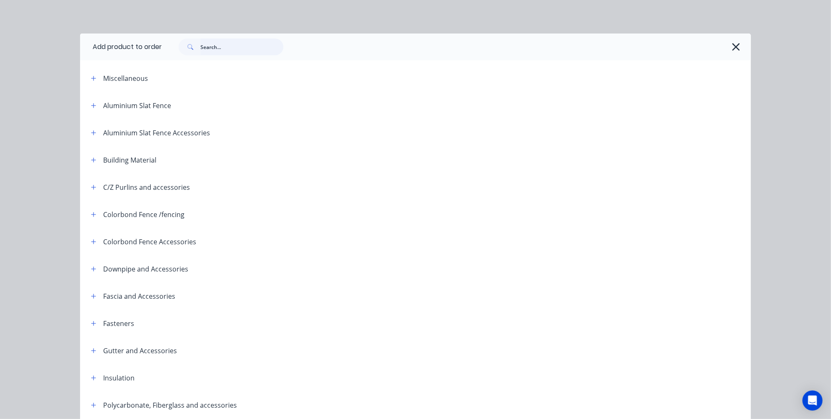
click at [233, 49] on input "text" at bounding box center [241, 47] width 83 height 17
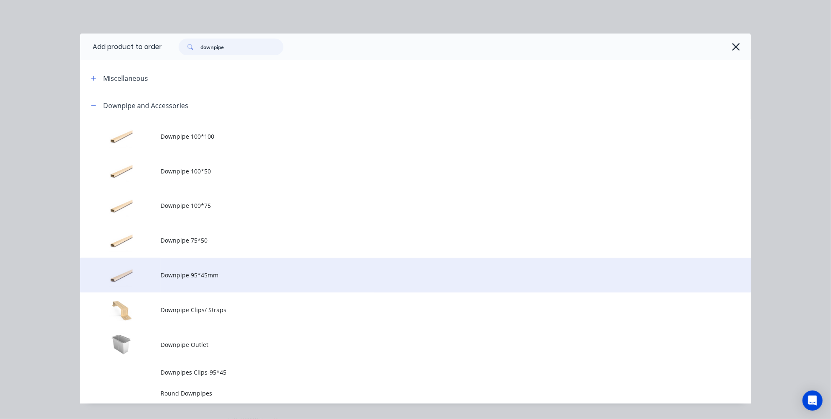
type input "downpipe"
click at [192, 279] on span "Downpipe 95*45mm" at bounding box center [396, 275] width 472 height 9
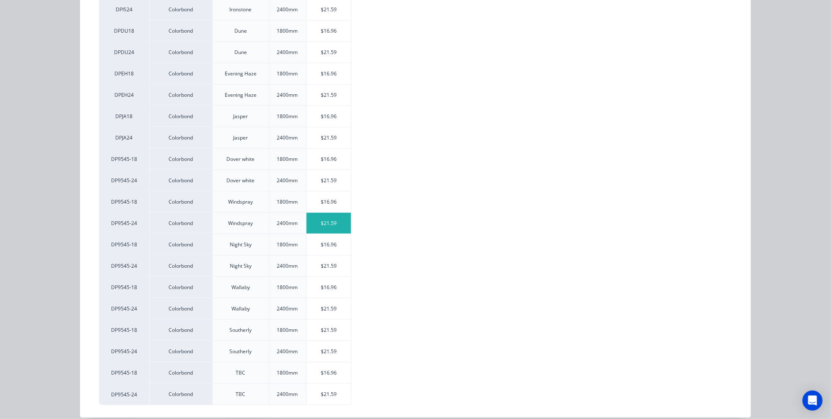
scroll to position [681, 0]
click at [328, 150] on div "$16.96" at bounding box center [328, 158] width 45 height 21
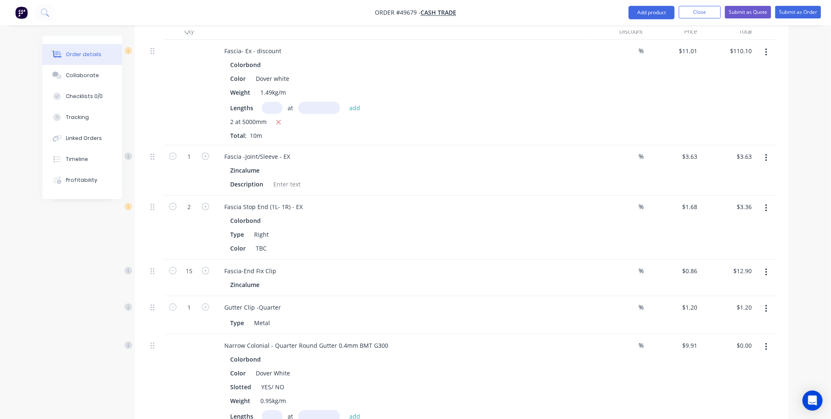
scroll to position [381, 0]
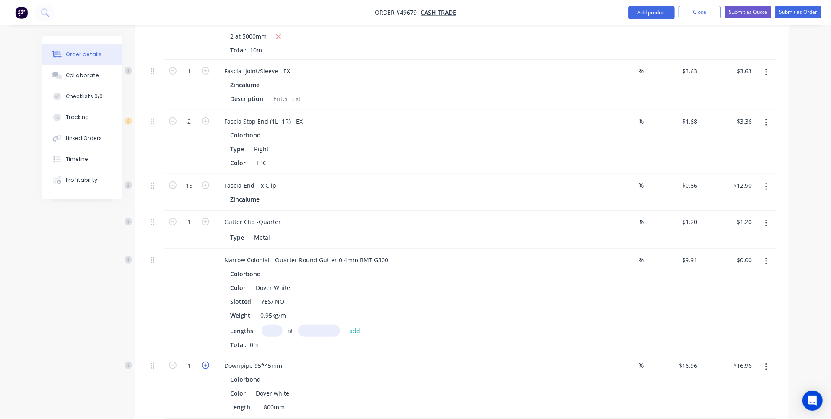
click at [208, 362] on icon "button" at bounding box center [206, 366] width 8 height 8
type input "2"
type input "$33.92"
click at [208, 362] on icon "button" at bounding box center [206, 366] width 8 height 8
type input "3"
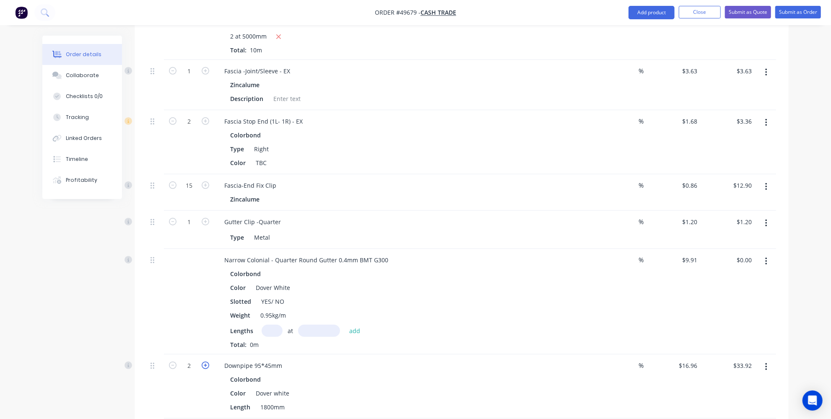
type input "$50.88"
click at [208, 362] on icon "button" at bounding box center [206, 366] width 8 height 8
type input "4"
type input "$67.84"
click at [208, 362] on icon "button" at bounding box center [206, 366] width 8 height 8
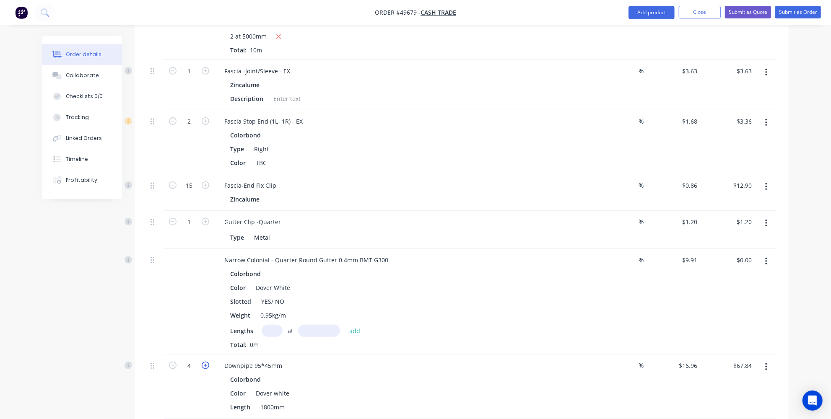
type input "5"
type input "$84.80"
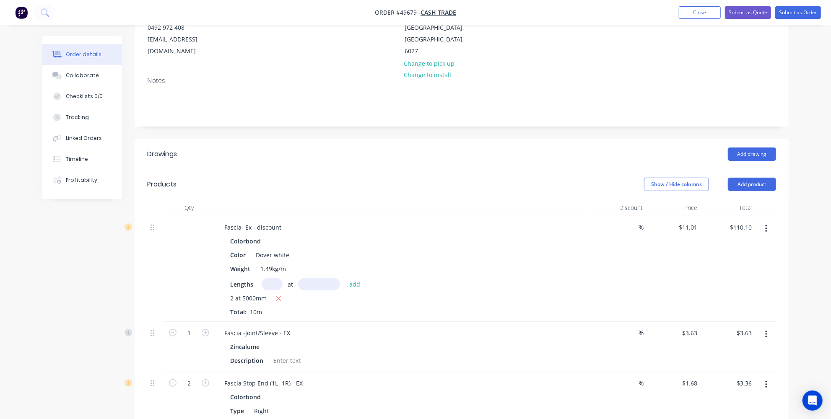
scroll to position [152, 0]
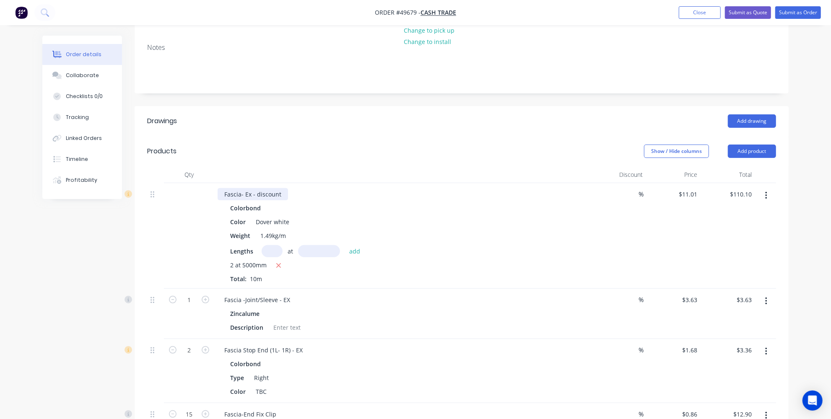
click at [281, 188] on div "Fascia- Ex - discount" at bounding box center [252, 194] width 70 height 12
click at [163, 238] on div at bounding box center [155, 236] width 17 height 106
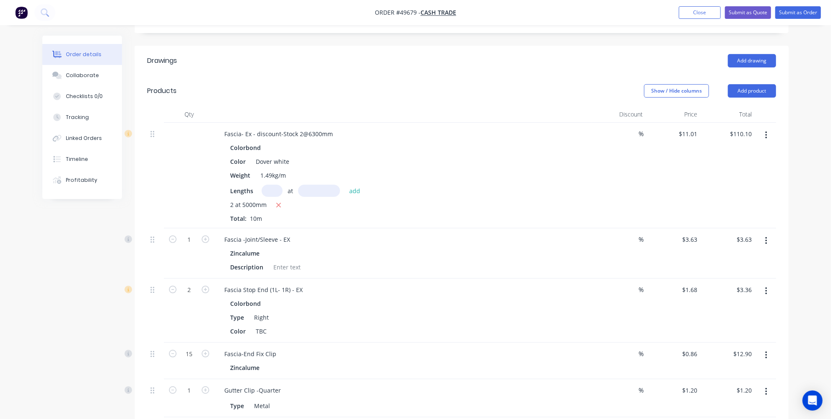
scroll to position [228, 0]
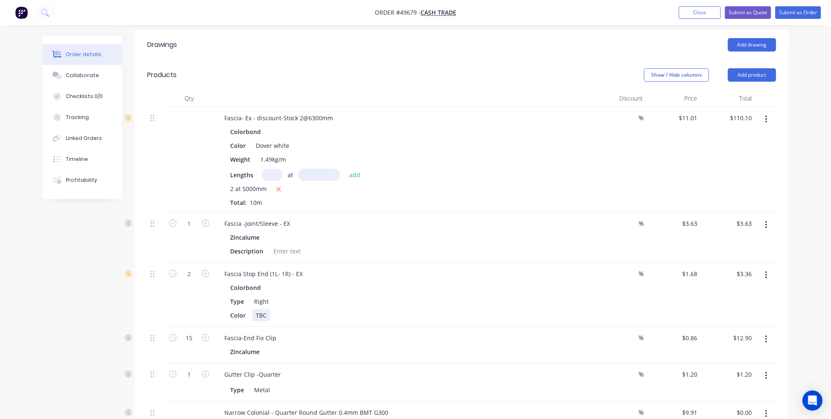
click at [265, 309] on div "TBC" at bounding box center [261, 315] width 18 height 12
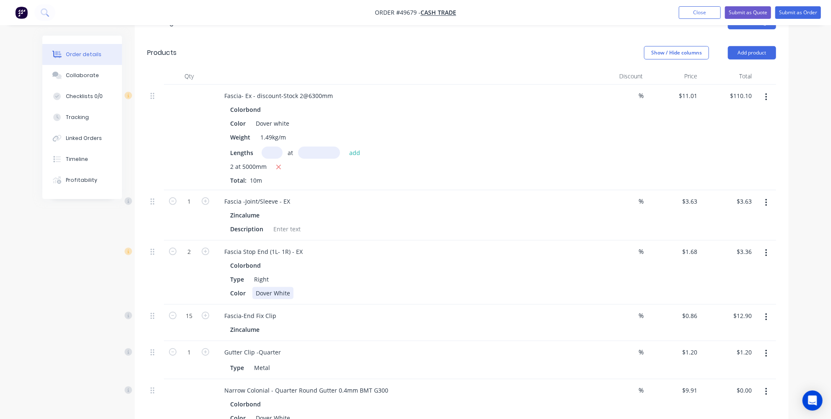
scroll to position [267, 0]
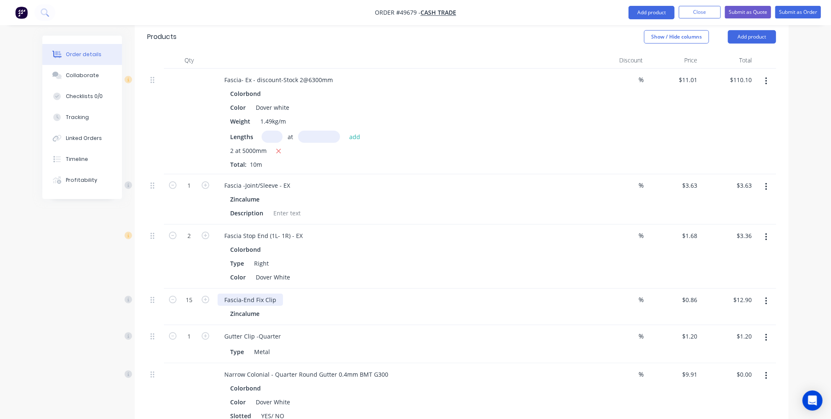
click at [277, 294] on div "Fascia-End Fix Clip" at bounding box center [249, 300] width 65 height 12
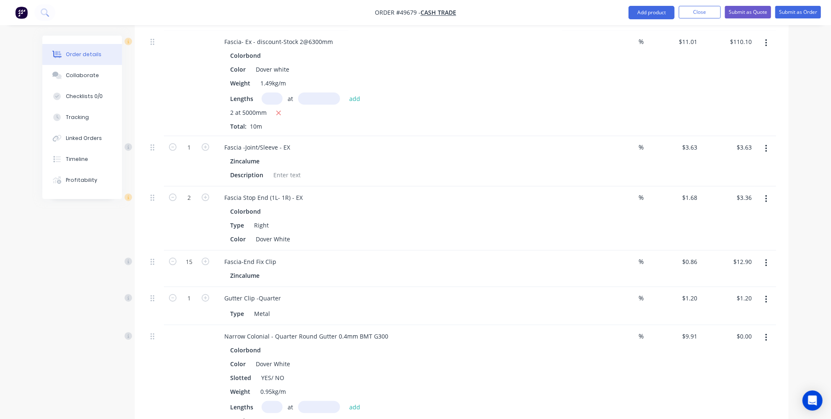
scroll to position [228, 0]
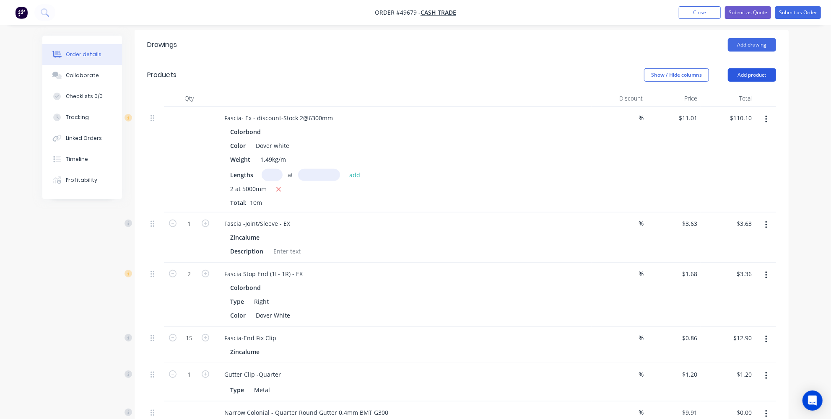
click at [761, 68] on button "Add product" at bounding box center [751, 74] width 48 height 13
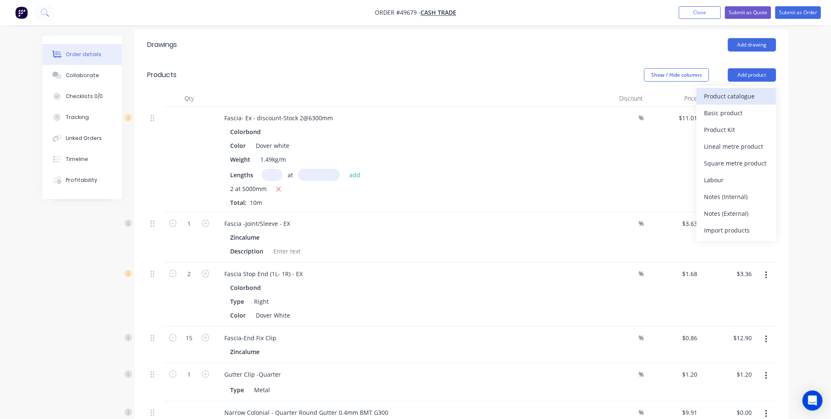
click at [721, 90] on div "Product catalogue" at bounding box center [736, 96] width 65 height 12
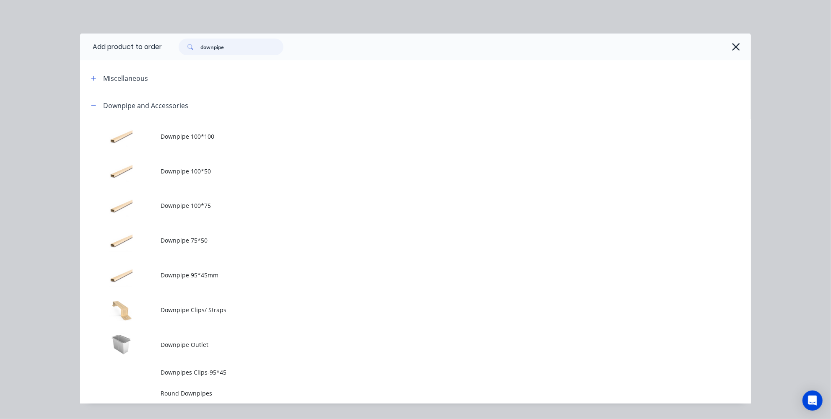
drag, startPoint x: 254, startPoint y: 39, endPoint x: 197, endPoint y: 39, distance: 56.6
click at [202, 41] on input "downpipe" at bounding box center [241, 47] width 83 height 17
type input "d"
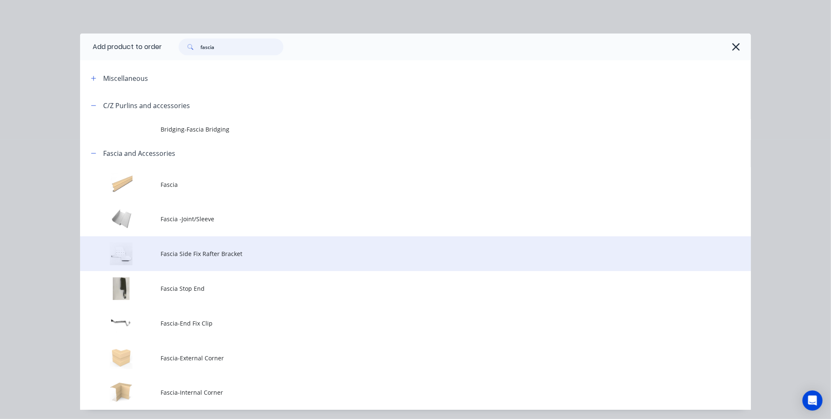
type input "fascia"
click at [196, 260] on td "Fascia Side Fix Rafter Bracket" at bounding box center [455, 253] width 590 height 35
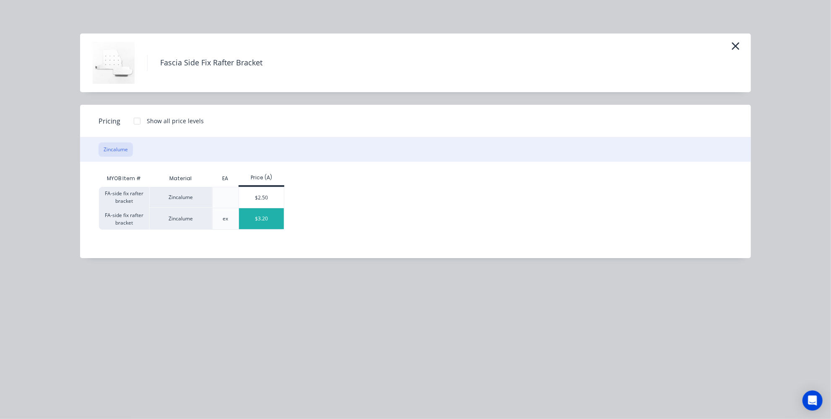
click at [257, 213] on div "$3.20" at bounding box center [261, 218] width 45 height 21
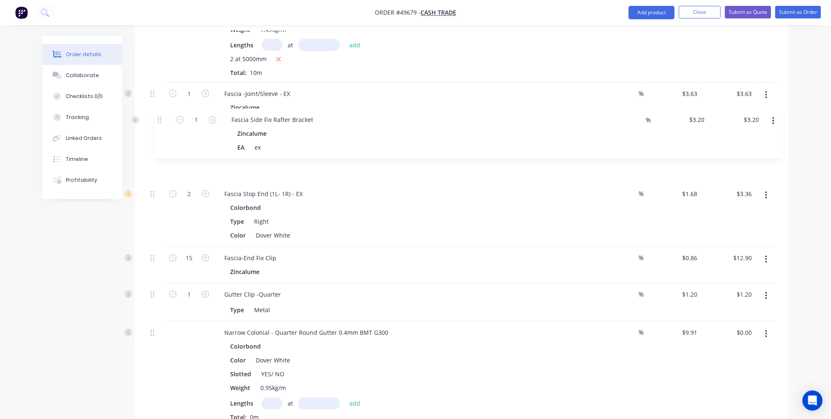
scroll to position [357, 0]
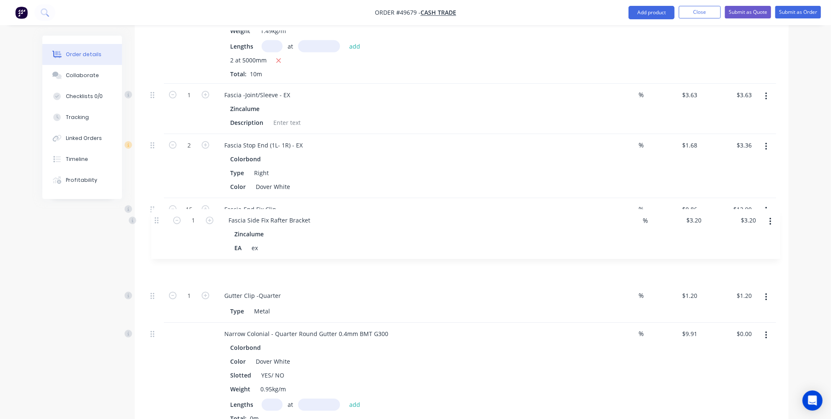
drag, startPoint x: 157, startPoint y: 243, endPoint x: 159, endPoint y: 217, distance: 26.5
click at [159, 217] on div "Fascia- Ex - discount-Stock 2@6300mm Colorbond Color Dover white Weight 1.49kg/…" at bounding box center [461, 235] width 629 height 514
click at [194, 240] on input "1" at bounding box center [189, 246] width 22 height 13
type input "5"
type input "15"
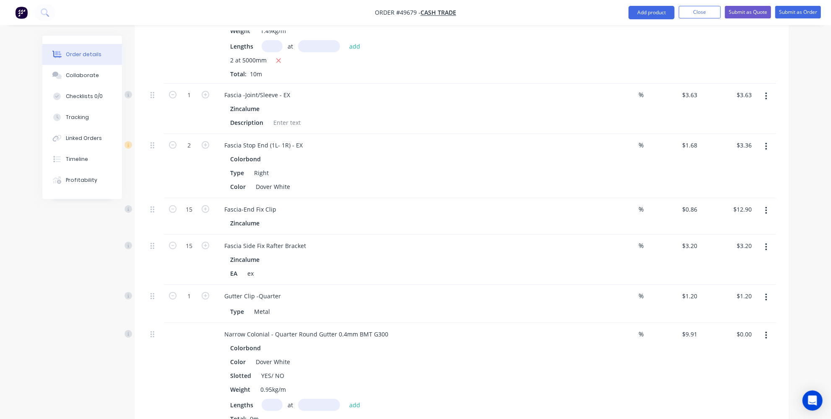
type input "$48.00"
drag, startPoint x: 108, startPoint y: 237, endPoint x: 131, endPoint y: 229, distance: 24.5
click at [108, 238] on div "Created by Jessica Created 25/09/25 Required 25/09/25 Assigned to Add team memb…" at bounding box center [415, 197] width 746 height 1037
click at [763, 203] on button "button" at bounding box center [766, 210] width 20 height 15
click at [735, 277] on div "Delete" at bounding box center [736, 283] width 65 height 12
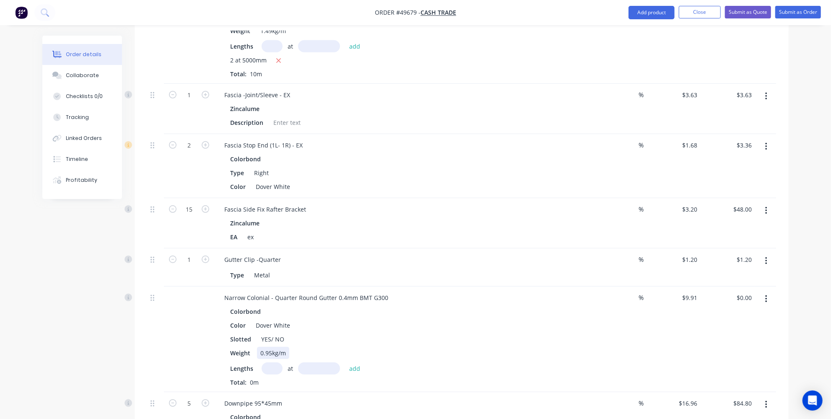
scroll to position [395, 0]
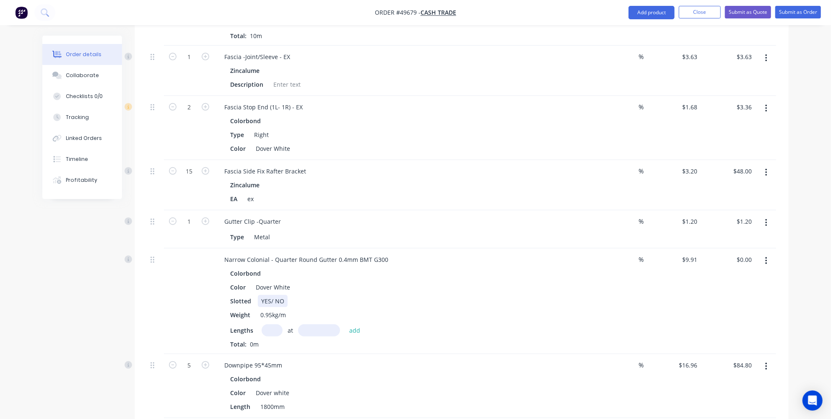
click at [282, 295] on div "YES/ NO" at bounding box center [273, 301] width 30 height 12
drag, startPoint x: 250, startPoint y: 274, endPoint x: 230, endPoint y: 274, distance: 20.1
click at [230, 295] on div "Slotted" at bounding box center [241, 301] width 28 height 12
click at [161, 282] on div at bounding box center [155, 301] width 17 height 106
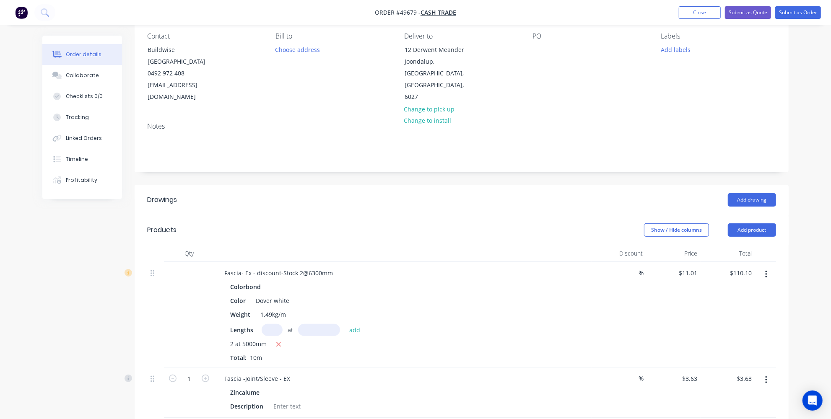
scroll to position [14, 0]
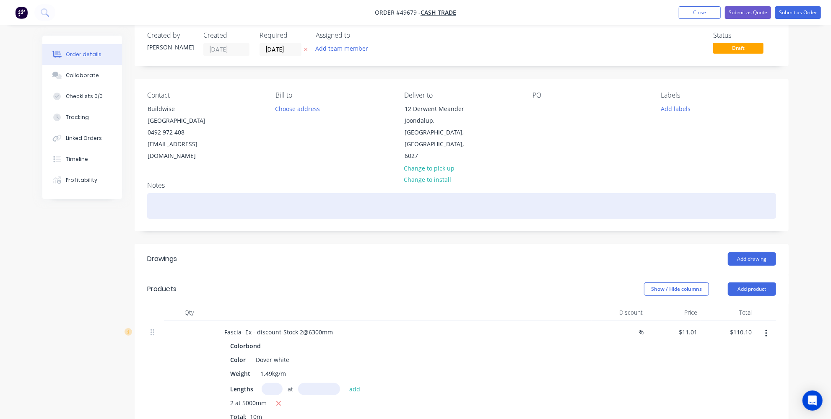
click at [196, 193] on div at bounding box center [461, 206] width 629 height 26
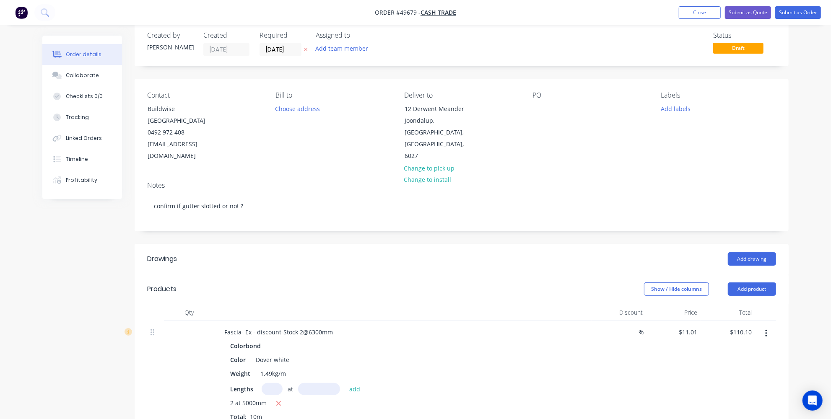
click at [262, 282] on div "Products" at bounding box center [214, 288] width 134 height 13
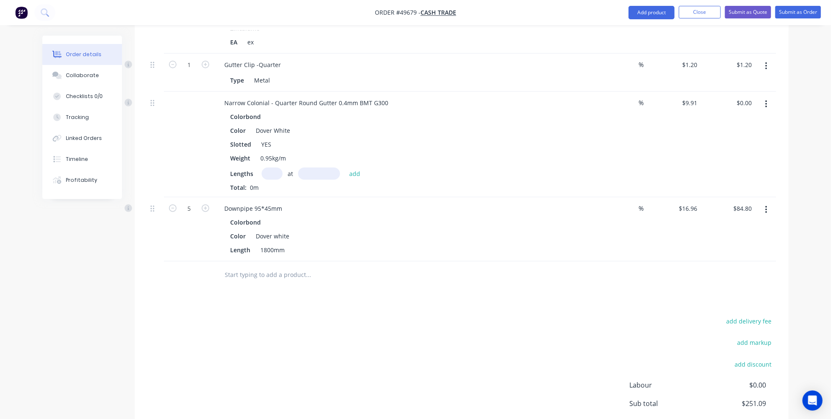
scroll to position [476, 0]
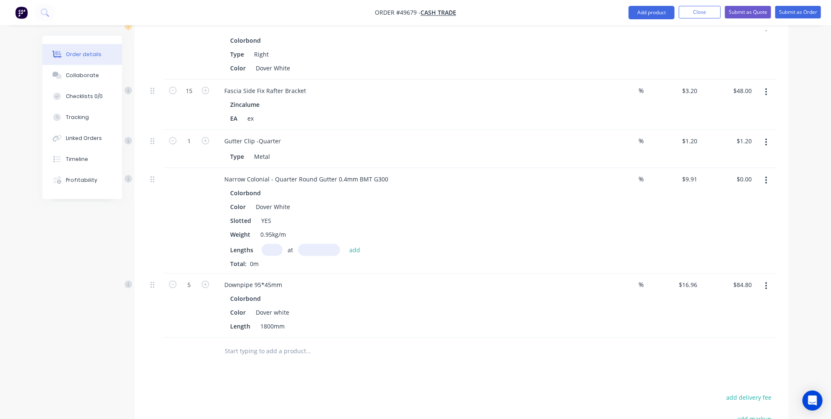
click at [270, 244] on input "text" at bounding box center [271, 250] width 21 height 12
type input "2"
click at [312, 244] on input "text" at bounding box center [319, 250] width 42 height 12
type input "5800mm"
click at [357, 244] on button "add" at bounding box center [355, 249] width 20 height 11
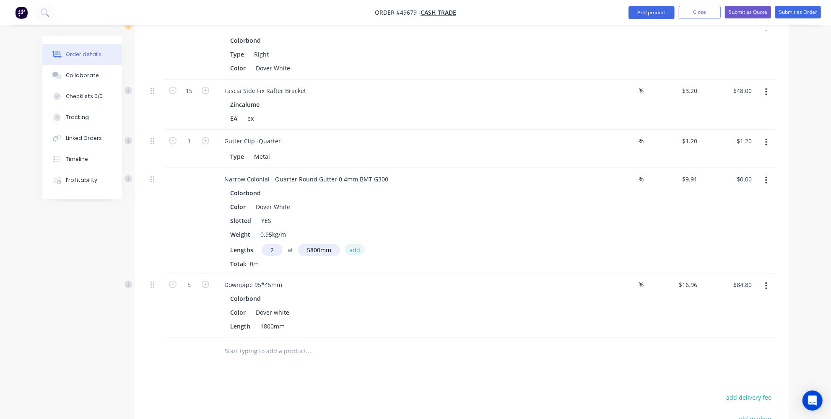
type input "$114.96"
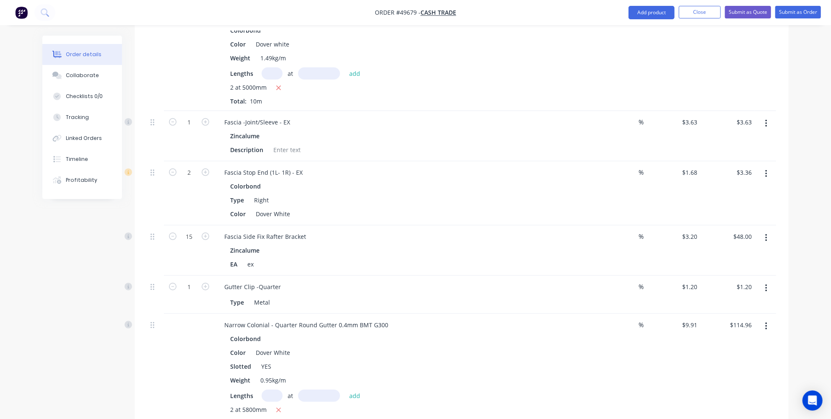
scroll to position [399, 0]
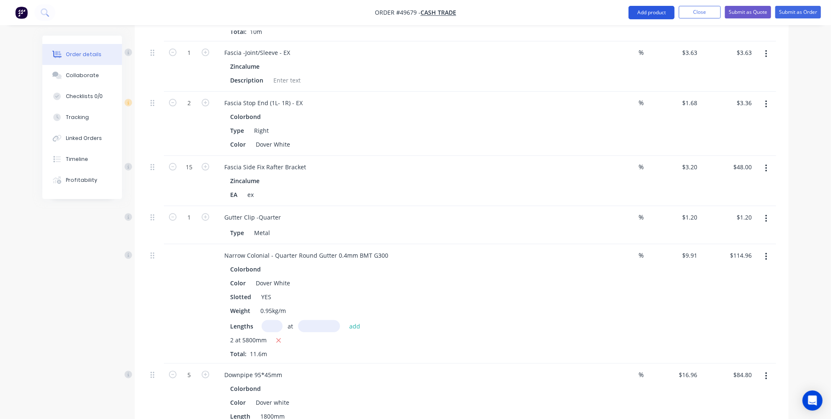
click at [646, 10] on button "Add product" at bounding box center [651, 12] width 46 height 13
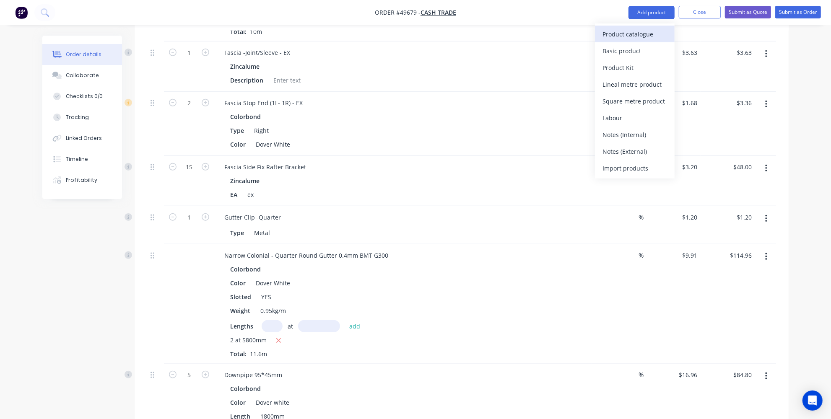
click at [634, 34] on div "Product catalogue" at bounding box center [634, 34] width 65 height 12
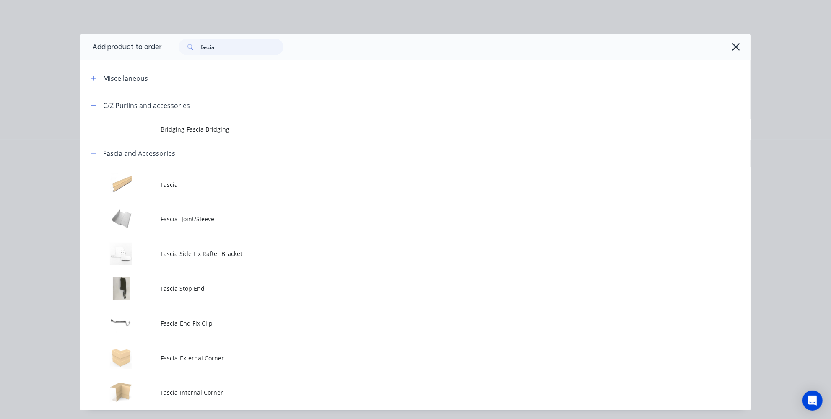
drag, startPoint x: 254, startPoint y: 40, endPoint x: 96, endPoint y: 57, distance: 158.4
click at [99, 57] on header "Add product to order fascia" at bounding box center [415, 47] width 670 height 27
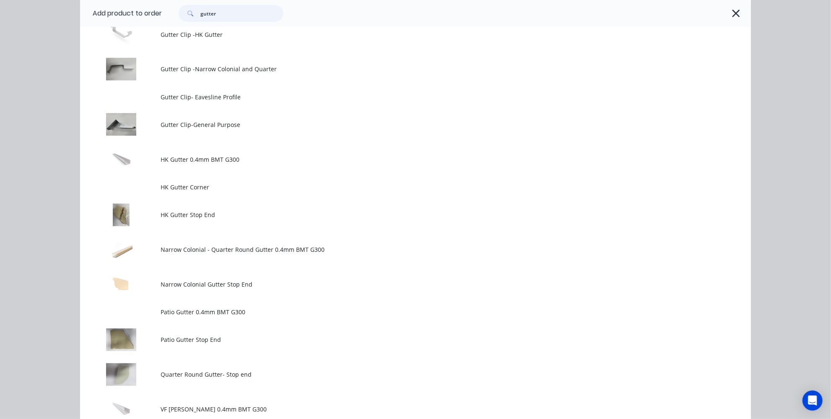
scroll to position [343, 0]
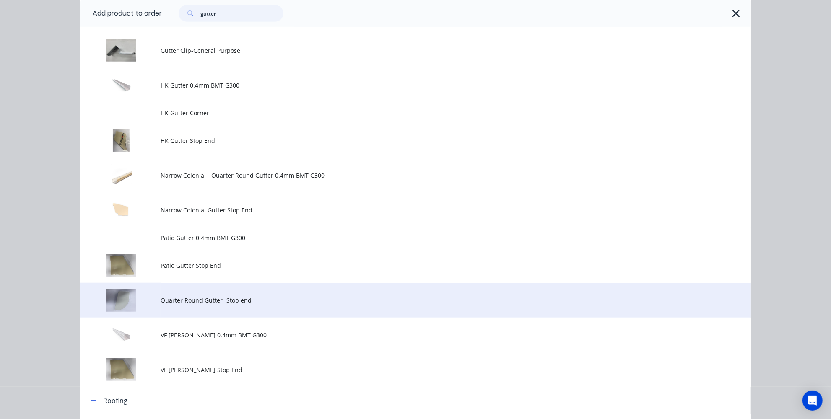
type input "gutter"
click at [183, 296] on span "Quarter Round Gutter- Stop end" at bounding box center [396, 300] width 472 height 9
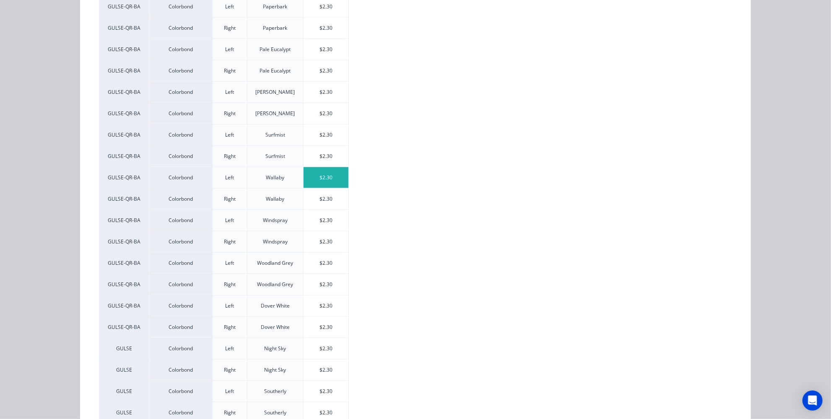
scroll to position [596, 0]
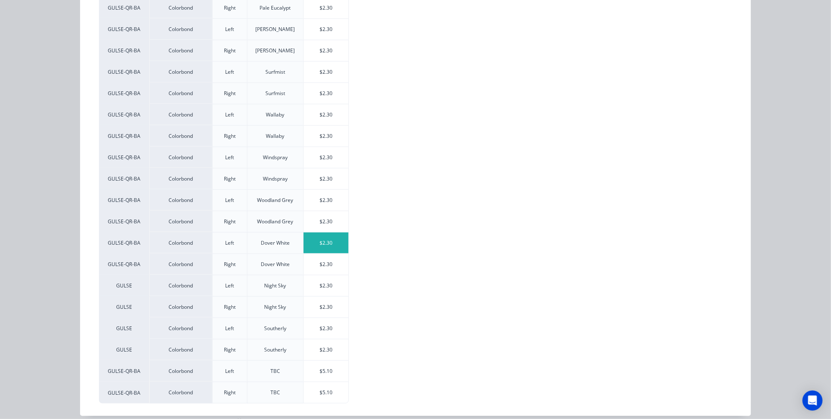
click at [322, 238] on div "$2.30" at bounding box center [325, 243] width 45 height 21
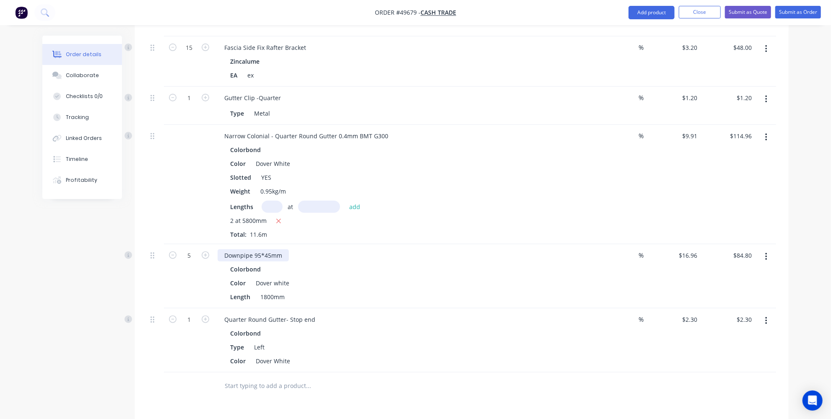
scroll to position [590, 0]
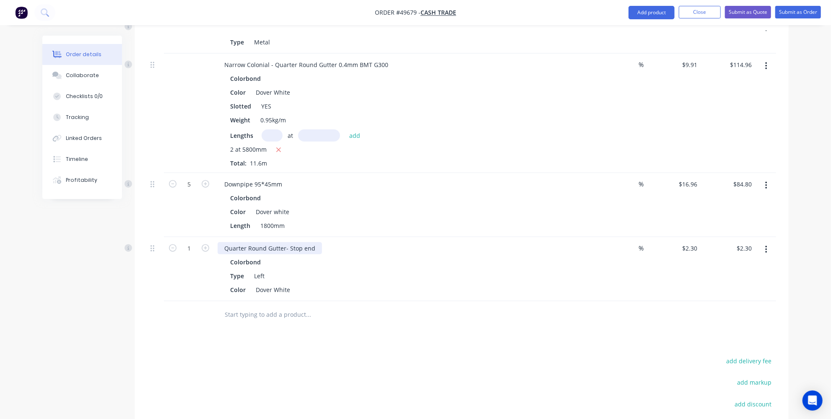
click at [313, 242] on div "Quarter Round Gutter- Stop end" at bounding box center [269, 248] width 104 height 12
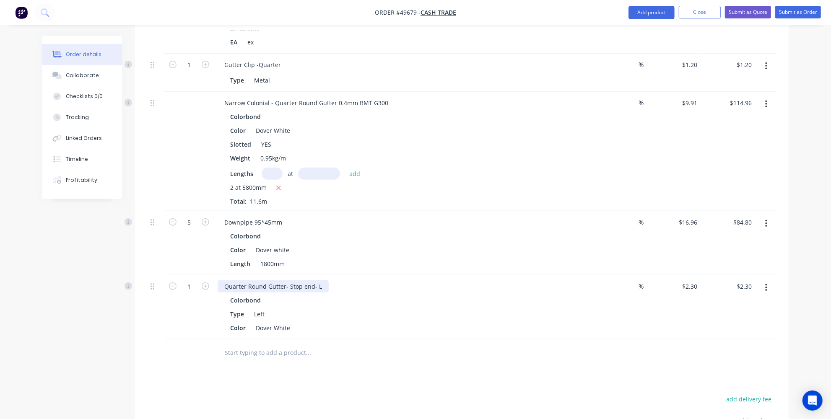
scroll to position [552, 0]
click at [650, 18] on button "Add product" at bounding box center [651, 12] width 46 height 13
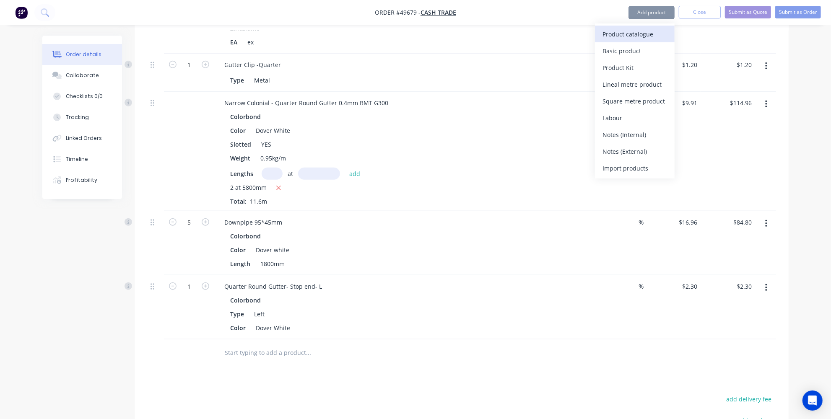
click at [636, 30] on div "Product catalogue" at bounding box center [634, 34] width 65 height 12
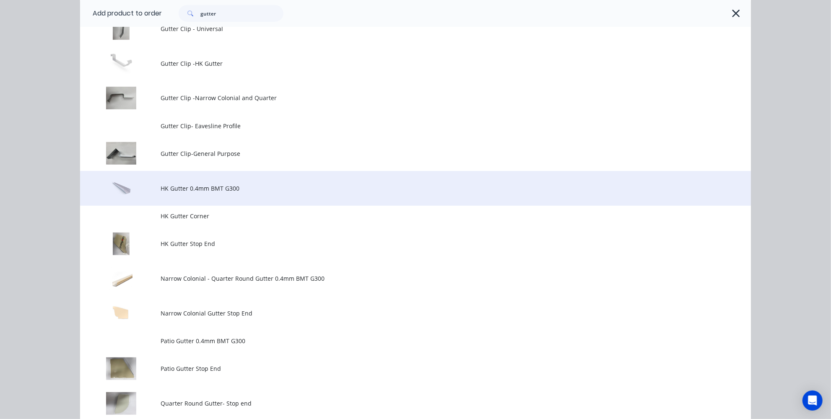
scroll to position [343, 0]
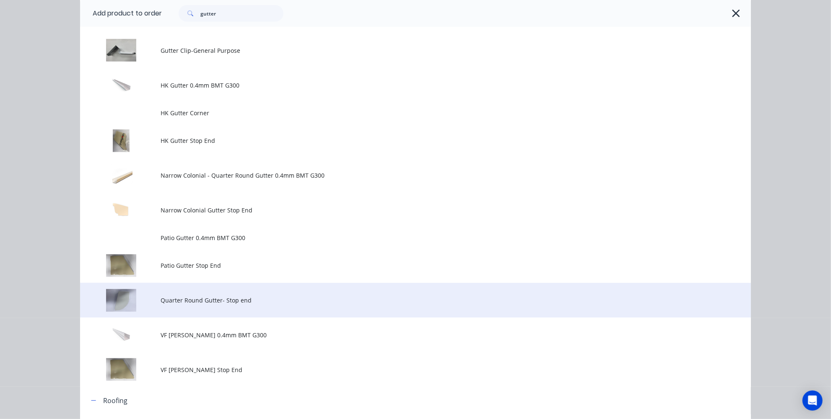
click at [189, 304] on span "Quarter Round Gutter- Stop end" at bounding box center [396, 300] width 472 height 9
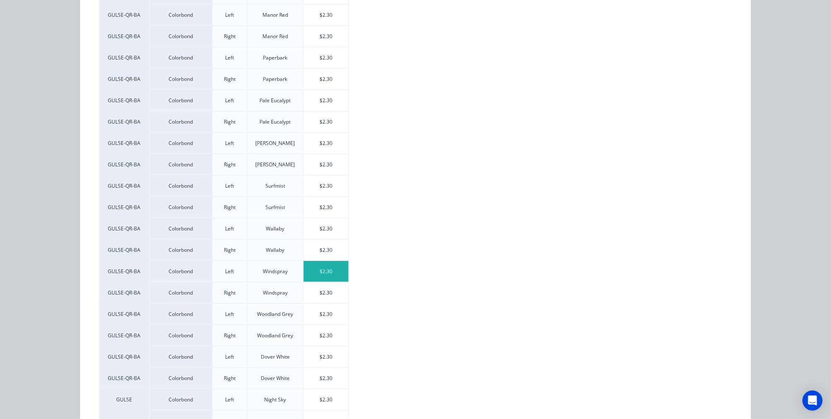
scroll to position [533, 0]
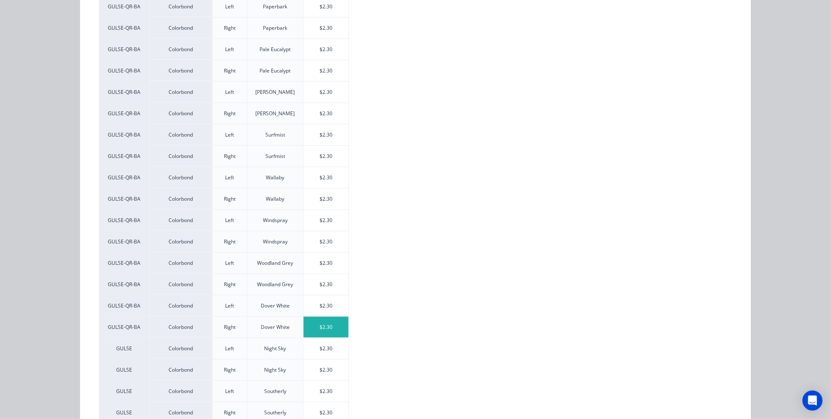
click at [313, 323] on div "$2.30" at bounding box center [325, 327] width 45 height 21
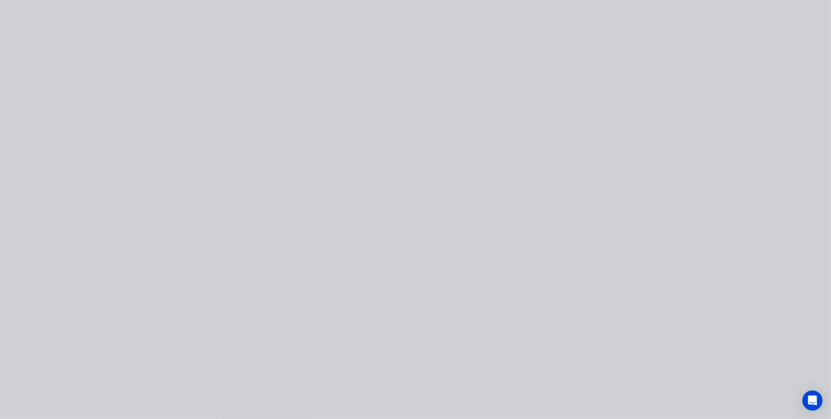
scroll to position [0, 0]
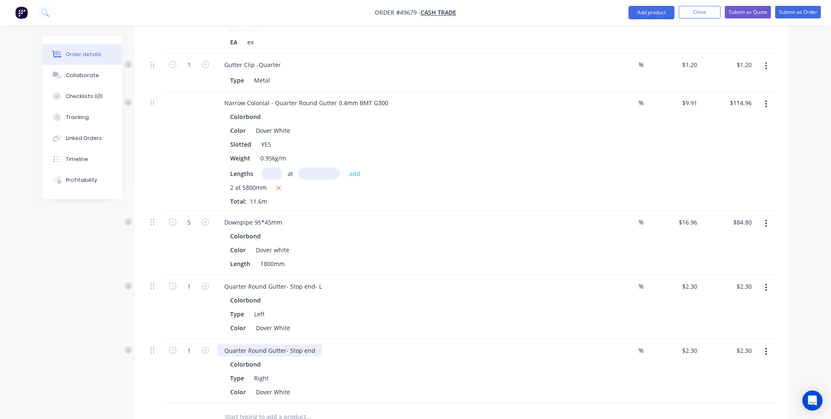
click at [319, 344] on div "Quarter Round Gutter- Stop end" at bounding box center [402, 350] width 370 height 12
click at [316, 344] on div "Quarter Round Gutter- Stop end" at bounding box center [269, 350] width 104 height 12
click at [293, 409] on input "text" at bounding box center [308, 417] width 168 height 17
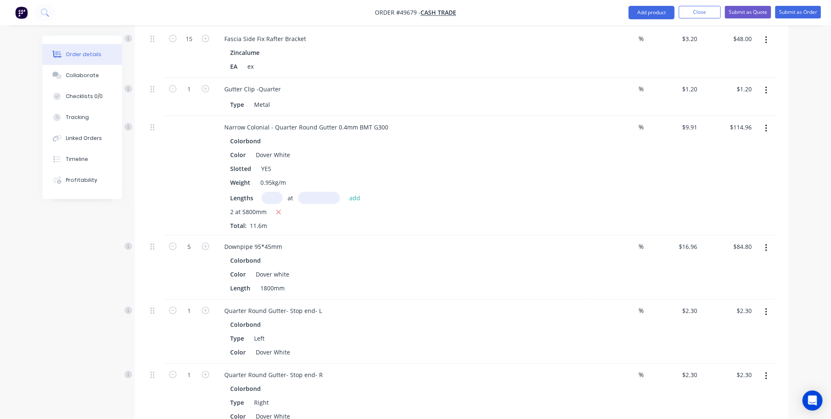
scroll to position [514, 0]
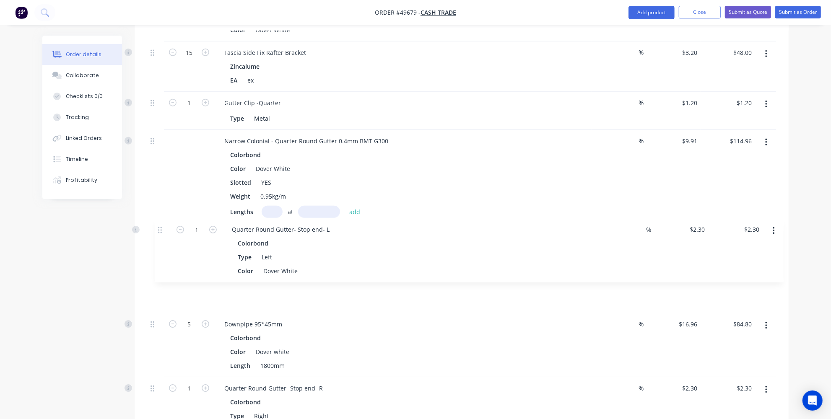
drag, startPoint x: 156, startPoint y: 295, endPoint x: 162, endPoint y: 224, distance: 71.9
click at [163, 220] on div "Fascia- Ex - discount-Stock 2@6300mm Colorbond Color Dover white Weight 1.49kg/…" at bounding box center [461, 131] width 629 height 620
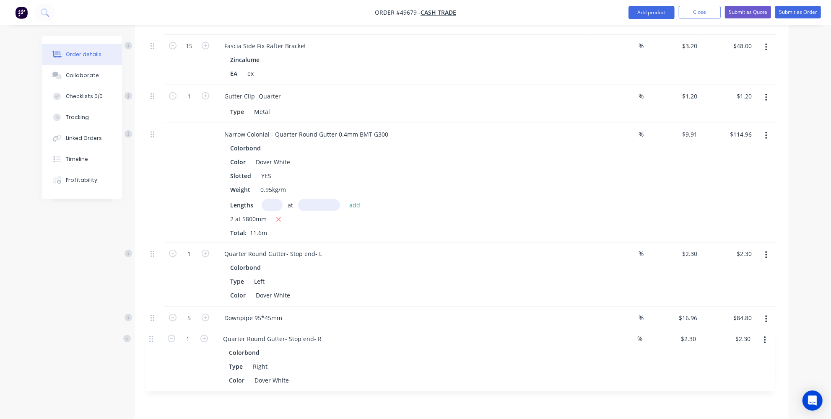
scroll to position [522, 0]
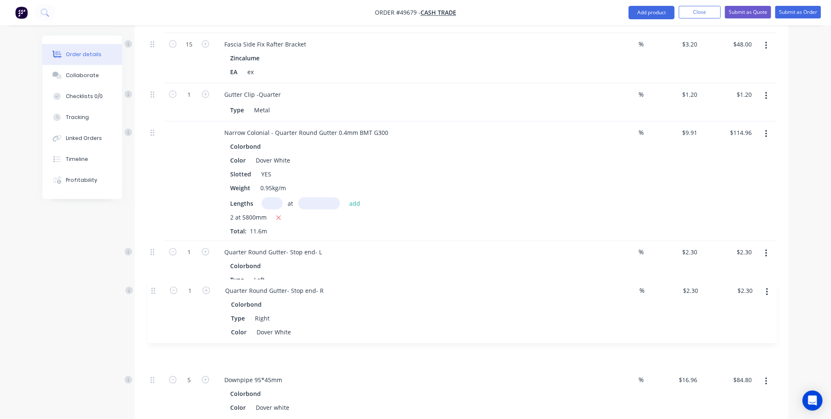
drag, startPoint x: 152, startPoint y: 360, endPoint x: 152, endPoint y: 285, distance: 74.2
click at [152, 285] on div "Fascia- Ex - discount-Stock 2@6300mm Colorbond Color Dover white Weight 1.49kg/…" at bounding box center [461, 123] width 629 height 620
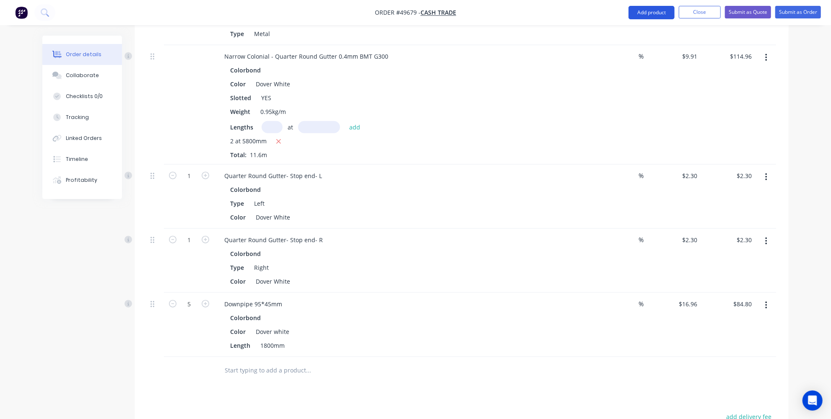
click at [648, 13] on button "Add product" at bounding box center [651, 12] width 46 height 13
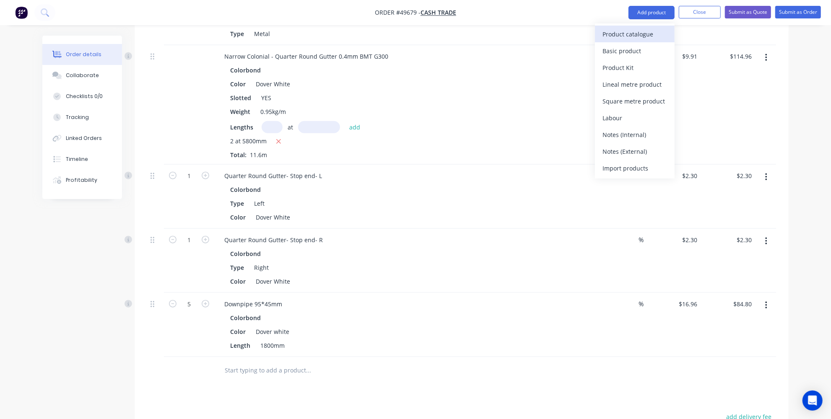
click at [641, 28] on div "Product catalogue" at bounding box center [634, 34] width 65 height 12
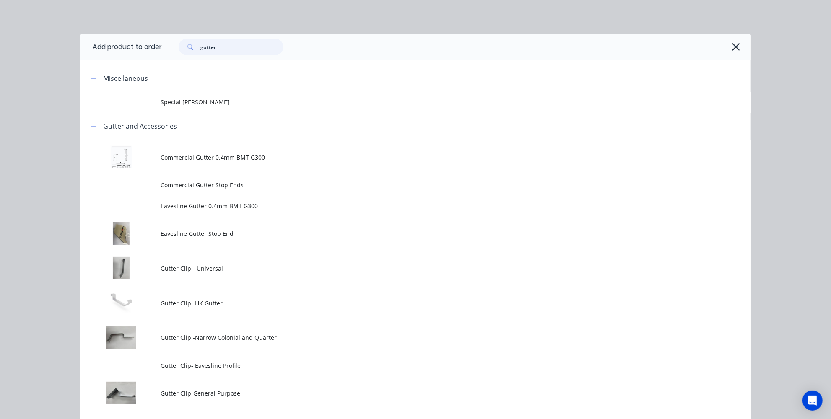
drag, startPoint x: 254, startPoint y: 43, endPoint x: 172, endPoint y: 43, distance: 81.3
click at [172, 43] on div "gutter" at bounding box center [226, 47] width 113 height 17
type input "F"
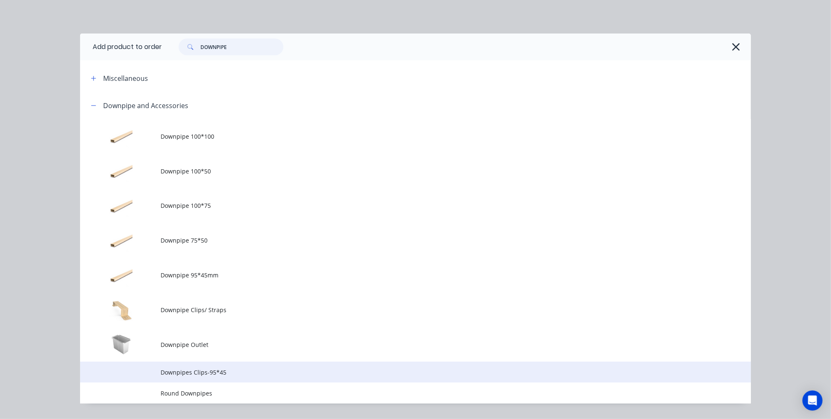
type input "DOWNPIPE"
click at [192, 374] on span "Downpipes Clips-95*45" at bounding box center [396, 372] width 472 height 9
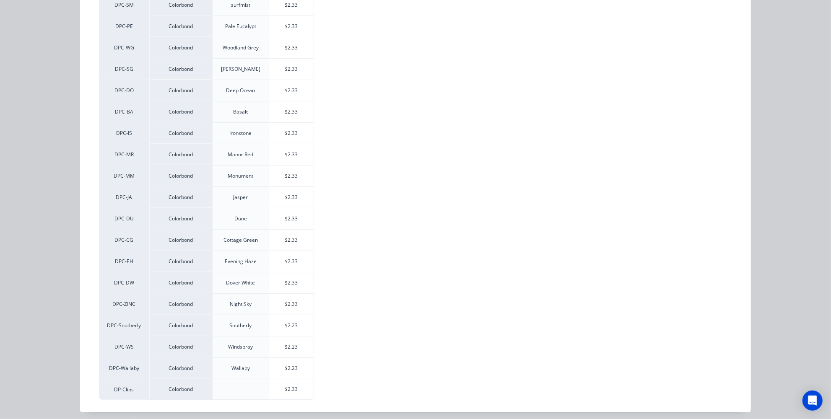
scroll to position [133, 0]
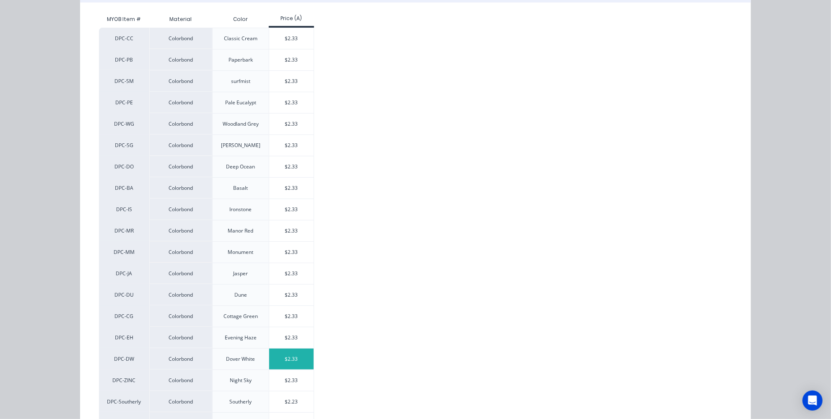
click at [278, 355] on div "$2.33" at bounding box center [291, 359] width 45 height 21
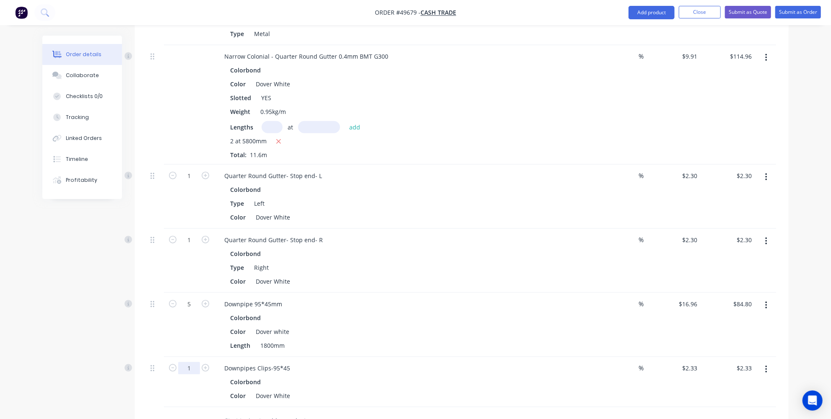
click at [188, 362] on input "1" at bounding box center [189, 368] width 22 height 13
type input "5"
type input "$11.65"
click at [122, 355] on div "Created by Jessica Created 25/09/25 Required 25/09/25 Assigned to Add team memb…" at bounding box center [415, 33] width 746 height 1193
click at [653, 10] on button "Add product" at bounding box center [651, 12] width 46 height 13
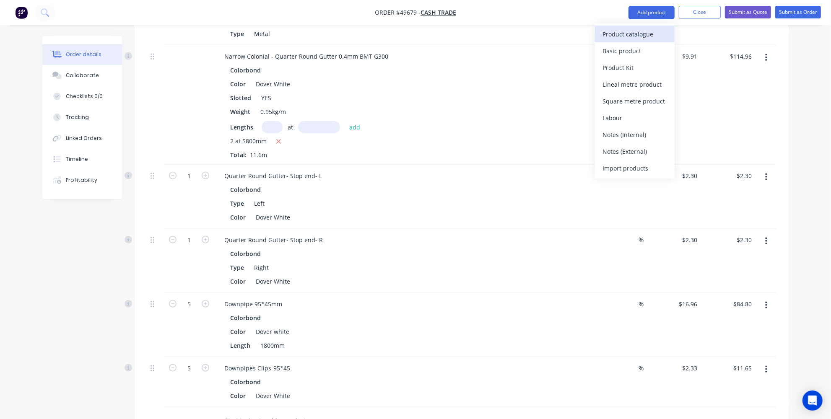
click at [640, 26] on button "Product catalogue" at bounding box center [635, 34] width 80 height 17
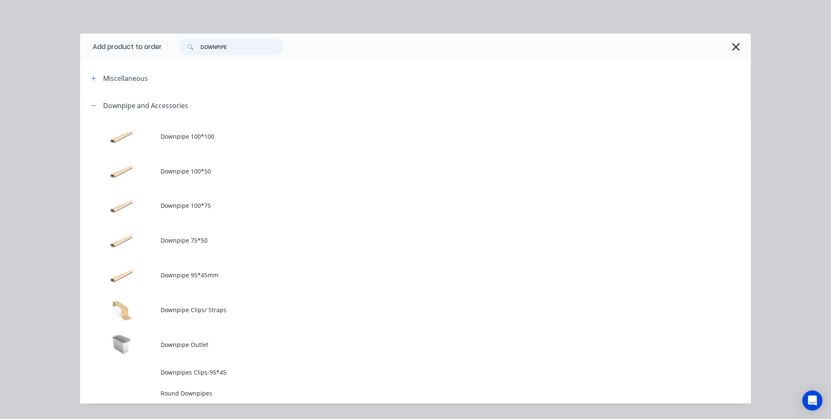
click at [253, 47] on input "DOWNPIPE" at bounding box center [241, 47] width 83 height 17
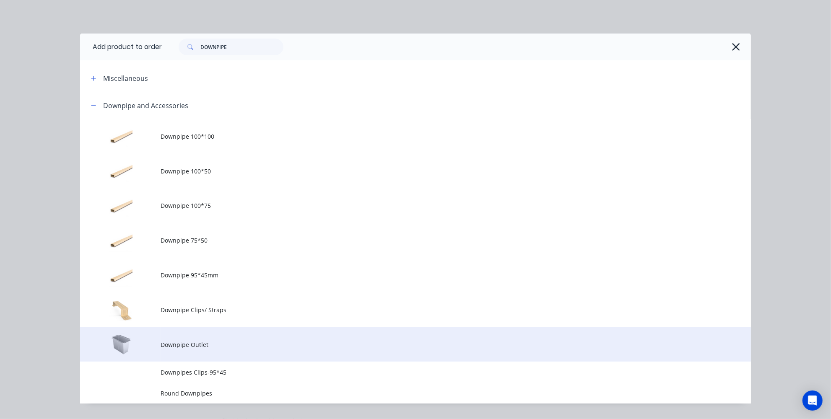
click at [174, 342] on span "Downpipe Outlet" at bounding box center [396, 344] width 472 height 9
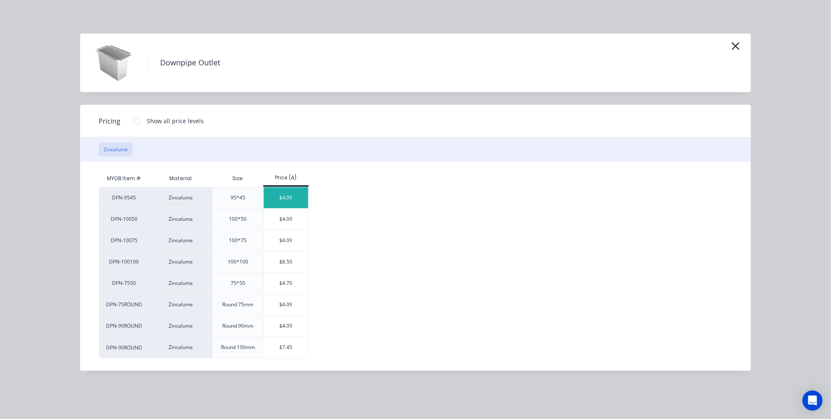
click at [286, 192] on div "$4.09" at bounding box center [286, 197] width 45 height 21
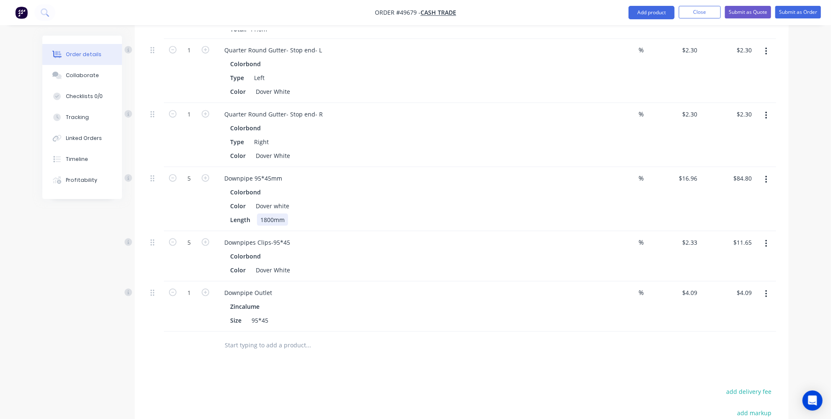
scroll to position [831, 0]
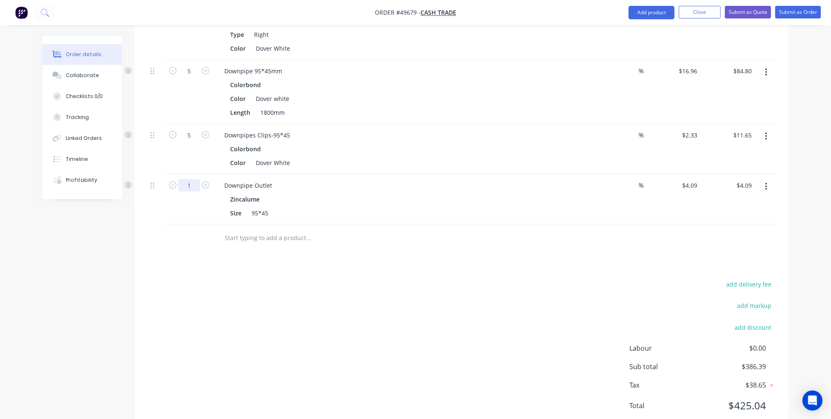
click at [191, 179] on input "1" at bounding box center [189, 185] width 22 height 13
type input "5"
type input "$20.45"
click at [386, 324] on div "add delivery fee add markup add discount Labour $0.00 Sub total $386.39 Tax $38…" at bounding box center [461, 350] width 629 height 143
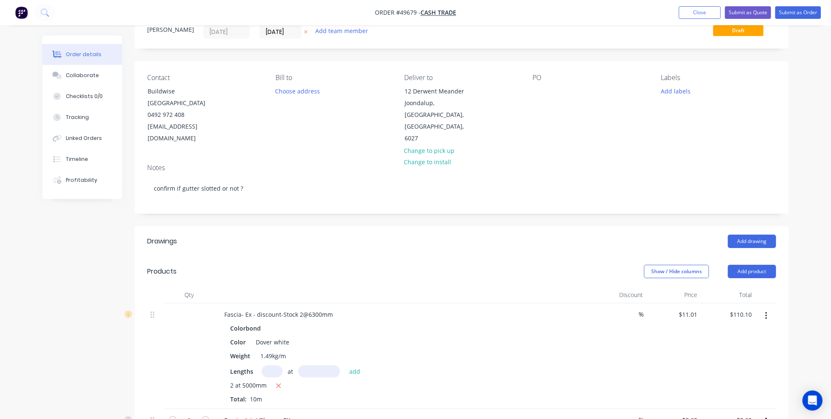
scroll to position [31, 0]
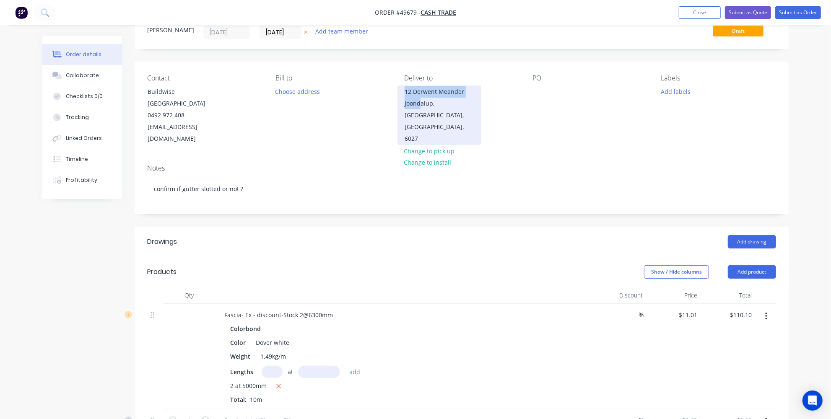
drag, startPoint x: 409, startPoint y: 94, endPoint x: 420, endPoint y: 102, distance: 13.8
click at [420, 102] on div "12 Derwent Meander Joondalup, Western Australia, Australia, 6027" at bounding box center [439, 115] width 84 height 60
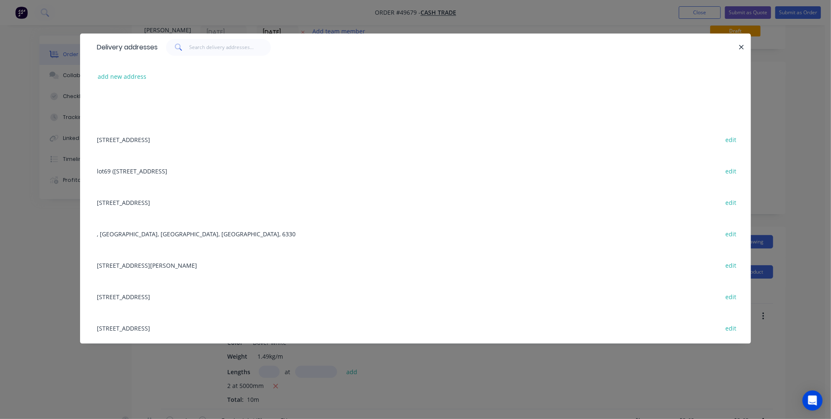
click at [51, 249] on div "Delivery addresses add new address 31 Belvedaire Way, Lynwood WA 6147 edit lot6…" at bounding box center [415, 209] width 831 height 419
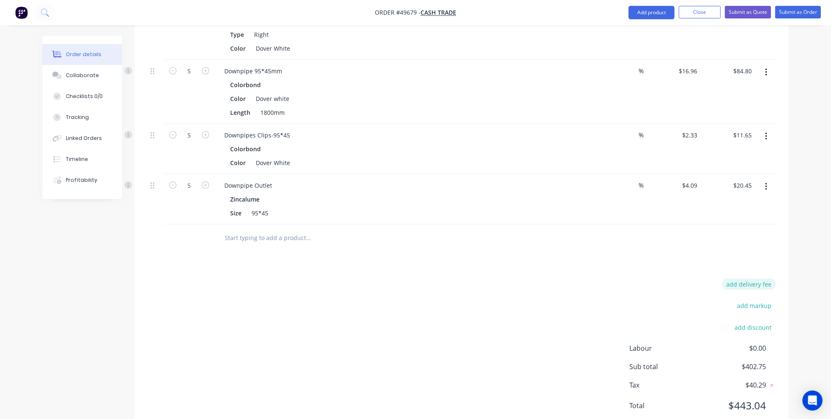
click at [747, 279] on button "add delivery fee" at bounding box center [749, 284] width 54 height 11
type input "150"
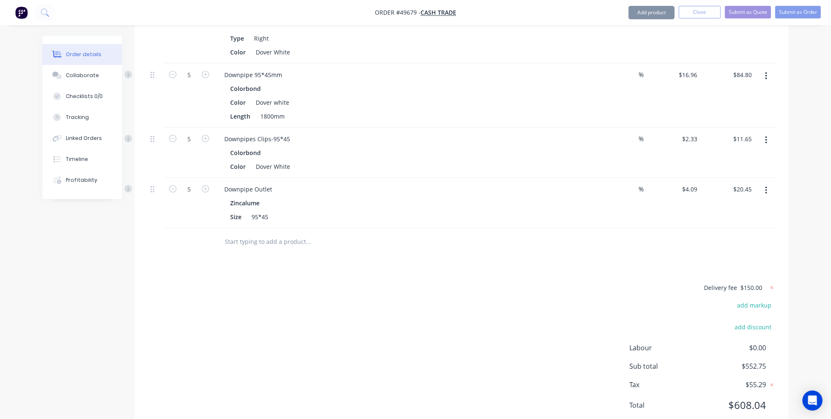
click at [540, 310] on div "Delivery fee $150.00 add markup add discount Labour $0.00 Sub total $552.75 Tax…" at bounding box center [461, 351] width 629 height 139
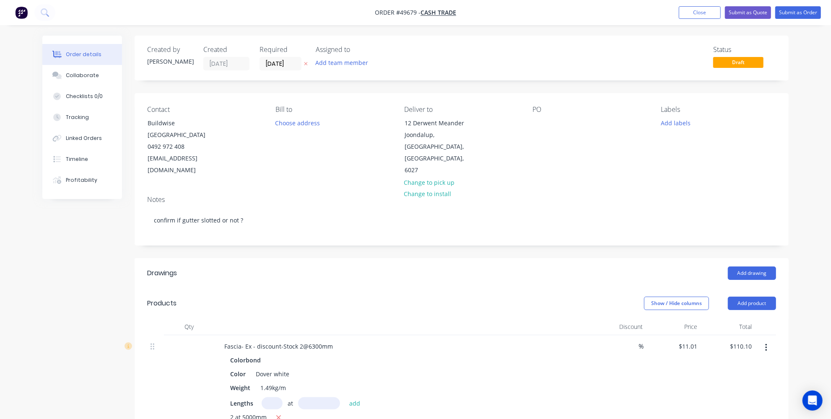
scroll to position [0, 0]
drag, startPoint x: 406, startPoint y: 124, endPoint x: 431, endPoint y: 134, distance: 27.6
click at [431, 134] on div "12 Derwent Meander Joondalup, Western Australia, Australia, 6027" at bounding box center [439, 147] width 84 height 60
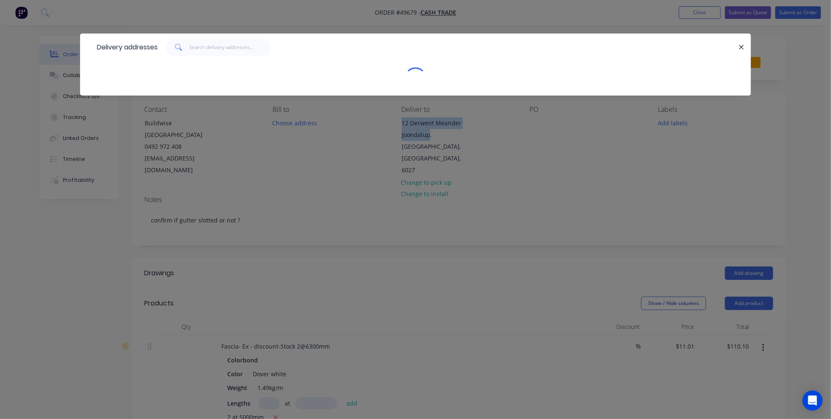
copy div "12 Derwent Meander Joondalup"
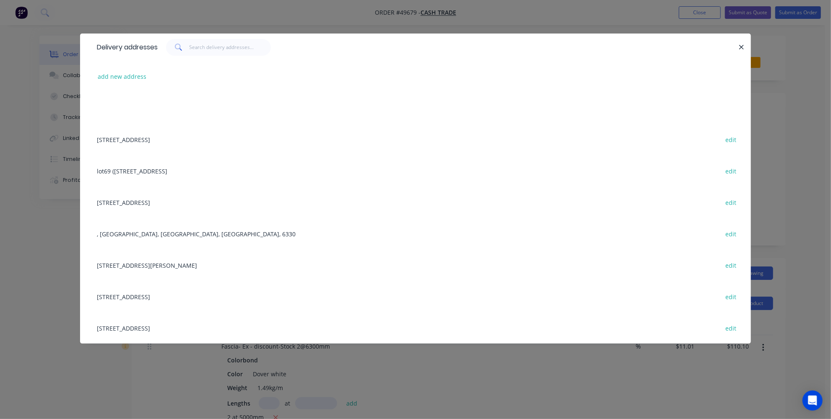
click at [31, 242] on div "Delivery addresses add new address 31 Belvedaire Way, Lynwood WA 6147 edit lot6…" at bounding box center [415, 209] width 831 height 419
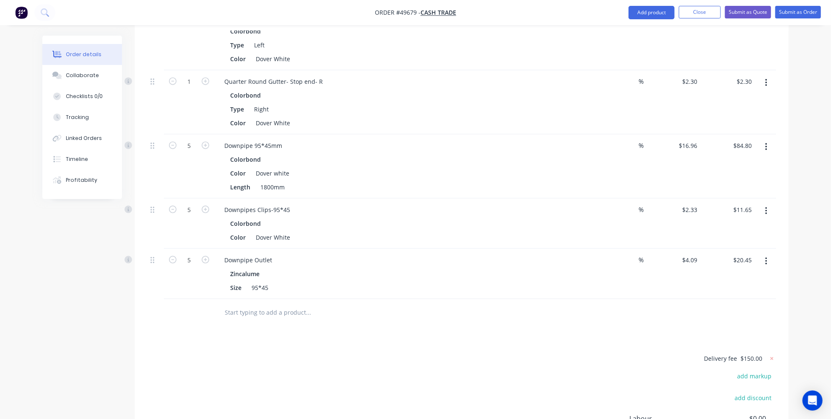
scroll to position [828, 0]
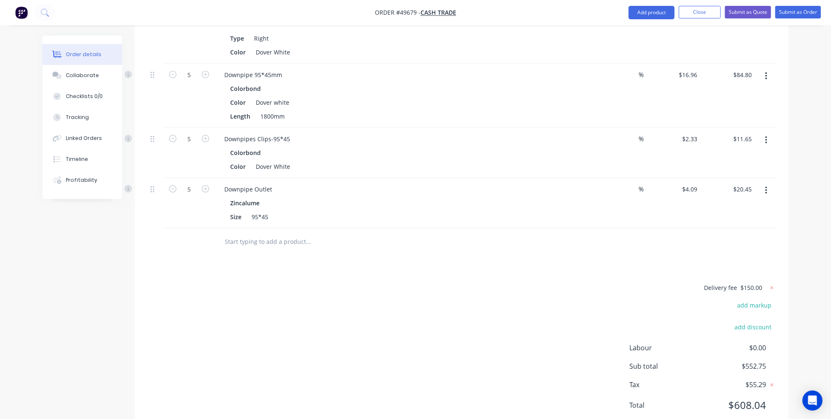
click at [333, 319] on div "Delivery fee $150.00 add markup add discount Labour $0.00 Sub total $552.75 Tax…" at bounding box center [461, 351] width 629 height 139
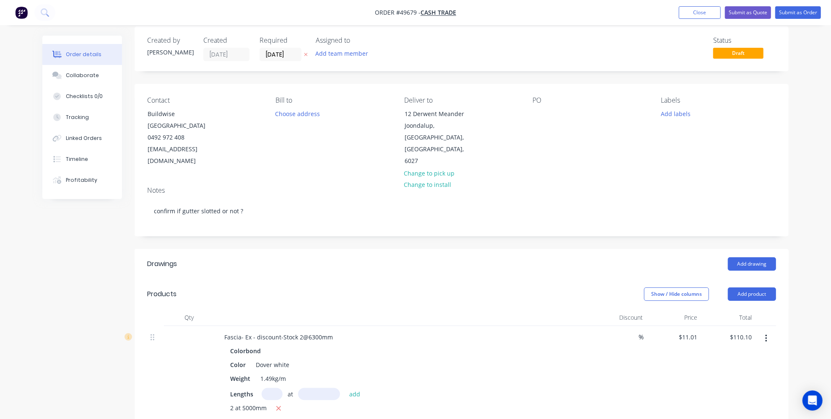
scroll to position [0, 0]
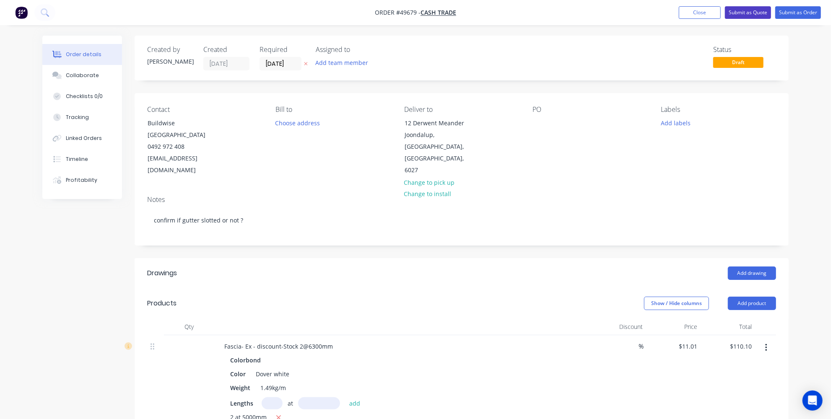
click at [750, 14] on button "Submit as Quote" at bounding box center [748, 12] width 46 height 13
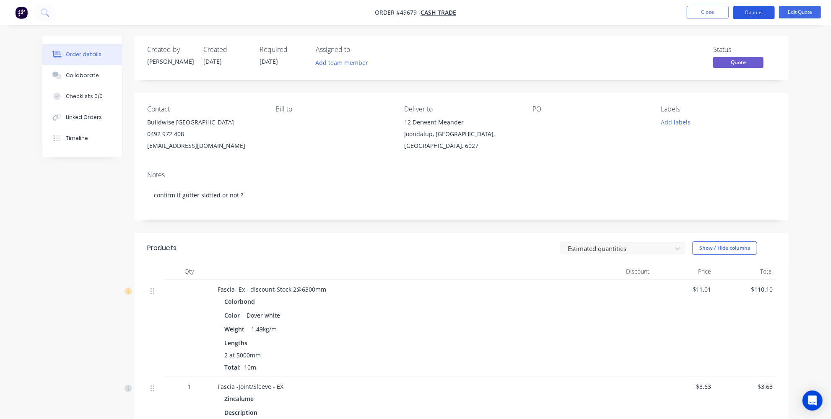
click at [753, 11] on button "Options" at bounding box center [753, 12] width 42 height 13
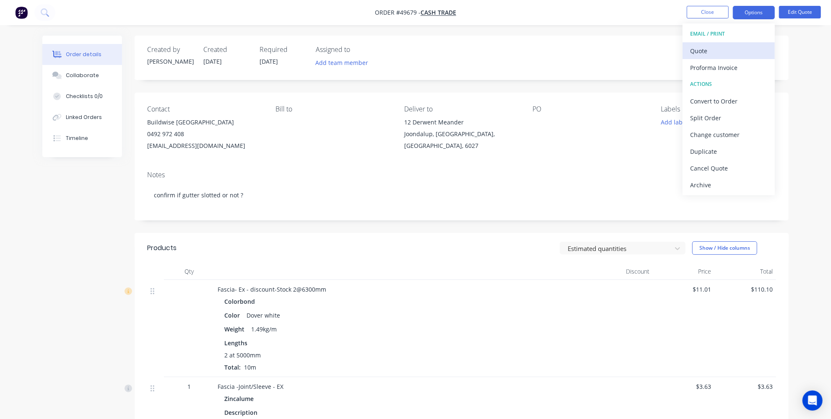
click at [695, 51] on div "Quote" at bounding box center [728, 51] width 77 height 12
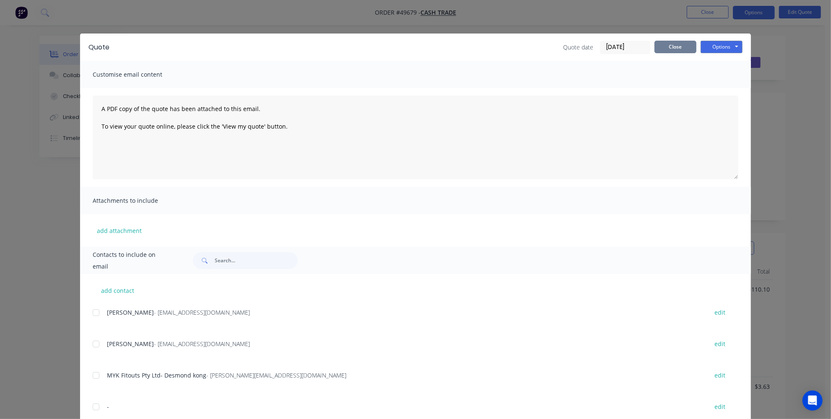
click at [689, 48] on button "Close" at bounding box center [675, 47] width 42 height 13
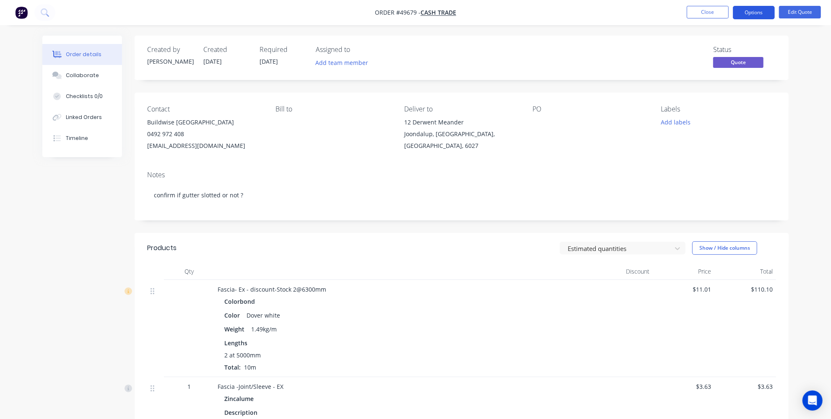
click at [752, 8] on button "Options" at bounding box center [753, 12] width 42 height 13
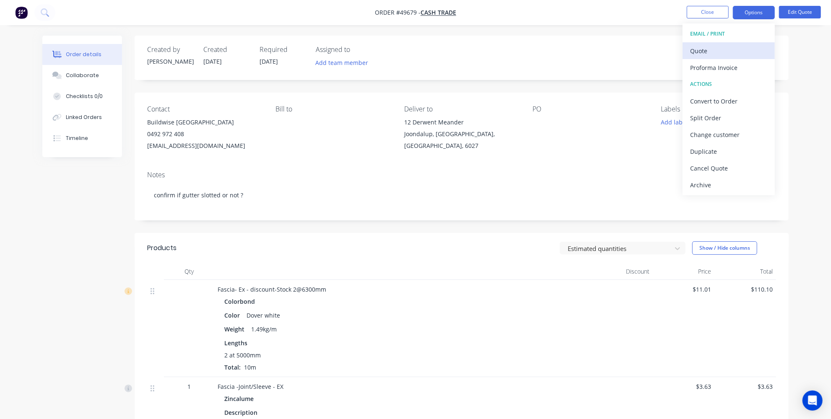
click at [712, 47] on div "Quote" at bounding box center [728, 51] width 77 height 12
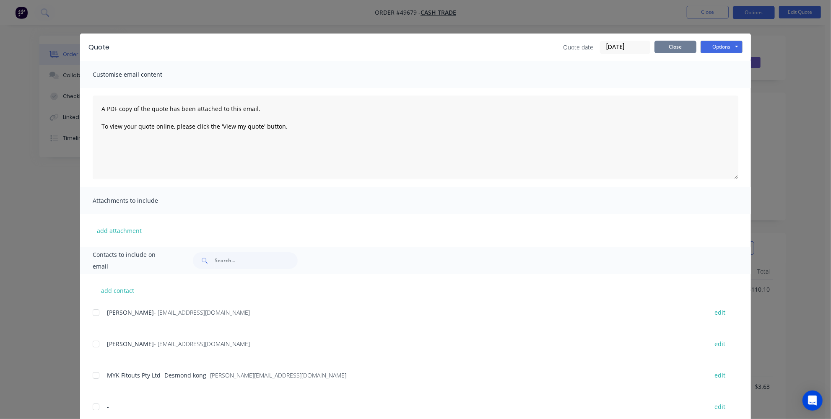
click at [679, 43] on button "Close" at bounding box center [675, 47] width 42 height 13
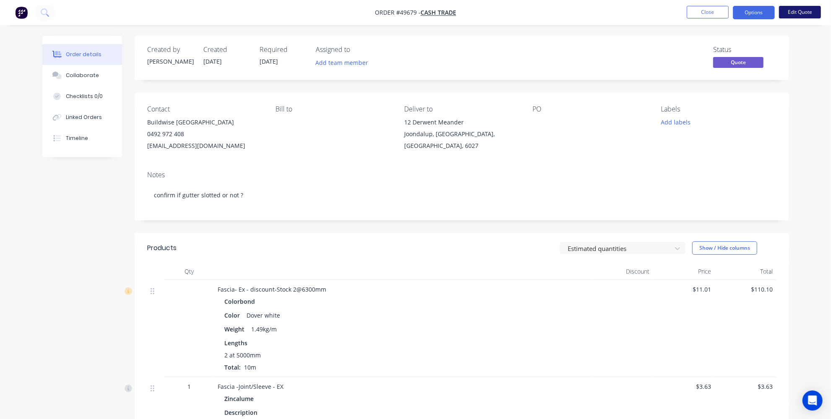
click at [814, 11] on button "Edit Quote" at bounding box center [800, 12] width 42 height 13
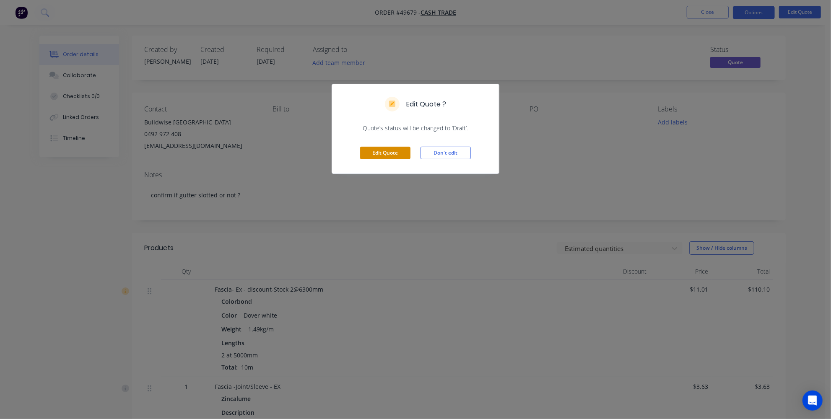
click at [373, 158] on button "Edit Quote" at bounding box center [385, 153] width 50 height 13
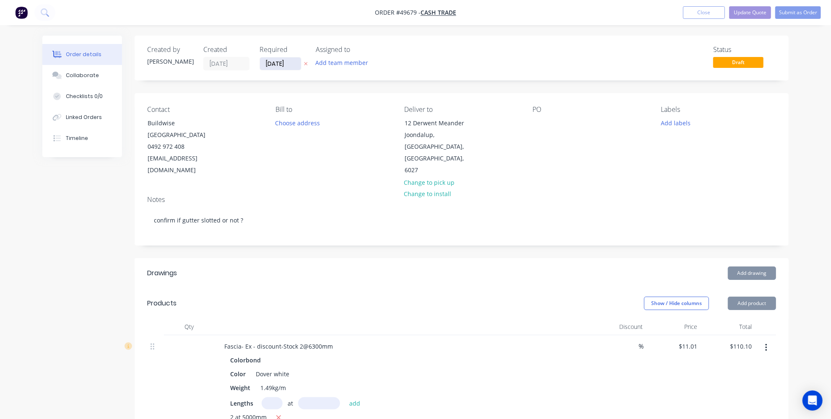
click at [284, 66] on input "25/09/25" at bounding box center [280, 63] width 41 height 13
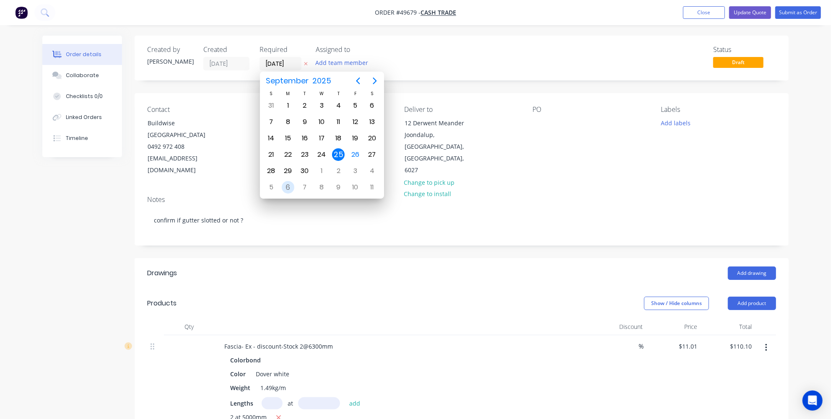
click at [285, 181] on div "6" at bounding box center [288, 187] width 13 height 13
type input "06/10/25"
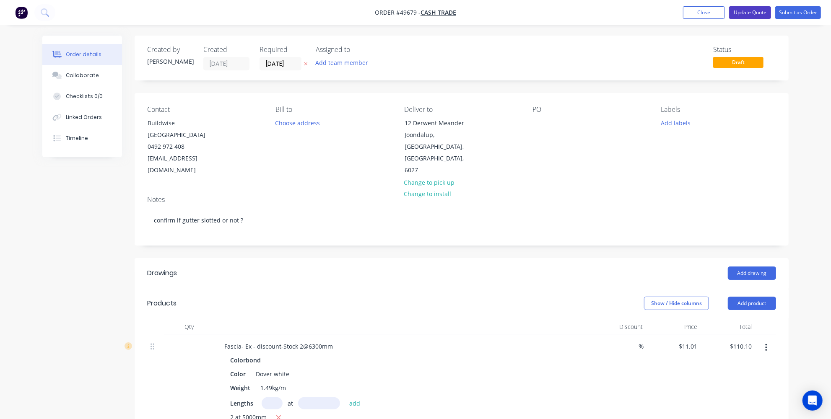
click at [757, 15] on button "Update Quote" at bounding box center [750, 12] width 42 height 13
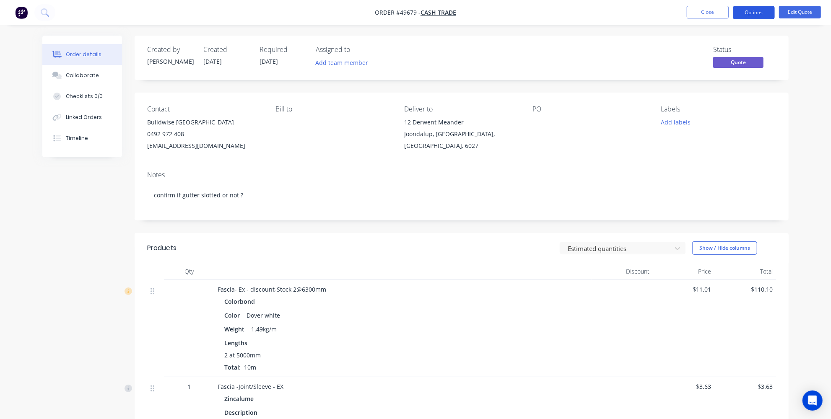
click at [753, 12] on button "Options" at bounding box center [753, 12] width 42 height 13
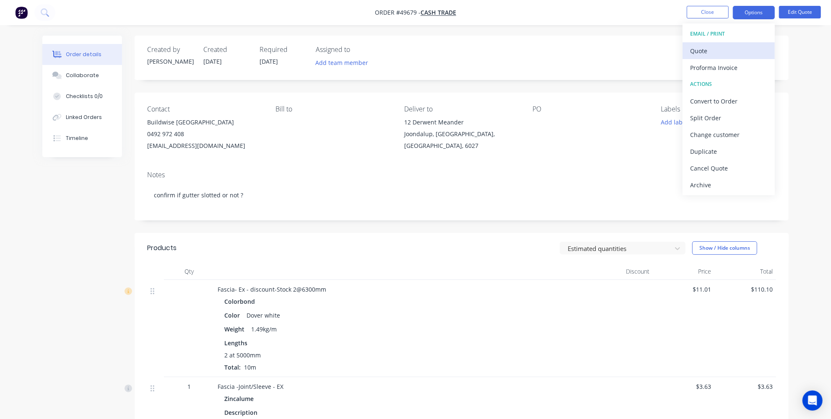
click at [710, 56] on div "Quote" at bounding box center [728, 51] width 77 height 12
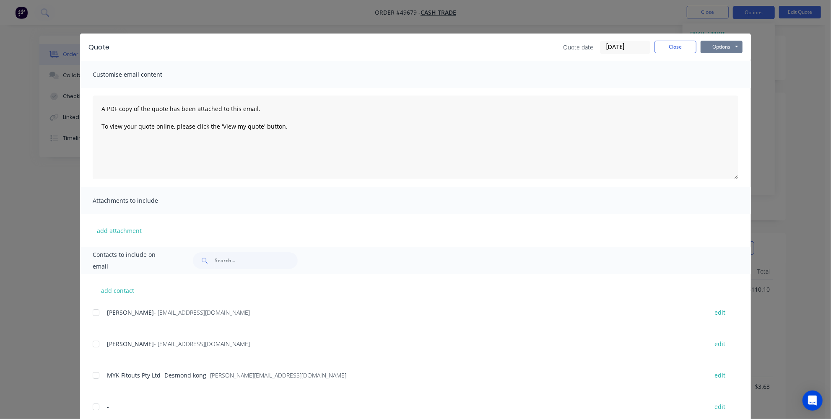
click at [714, 47] on button "Options" at bounding box center [721, 47] width 42 height 13
click at [724, 78] on button "Print" at bounding box center [727, 76] width 54 height 14
click at [666, 41] on button "Close" at bounding box center [675, 47] width 42 height 13
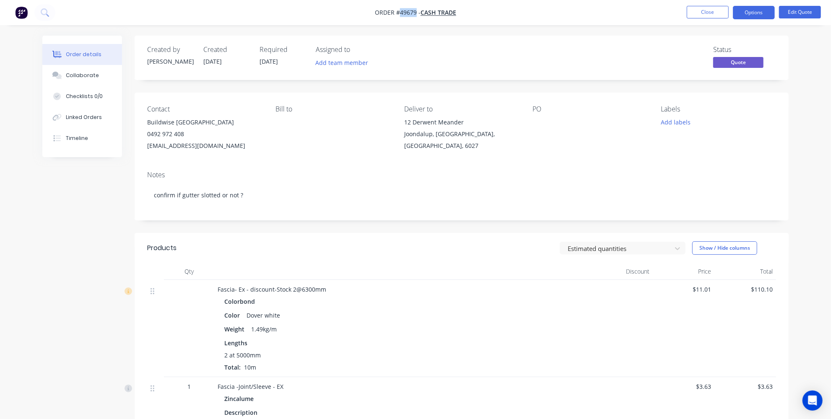
drag, startPoint x: 415, startPoint y: 14, endPoint x: 398, endPoint y: 14, distance: 16.8
click at [398, 14] on span "Order #49679 -" at bounding box center [398, 13] width 46 height 8
copy span "49679"
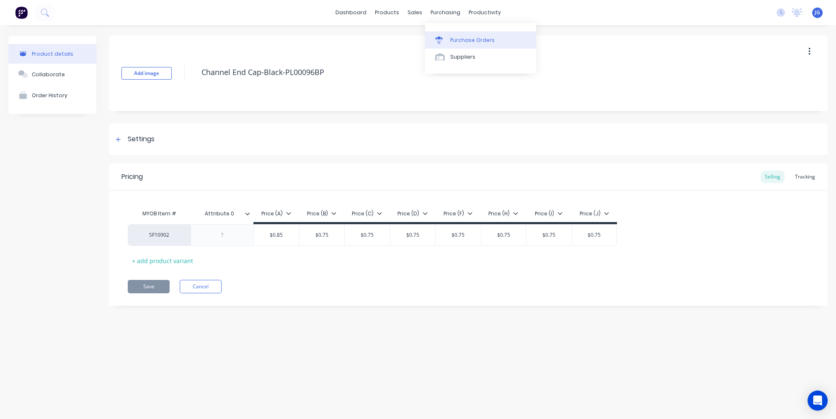
drag, startPoint x: 465, startPoint y: 39, endPoint x: 449, endPoint y: 44, distance: 16.2
click at [465, 39] on div "Purchase Orders" at bounding box center [472, 40] width 44 height 8
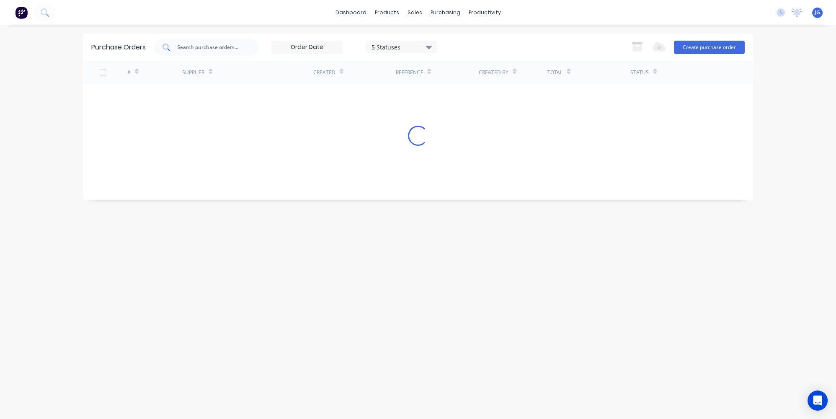
click at [211, 47] on input "text" at bounding box center [211, 47] width 70 height 8
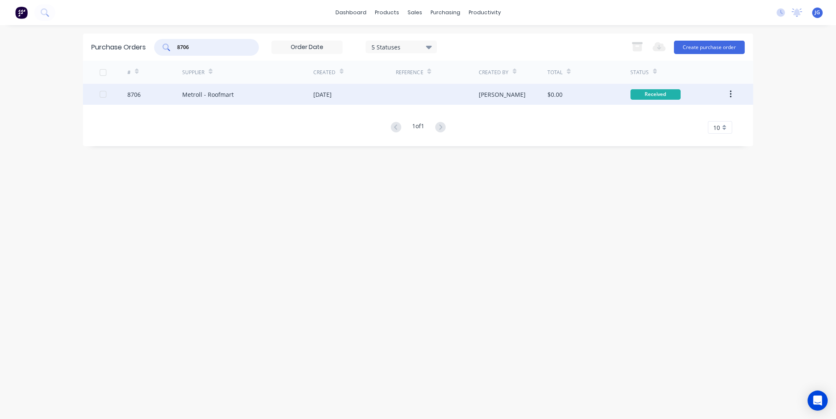
type input "8706"
click at [170, 98] on div "8706" at bounding box center [154, 94] width 55 height 21
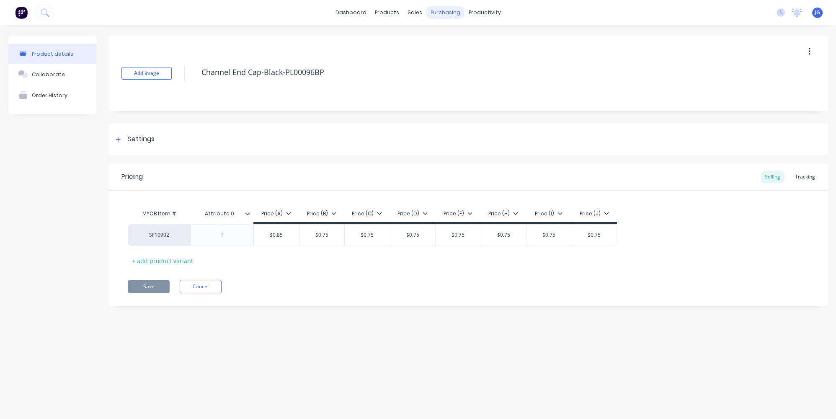
type textarea "x"
click at [429, 44] on div "Sales Orders" at bounding box center [446, 40] width 34 height 8
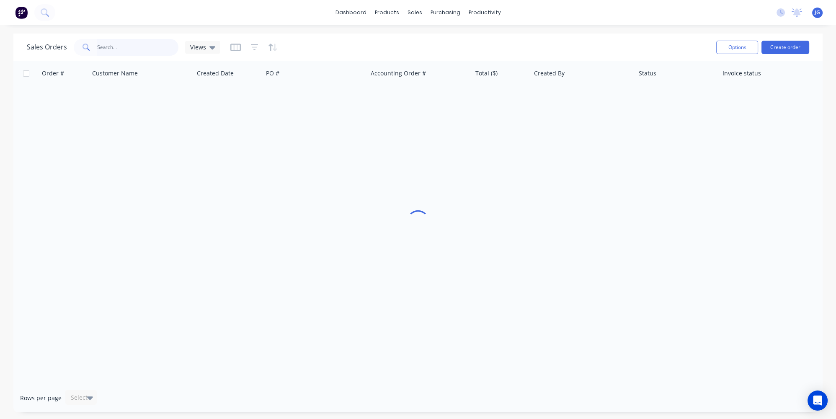
click at [140, 47] on input "text" at bounding box center [138, 47] width 82 height 17
paste input "49739"
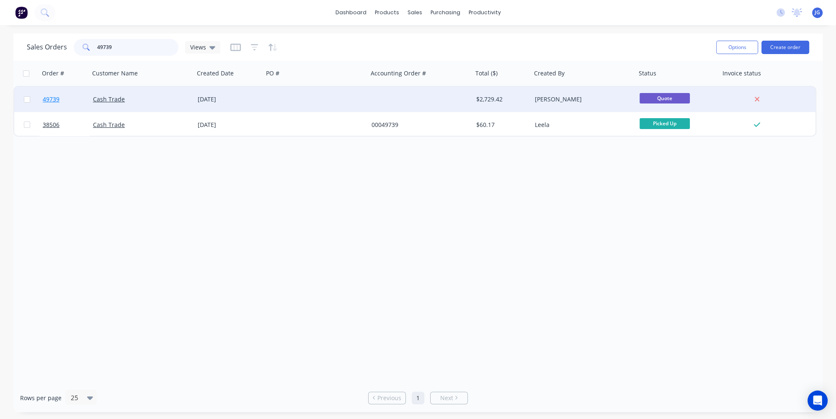
type input "49739"
click at [75, 102] on link "49739" at bounding box center [68, 99] width 50 height 25
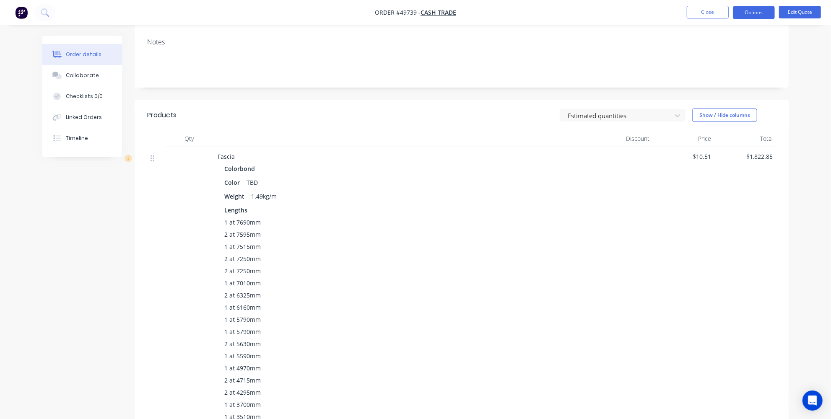
scroll to position [114, 0]
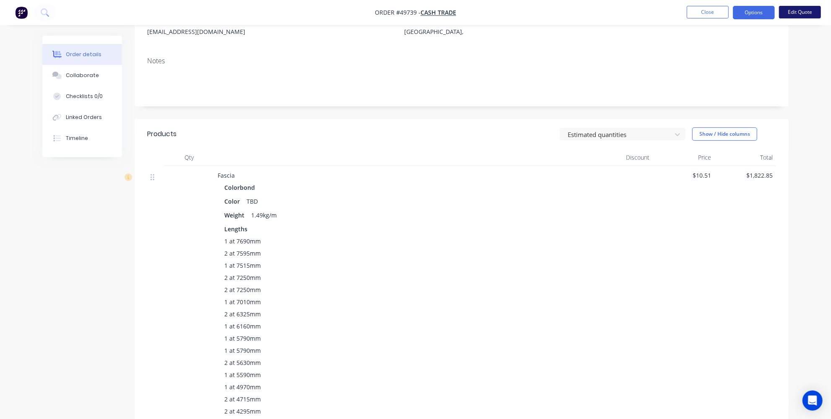
click at [810, 13] on button "Edit Quote" at bounding box center [800, 12] width 42 height 13
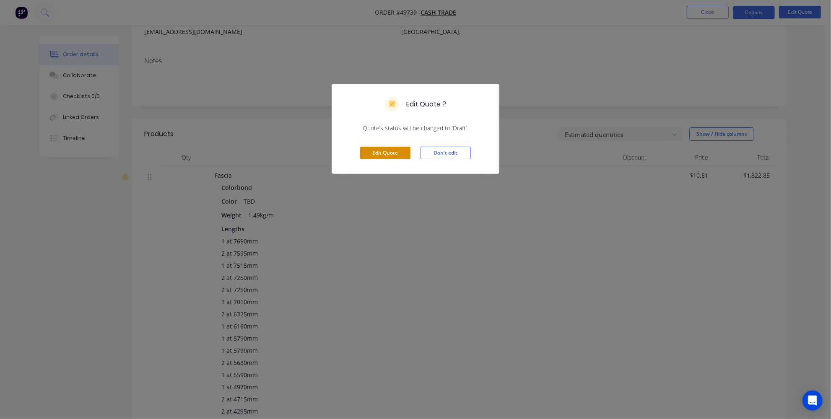
click at [400, 153] on button "Edit Quote" at bounding box center [385, 153] width 50 height 13
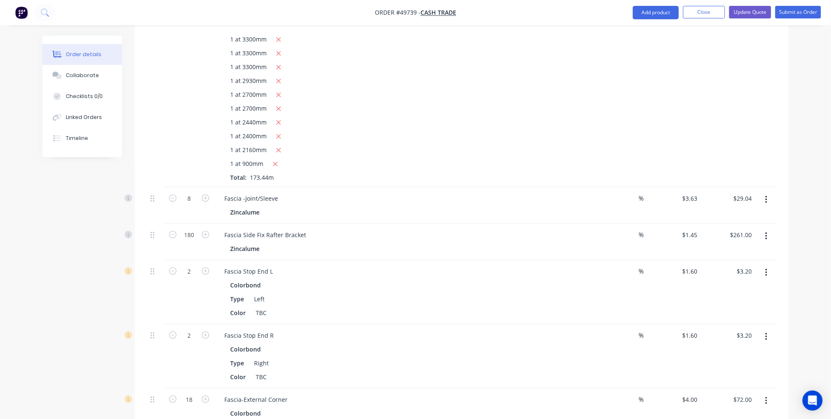
scroll to position [647, 0]
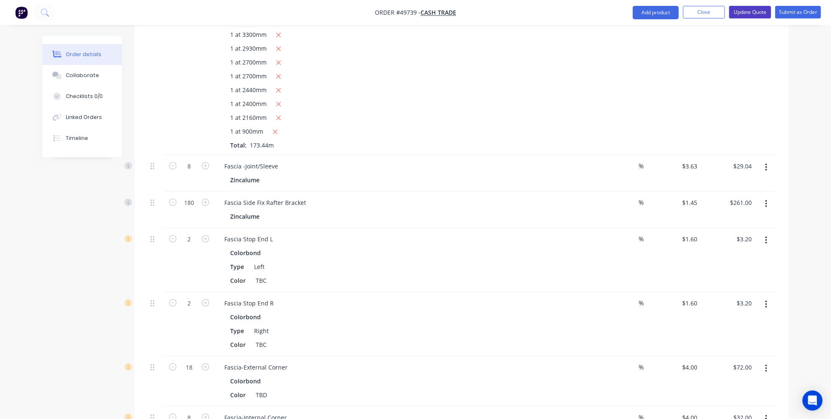
click at [758, 17] on button "Update Quote" at bounding box center [750, 12] width 42 height 13
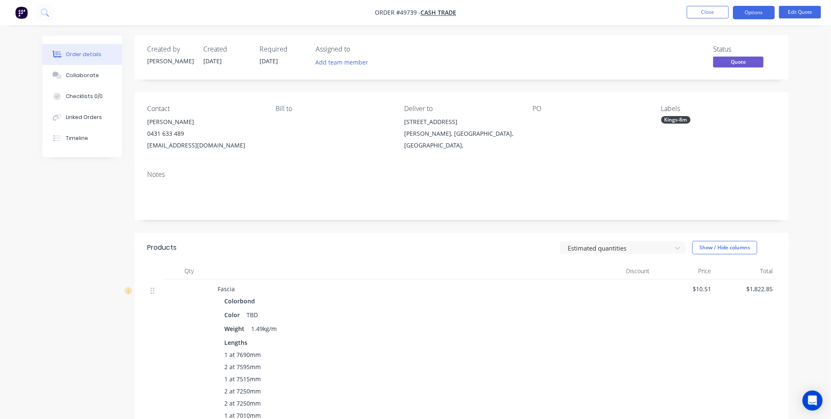
scroll to position [0, 0]
click at [788, 15] on button "Edit Quote" at bounding box center [800, 12] width 42 height 13
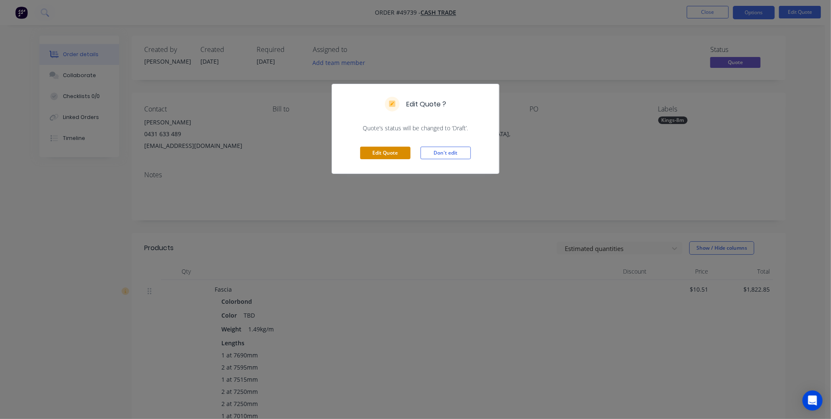
click at [372, 148] on button "Edit Quote" at bounding box center [385, 153] width 50 height 13
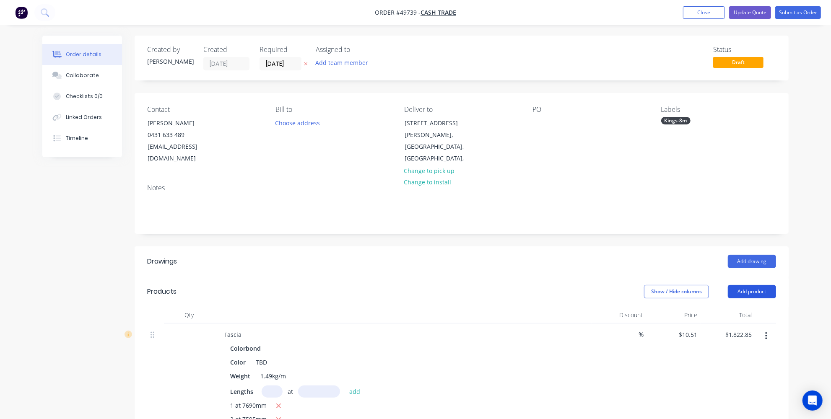
click at [763, 285] on button "Add product" at bounding box center [751, 291] width 48 height 13
click at [734, 307] on div "Product catalogue" at bounding box center [736, 313] width 65 height 12
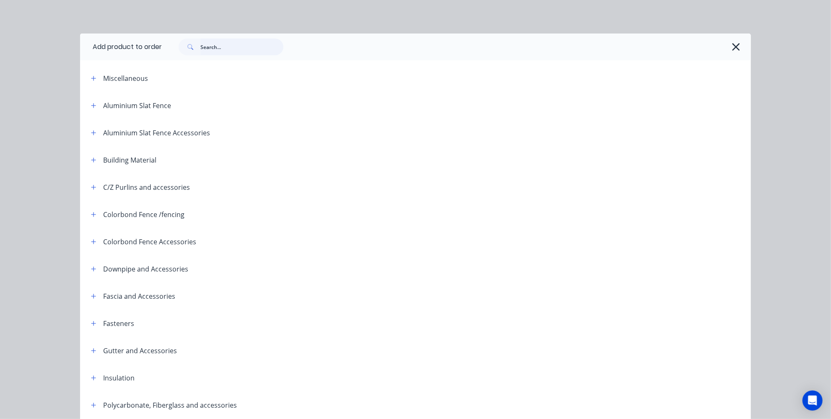
click at [231, 44] on input "text" at bounding box center [241, 47] width 83 height 17
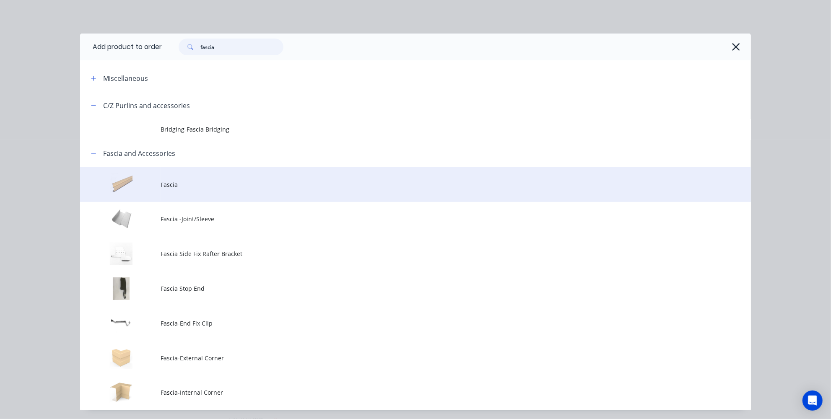
type input "fascia"
click at [178, 188] on span "Fascia" at bounding box center [396, 184] width 472 height 9
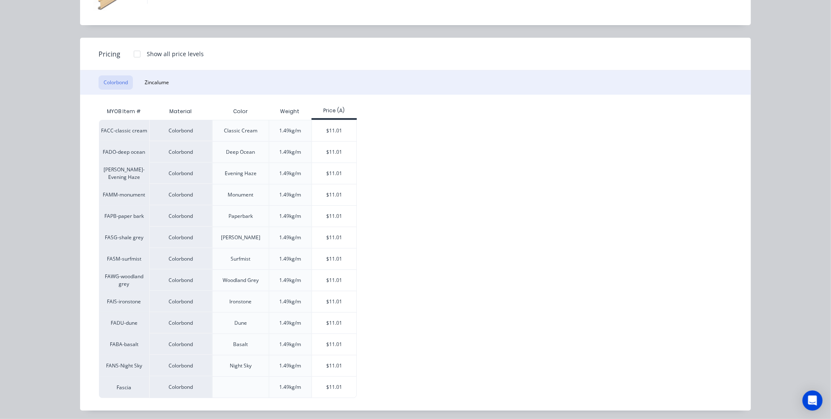
scroll to position [76, 0]
click at [37, 255] on div "Fascia Pricing Show all price levels Colorbond Zincalume MYOB Item # Material C…" at bounding box center [415, 209] width 831 height 419
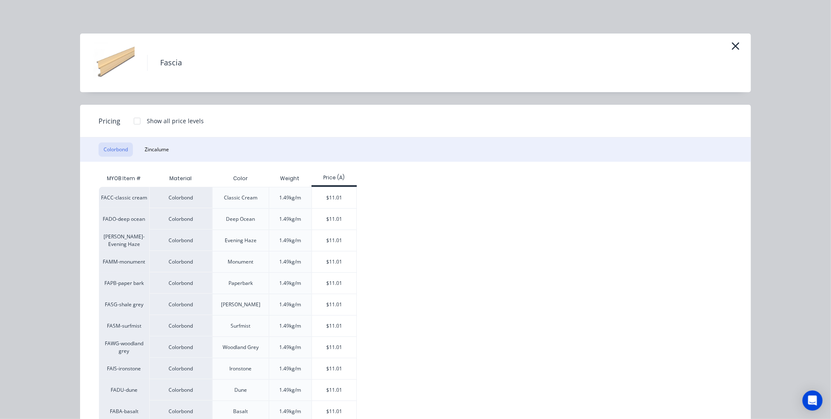
scroll to position [0, 0]
click at [731, 46] on icon "button" at bounding box center [735, 46] width 9 height 12
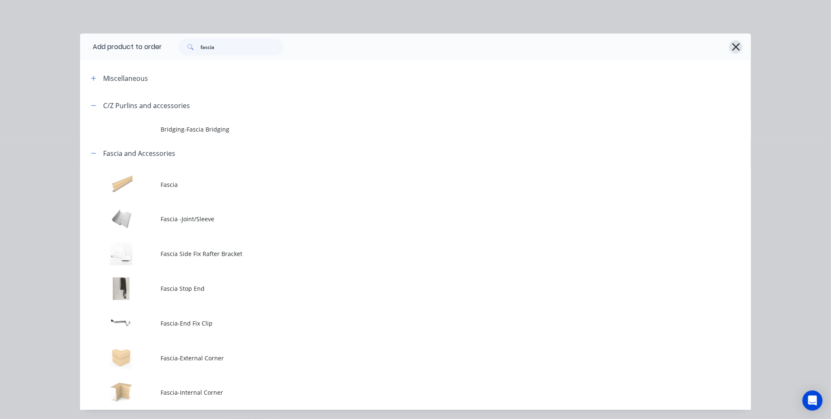
click at [732, 44] on icon "button" at bounding box center [735, 47] width 9 height 12
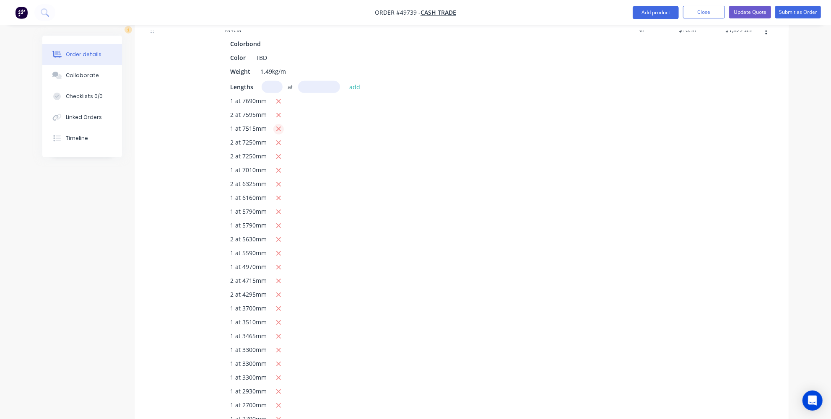
scroll to position [267, 0]
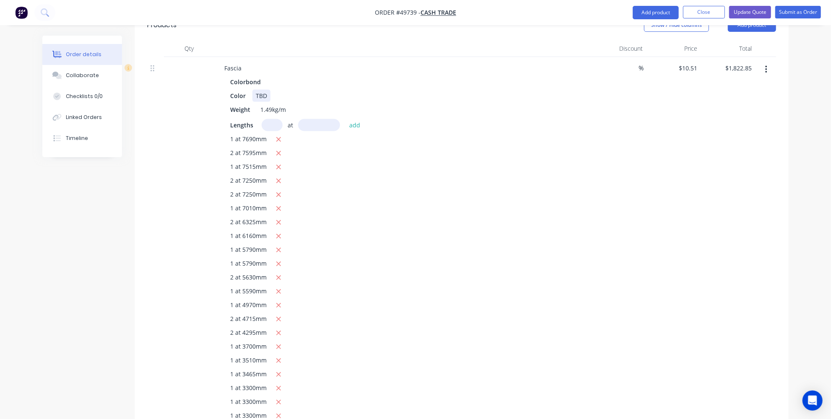
click at [263, 90] on div "TBD" at bounding box center [261, 96] width 18 height 12
drag, startPoint x: 267, startPoint y: 83, endPoint x: 251, endPoint y: 84, distance: 15.9
click at [251, 90] on div "Color TBD" at bounding box center [401, 96] width 349 height 12
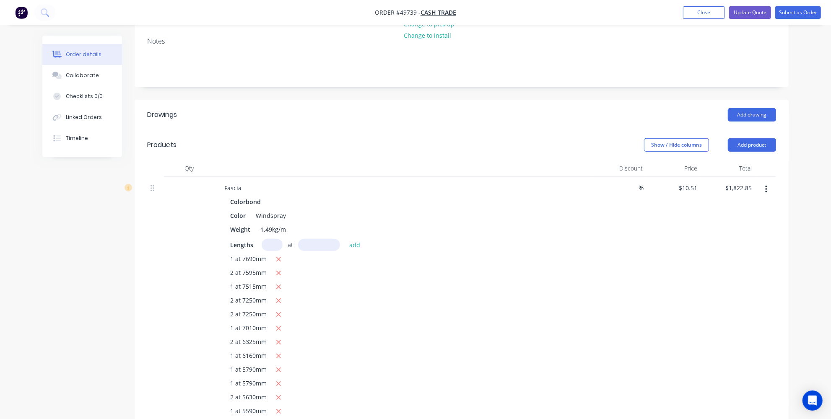
scroll to position [190, 0]
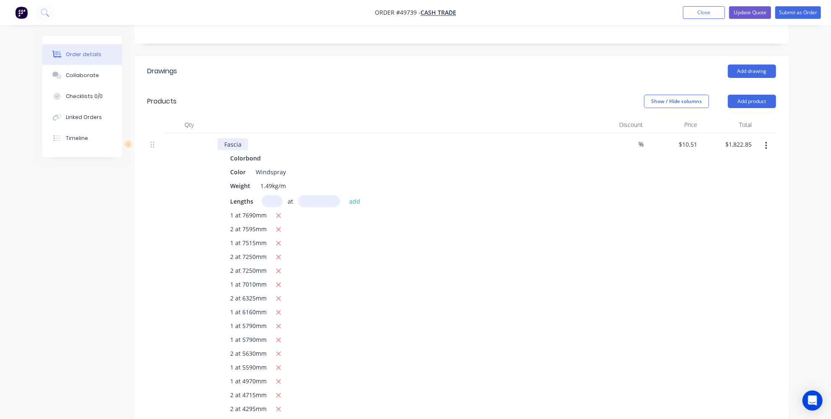
click at [242, 138] on div "Fascia" at bounding box center [232, 144] width 31 height 12
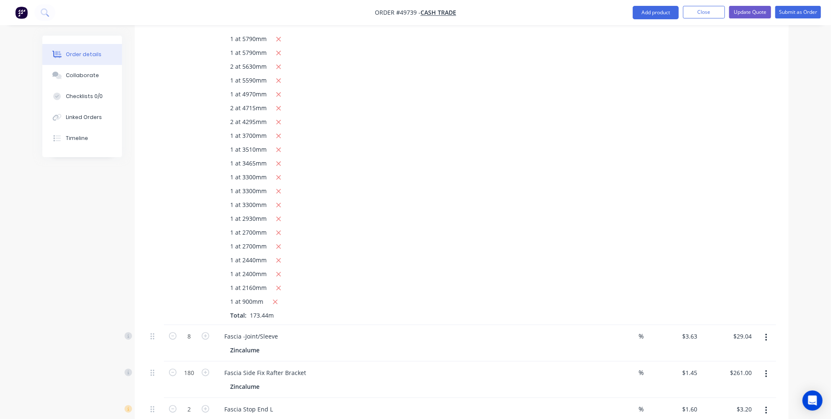
scroll to position [495, 0]
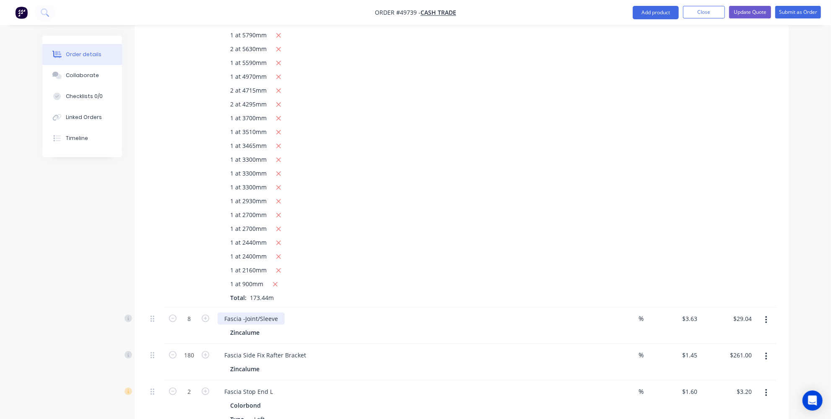
click at [280, 313] on div "Fascia -Joint/Sleeve" at bounding box center [250, 319] width 67 height 12
click at [305, 349] on div "Fascia Side Fix Rafter Bracket" at bounding box center [264, 355] width 95 height 12
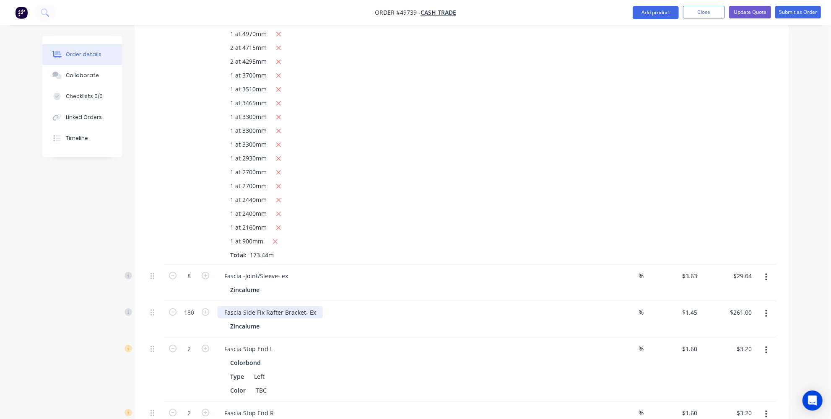
scroll to position [647, 0]
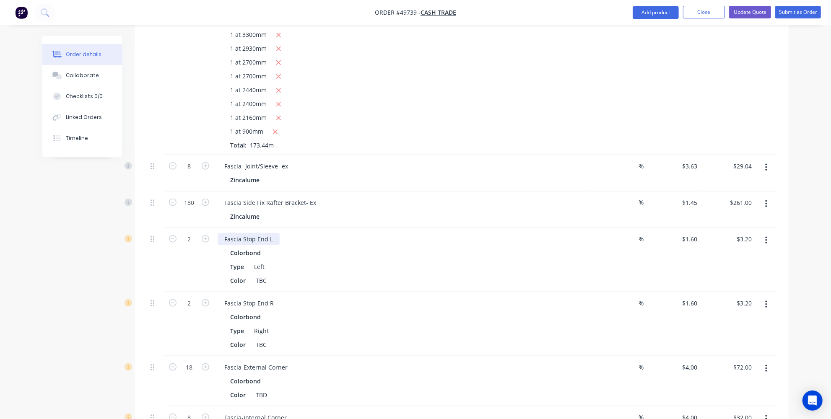
click at [273, 233] on div "Fascia Stop End L" at bounding box center [248, 239] width 62 height 12
click at [275, 297] on div "Fascia Stop End R" at bounding box center [248, 303] width 63 height 12
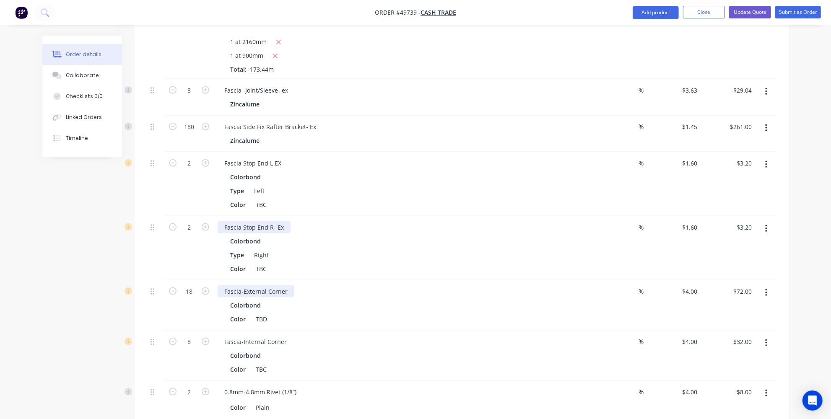
scroll to position [724, 0]
click at [286, 285] on div "Fascia-External Corner" at bounding box center [255, 291] width 77 height 12
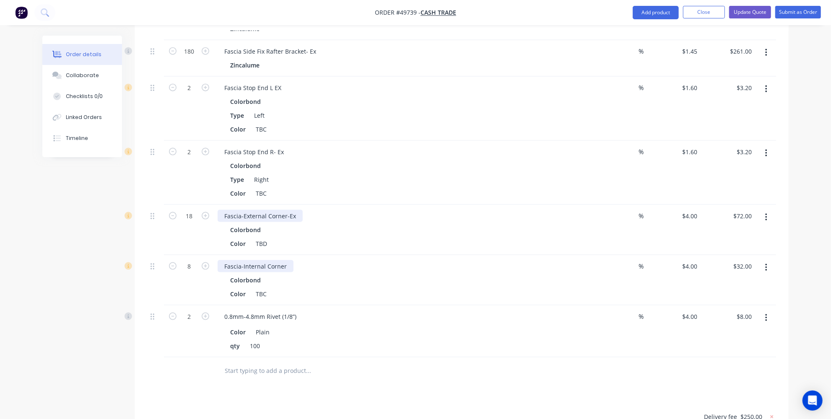
scroll to position [800, 0]
click at [285, 259] on div "Fascia-Internal Corner" at bounding box center [255, 265] width 76 height 12
click at [297, 309] on div "0.8mm-4.8mm Rivet (1/8”)" at bounding box center [259, 315] width 85 height 12
click at [769, 309] on button "button" at bounding box center [766, 316] width 20 height 15
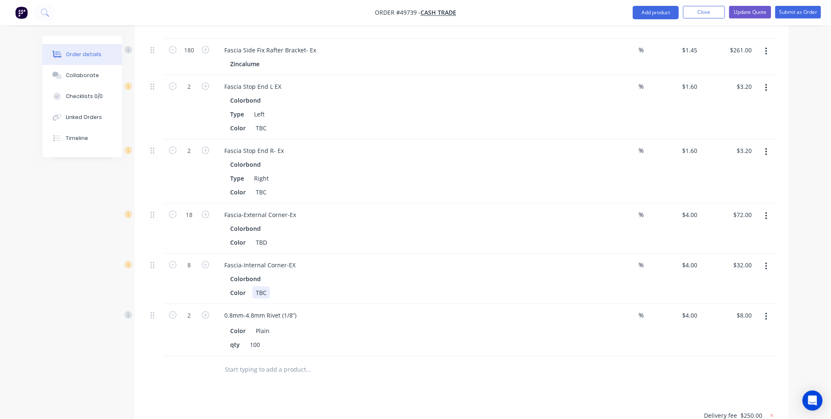
click at [262, 287] on div "TBC" at bounding box center [261, 293] width 18 height 12
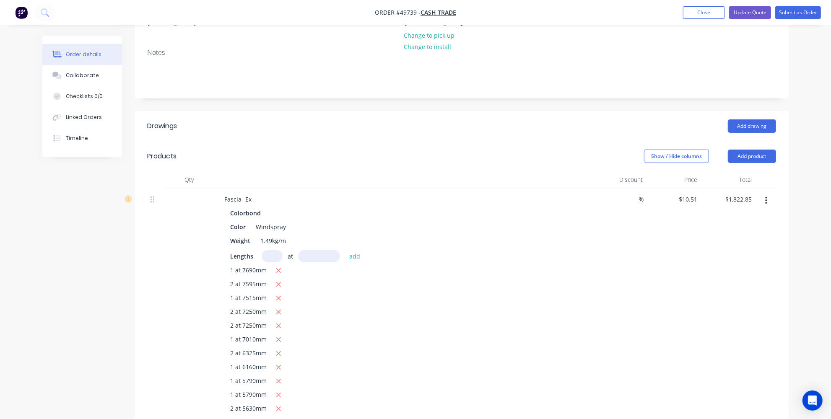
scroll to position [114, 0]
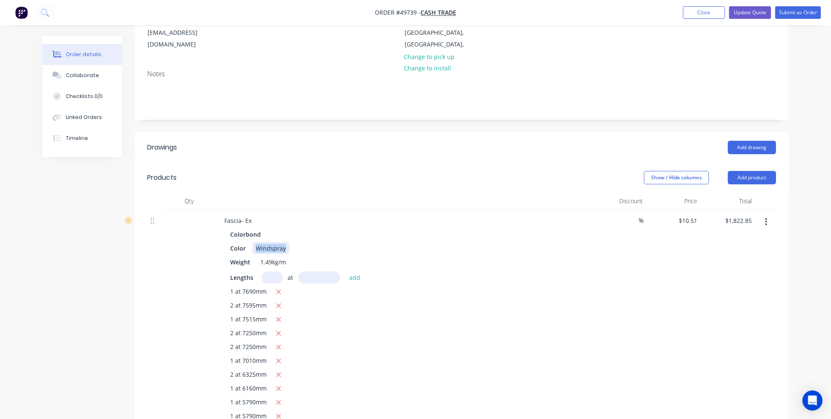
drag, startPoint x: 285, startPoint y: 235, endPoint x: 249, endPoint y: 235, distance: 35.6
click at [249, 242] on div "Color Windspray" at bounding box center [401, 248] width 349 height 12
copy div "Windspray"
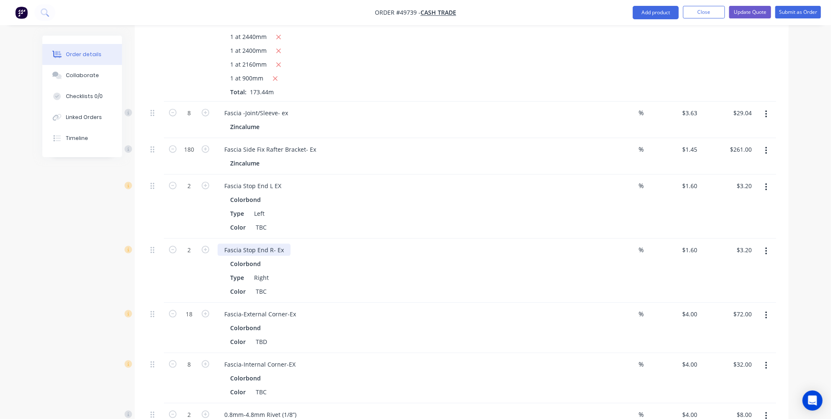
scroll to position [686, 0]
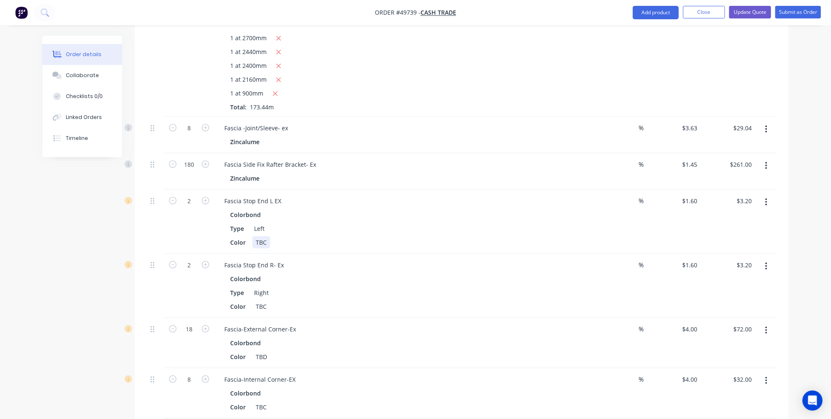
click at [267, 236] on div "TBC" at bounding box center [261, 242] width 18 height 12
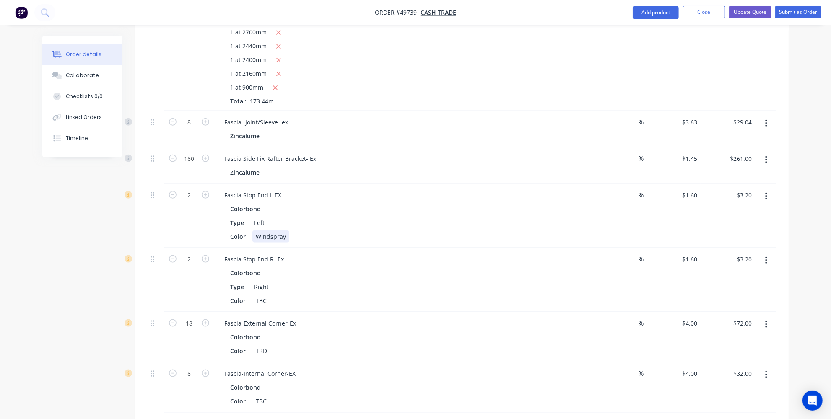
scroll to position [724, 0]
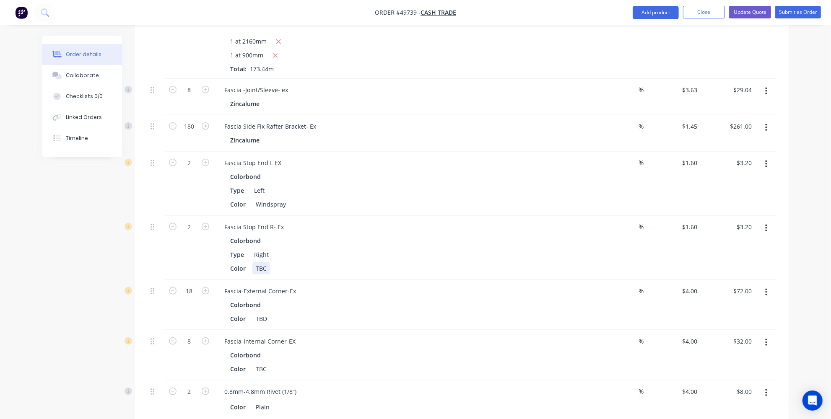
click at [268, 262] on div "TBC" at bounding box center [261, 268] width 18 height 12
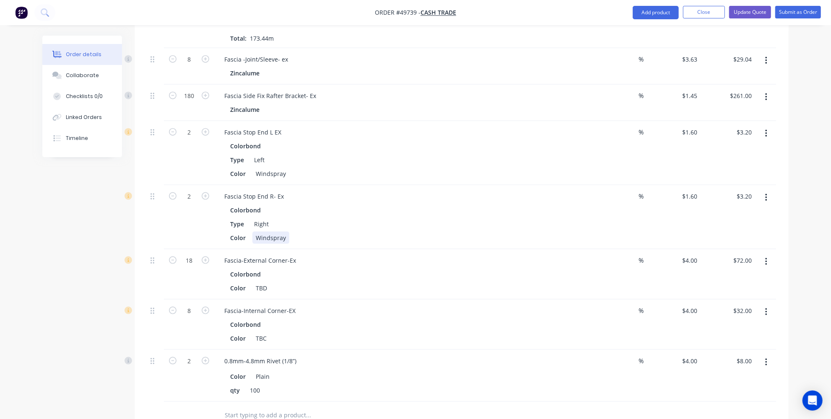
scroll to position [838, 0]
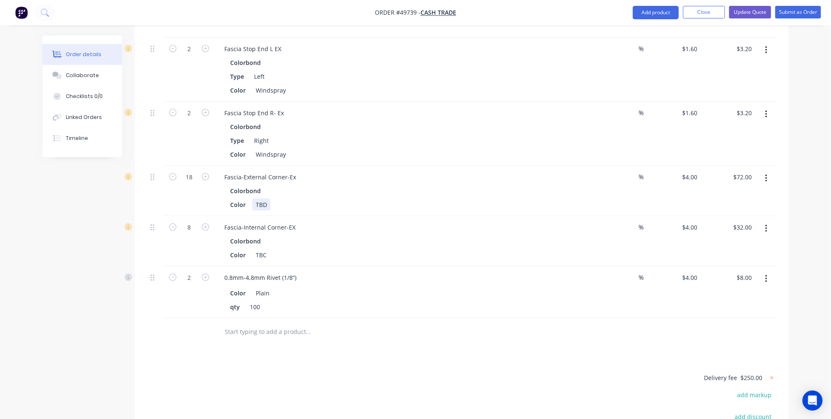
click at [266, 199] on div "TBD" at bounding box center [261, 205] width 18 height 12
click at [262, 249] on div "TBC" at bounding box center [261, 255] width 18 height 12
click at [267, 249] on div "TBC" at bounding box center [261, 255] width 18 height 12
click at [768, 272] on button "button" at bounding box center [766, 279] width 20 height 15
click at [759, 295] on div "Edit" at bounding box center [736, 301] width 65 height 12
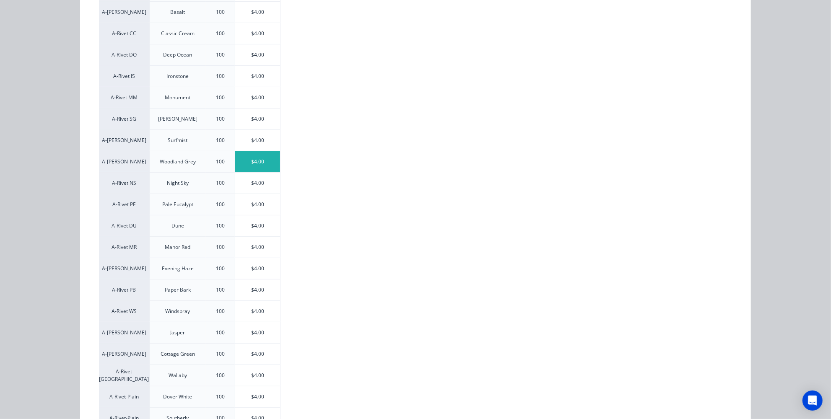
scroll to position [190, 0]
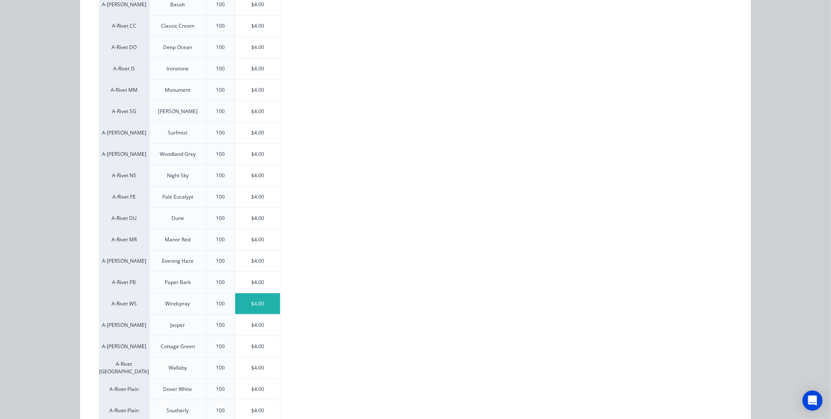
click at [246, 296] on div "$4.00" at bounding box center [257, 303] width 45 height 21
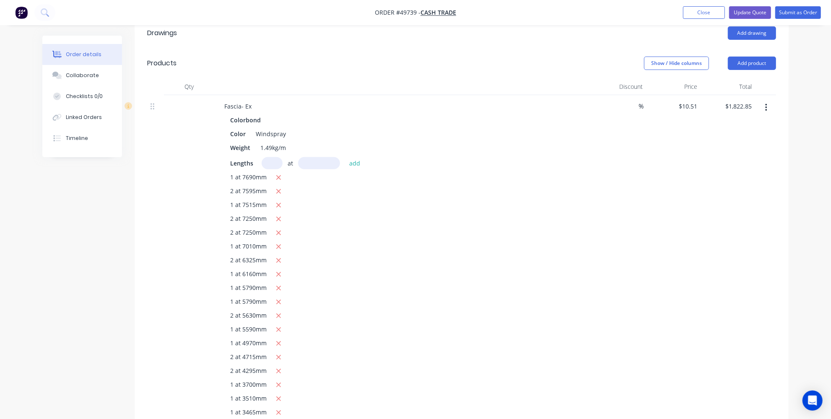
scroll to position [0, 0]
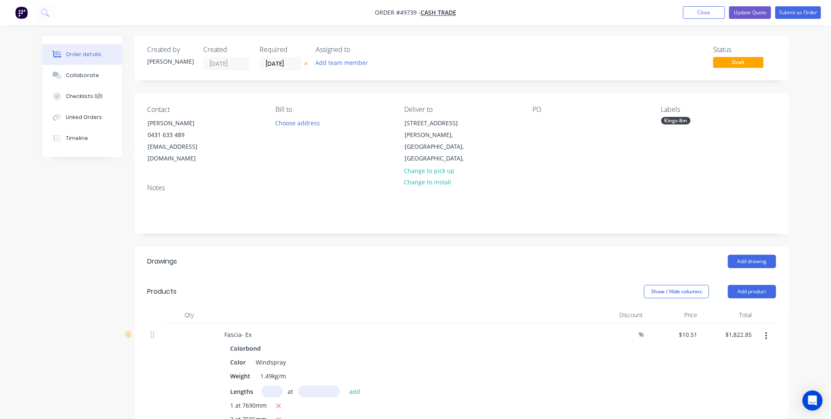
click at [221, 260] on header "Drawings Add drawing" at bounding box center [462, 261] width 654 height 30
click at [759, 15] on button "Update Quote" at bounding box center [750, 12] width 42 height 13
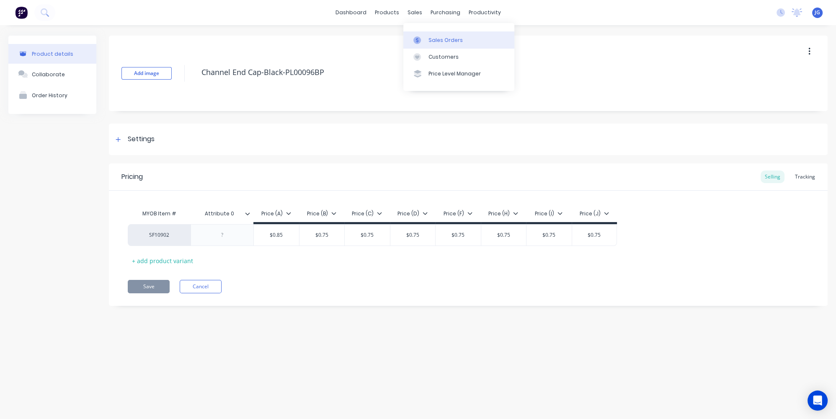
click at [425, 40] on div at bounding box center [420, 40] width 13 height 8
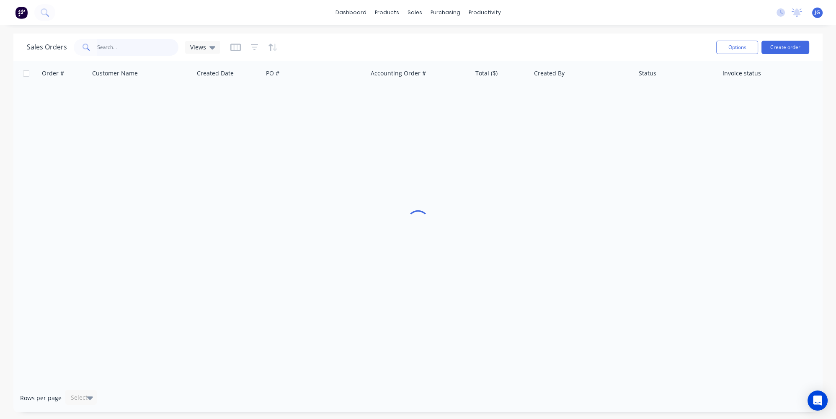
click at [132, 50] on input "text" at bounding box center [138, 47] width 82 height 17
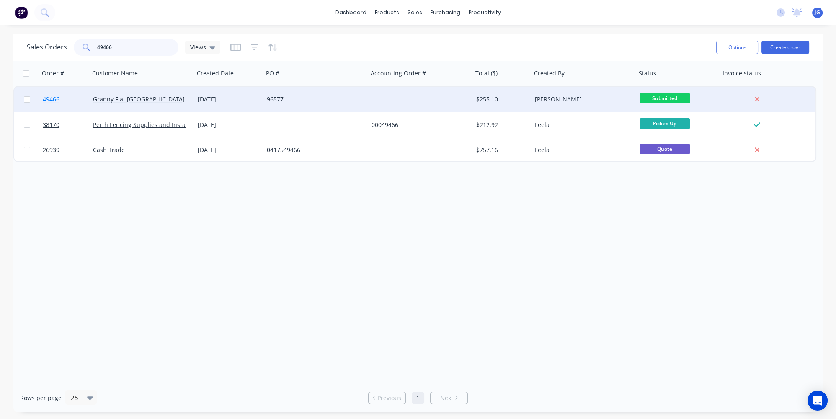
type input "49466"
click at [80, 99] on link "49466" at bounding box center [68, 99] width 50 height 25
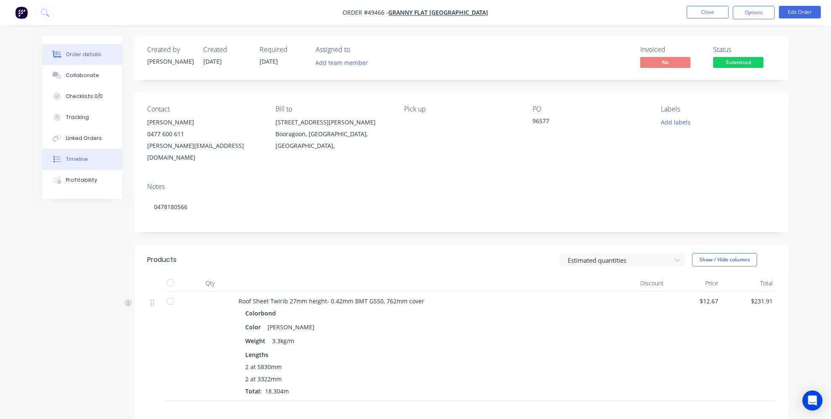
click at [80, 158] on div "Timeline" at bounding box center [77, 159] width 22 height 8
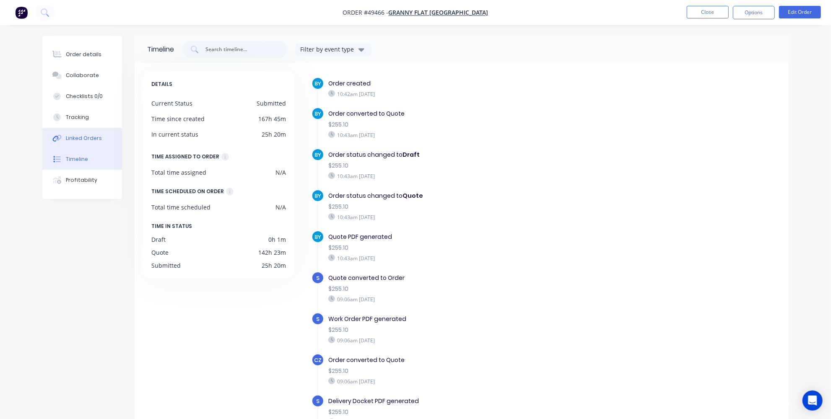
click at [85, 145] on button "Linked Orders" at bounding box center [82, 138] width 80 height 21
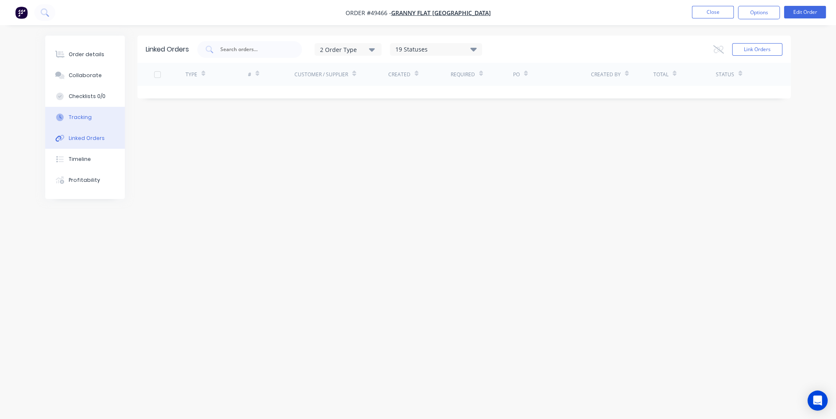
click at [87, 115] on div "Tracking" at bounding box center [80, 118] width 23 height 8
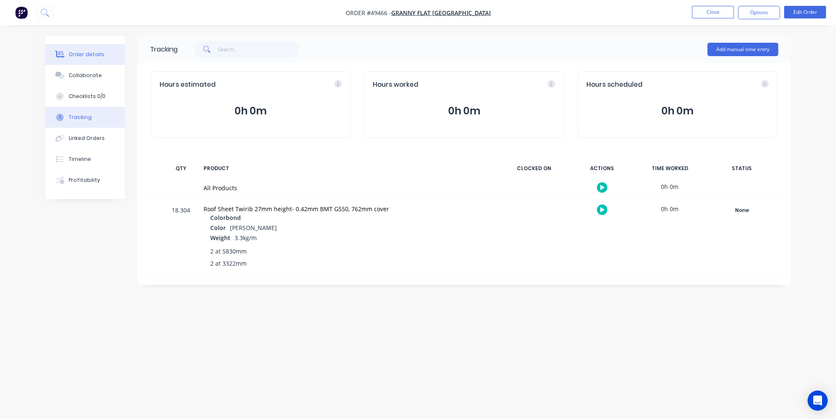
click at [69, 54] on div "Order details" at bounding box center [87, 55] width 36 height 8
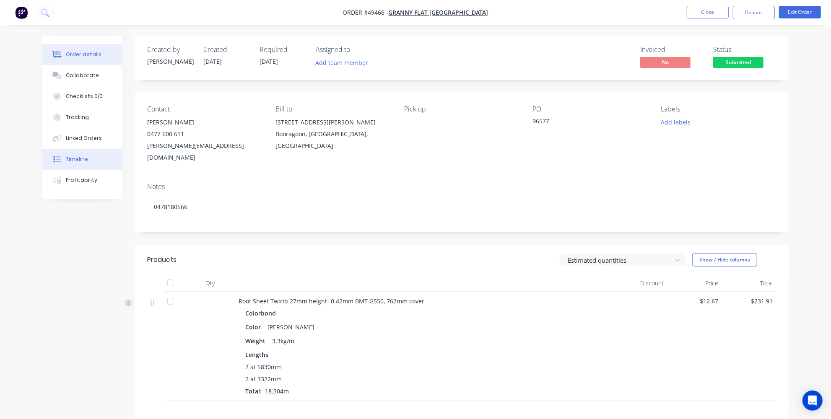
click at [75, 160] on div "Timeline" at bounding box center [77, 159] width 22 height 8
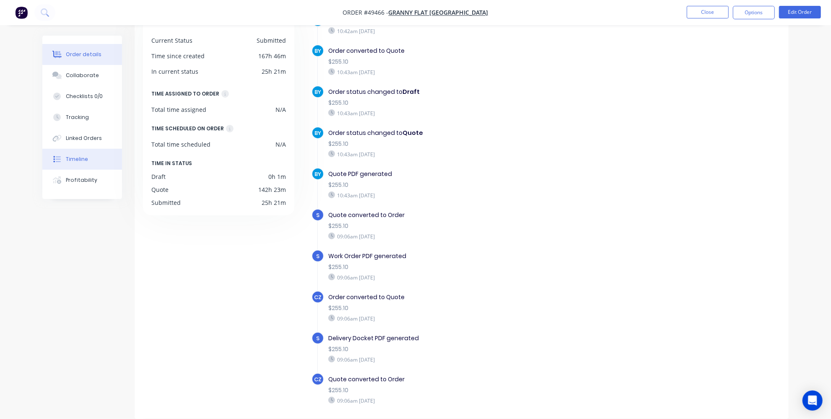
click at [60, 46] on button "Order details" at bounding box center [82, 54] width 80 height 21
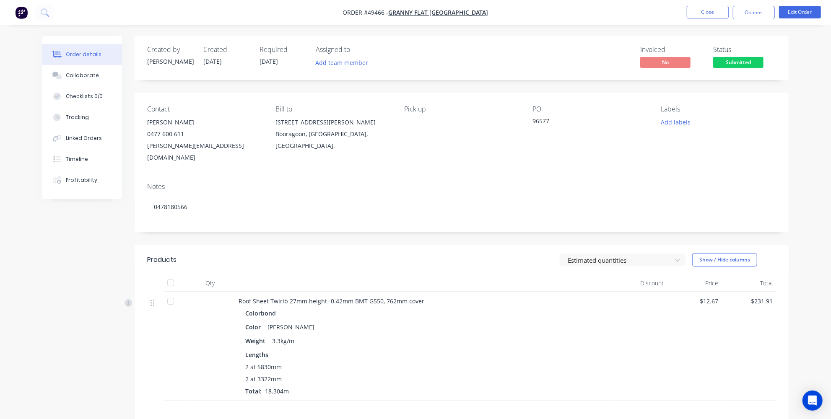
click at [462, 257] on header "Products Estimated quantities Show / Hide columns" at bounding box center [462, 260] width 654 height 30
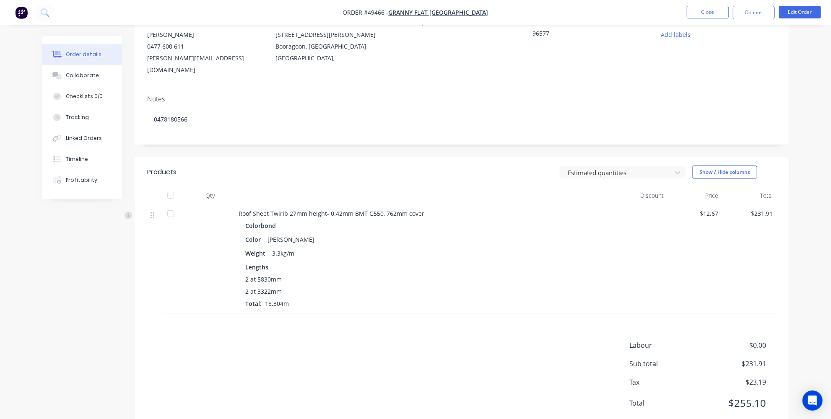
scroll to position [101, 0]
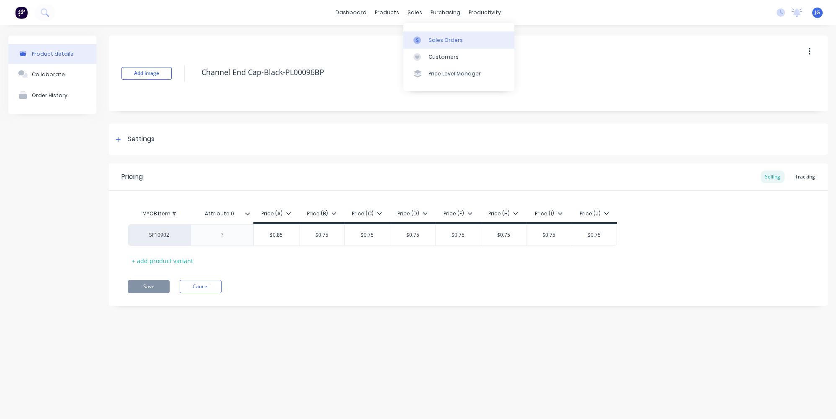
click at [427, 38] on link "Sales Orders" at bounding box center [459, 39] width 111 height 17
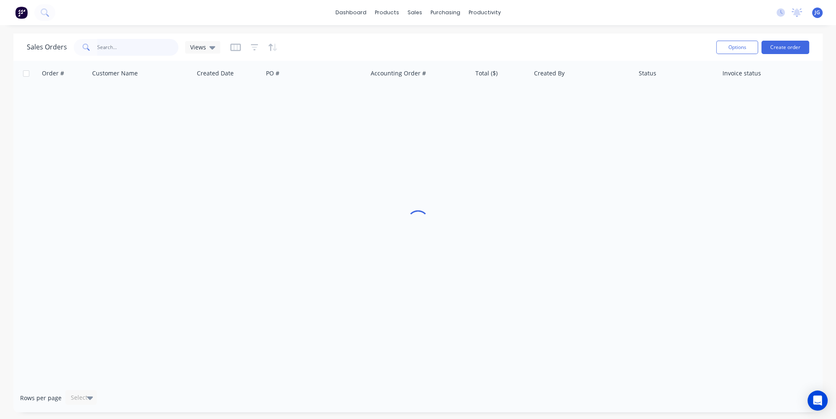
click at [99, 42] on input "text" at bounding box center [138, 47] width 82 height 17
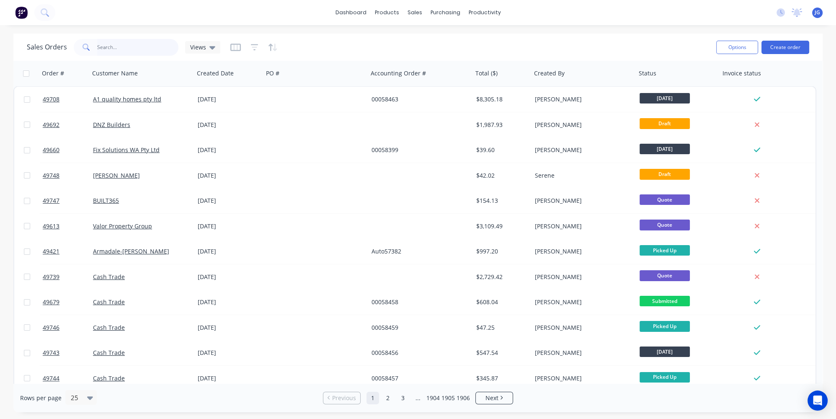
click at [155, 48] on input "text" at bounding box center [138, 47] width 82 height 17
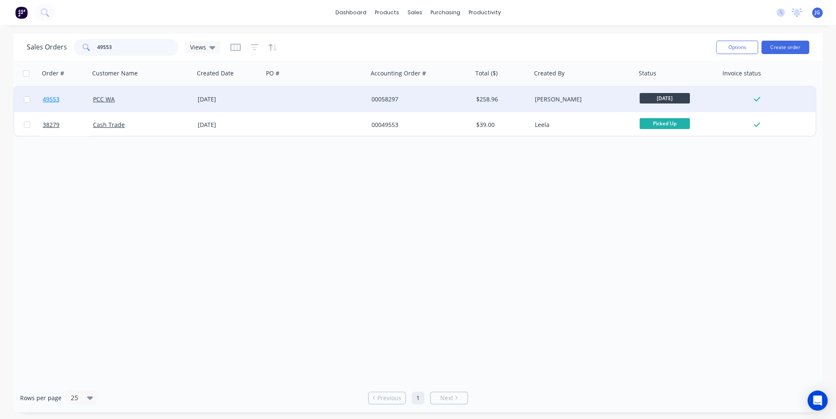
type input "49553"
click at [73, 100] on link "49553" at bounding box center [68, 99] width 50 height 25
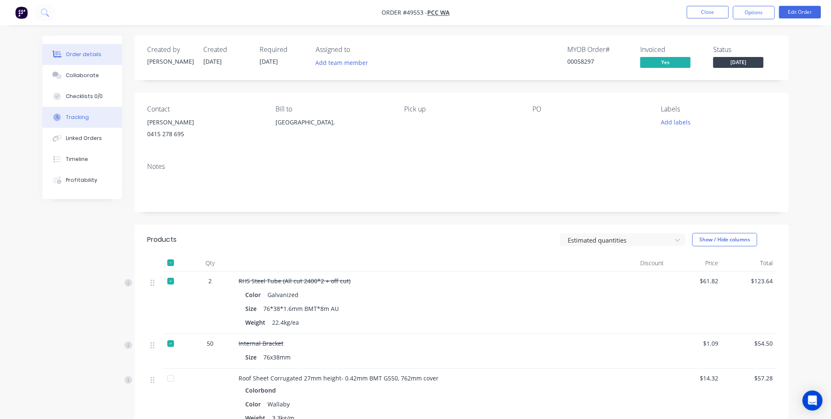
click at [91, 113] on button "Tracking" at bounding box center [82, 117] width 80 height 21
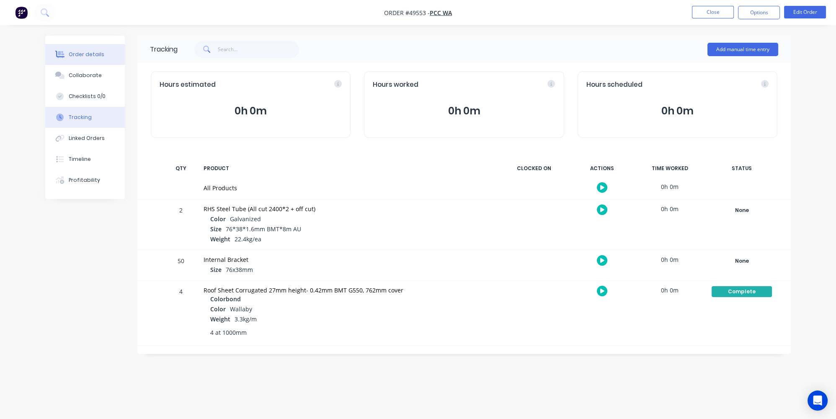
click at [85, 53] on div "Order details" at bounding box center [87, 55] width 36 height 8
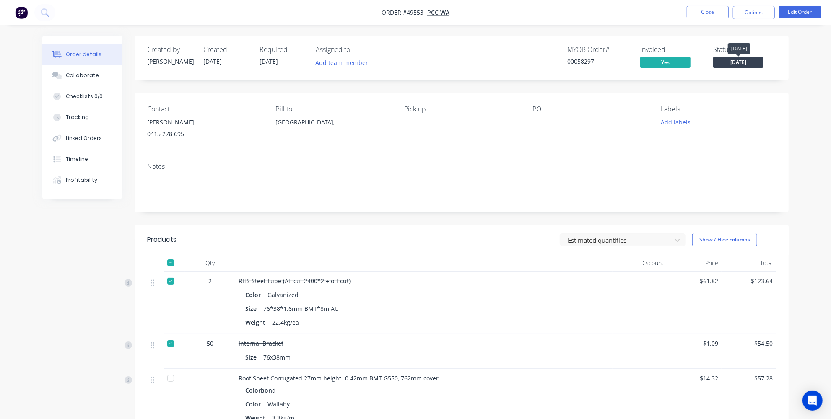
click at [758, 57] on span "[DATE]" at bounding box center [738, 62] width 50 height 10
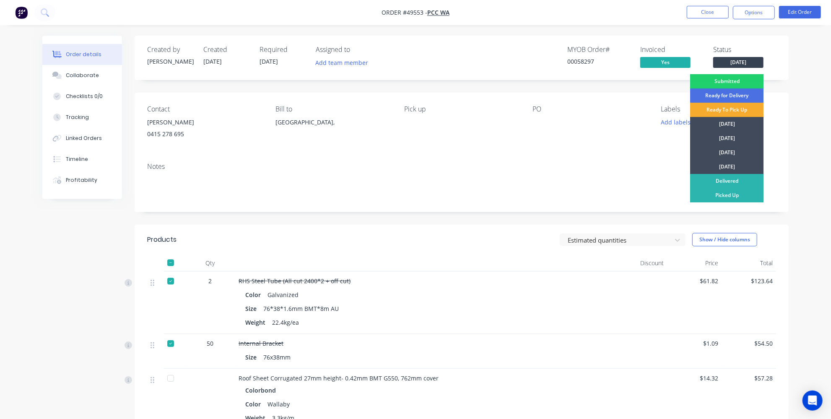
click at [724, 111] on div "Ready To Pick Up" at bounding box center [726, 110] width 73 height 14
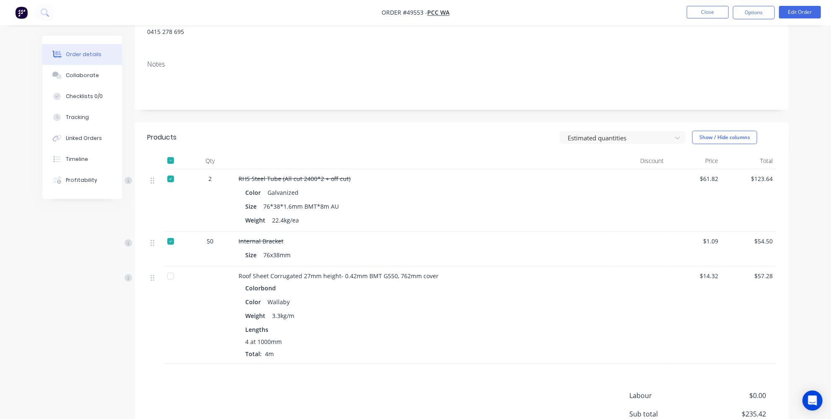
scroll to position [25, 0]
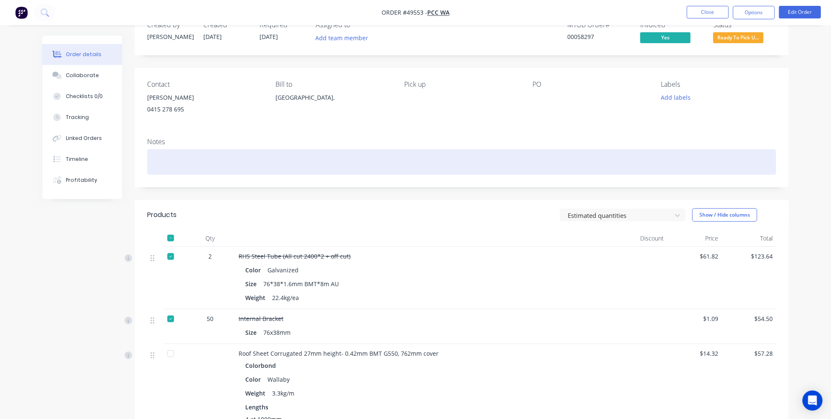
click at [233, 158] on div at bounding box center [461, 162] width 629 height 26
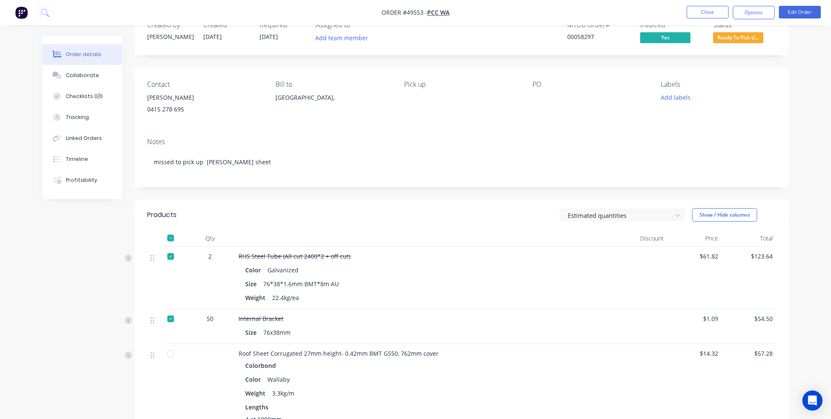
click at [670, 131] on div "Notes missed to pick up [PERSON_NAME] sheet" at bounding box center [462, 159] width 654 height 56
click at [810, 11] on button "Edit Order" at bounding box center [800, 12] width 42 height 13
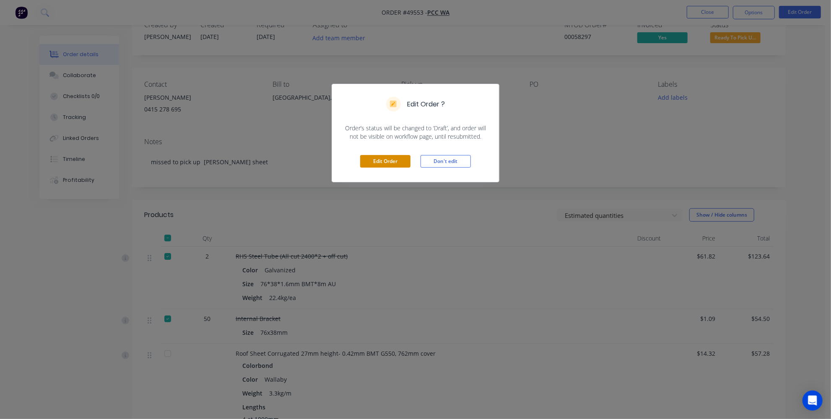
click at [376, 163] on button "Edit Order" at bounding box center [385, 161] width 50 height 13
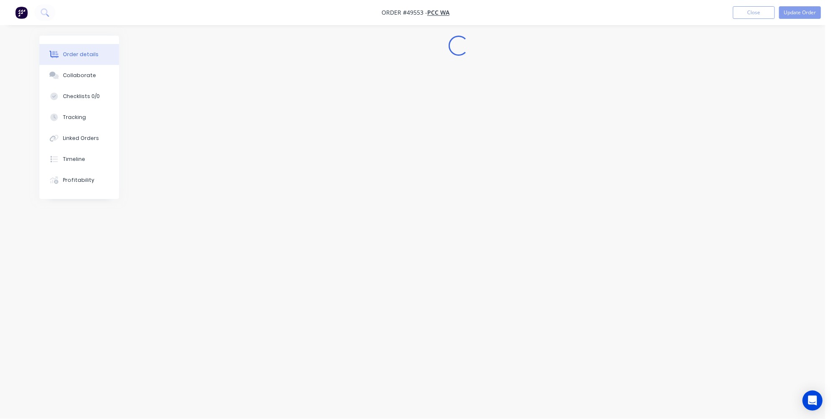
scroll to position [0, 0]
